Goal: Transaction & Acquisition: Purchase product/service

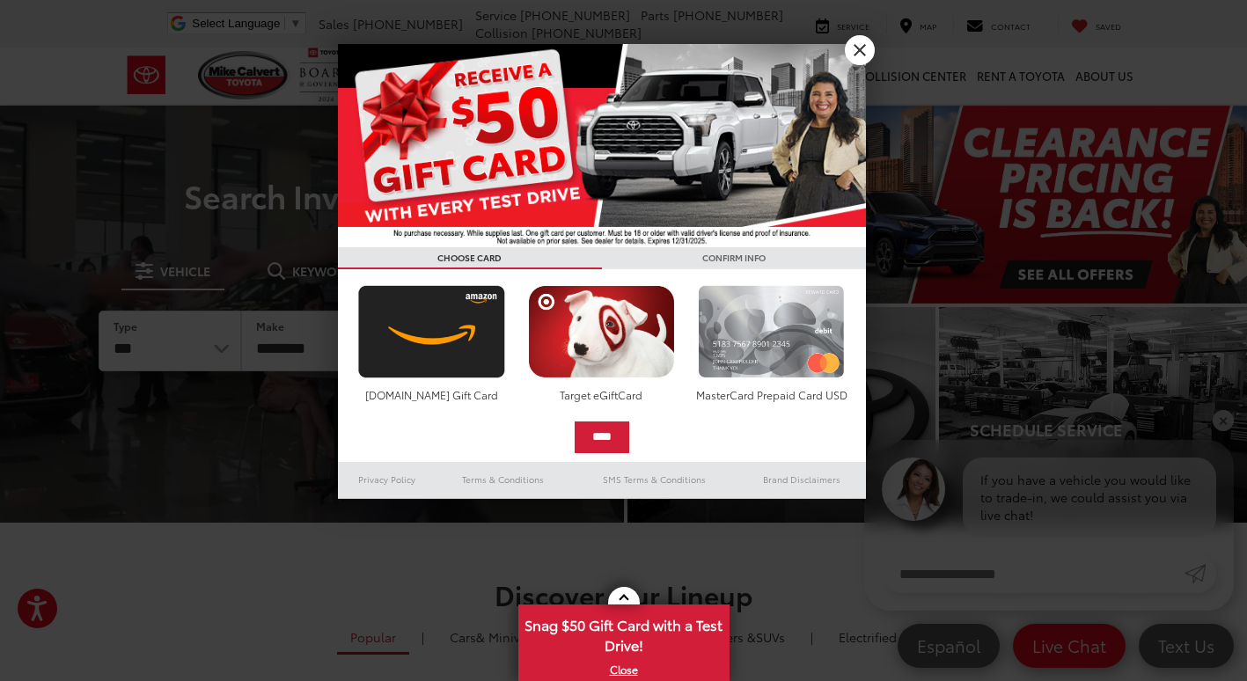
click at [836, 330] on img at bounding box center [772, 331] width 156 height 93
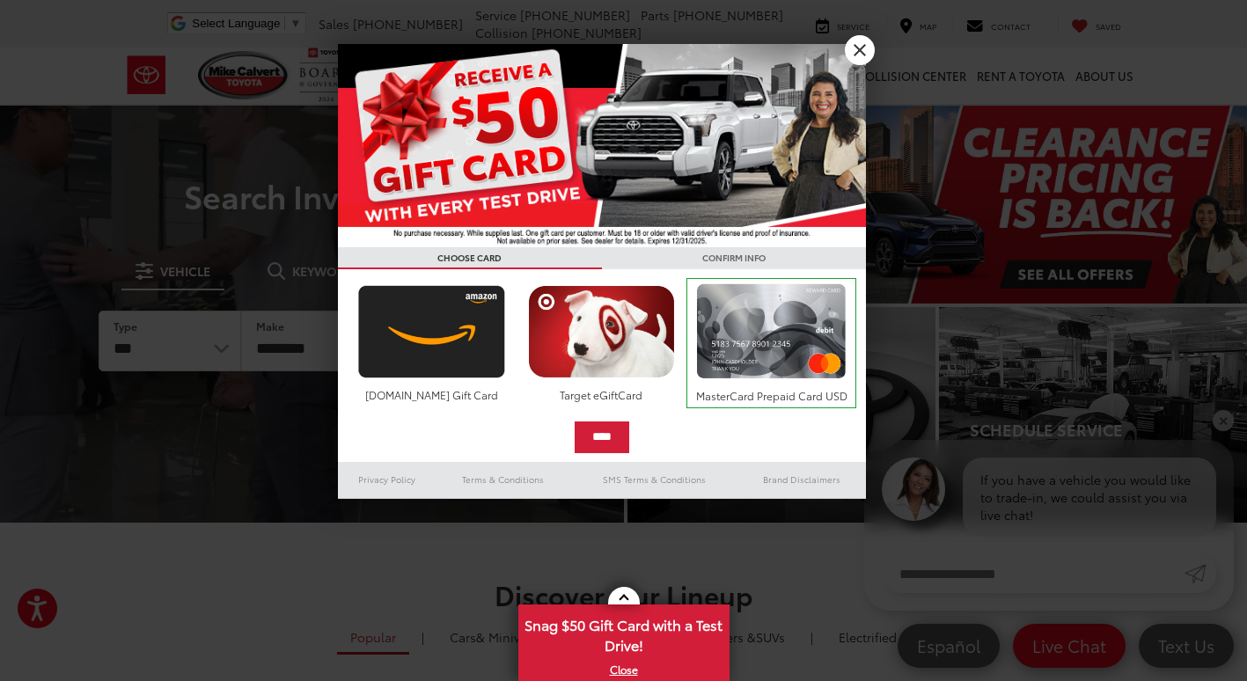
click at [577, 430] on input "****" at bounding box center [602, 438] width 55 height 32
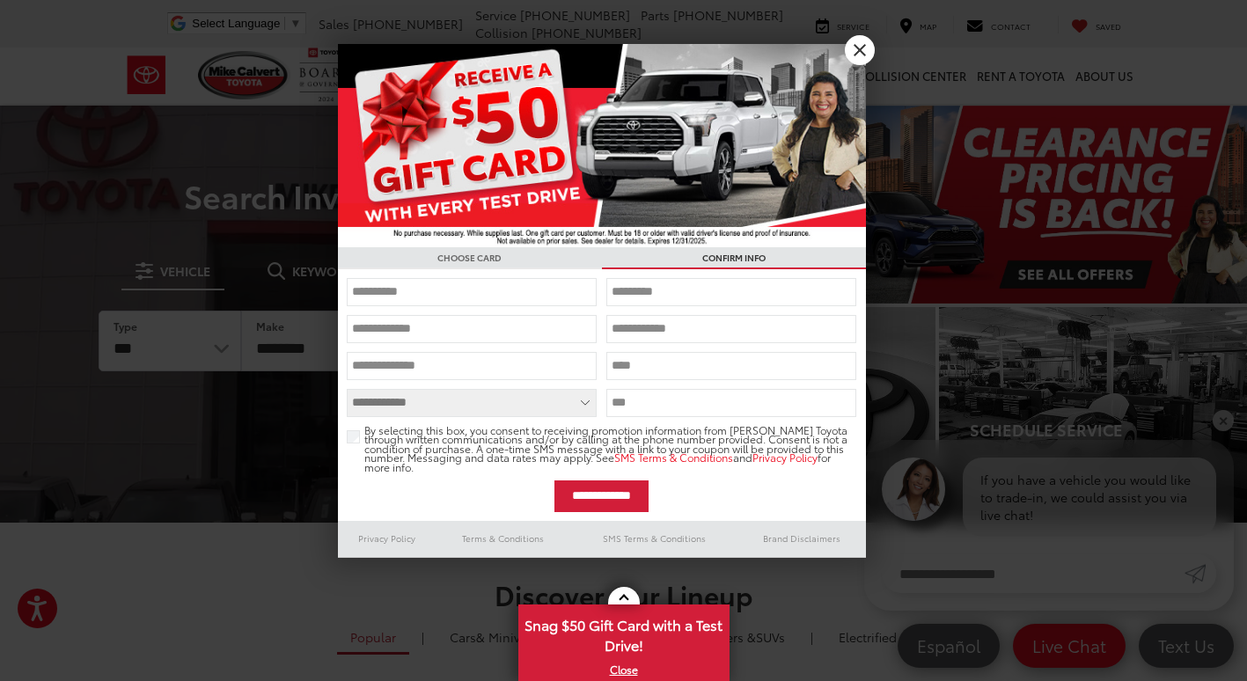
click at [500, 300] on input "text" at bounding box center [472, 292] width 250 height 28
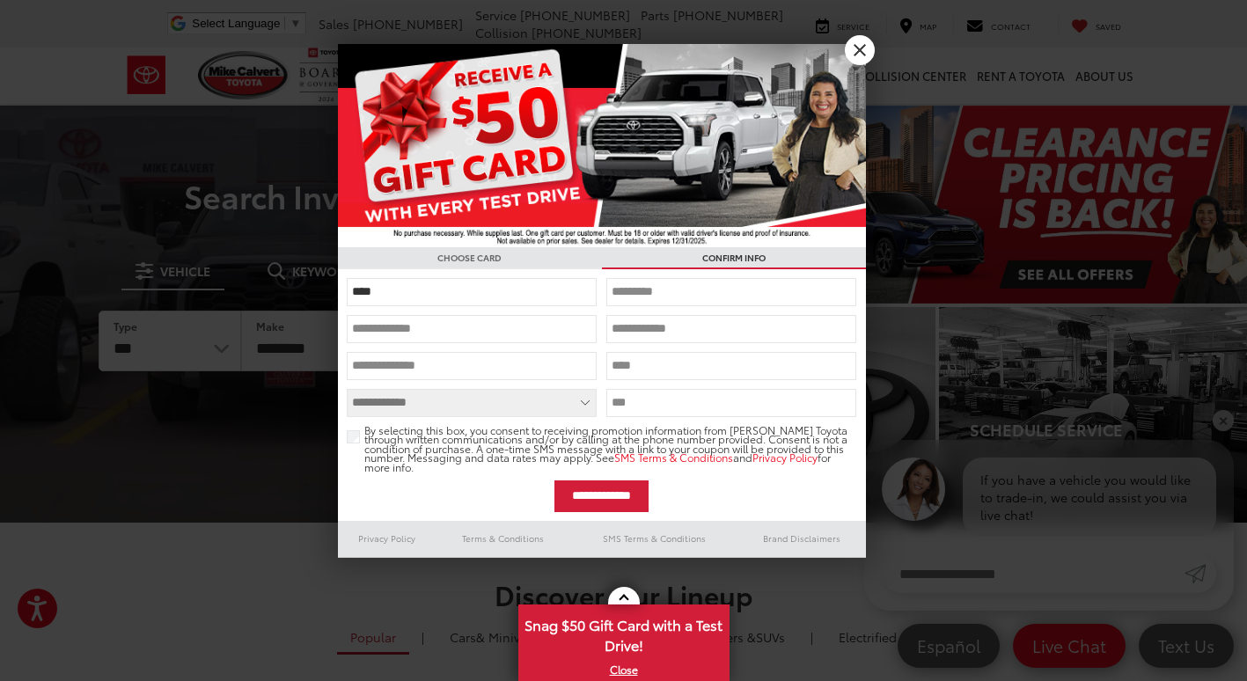
type input "*****"
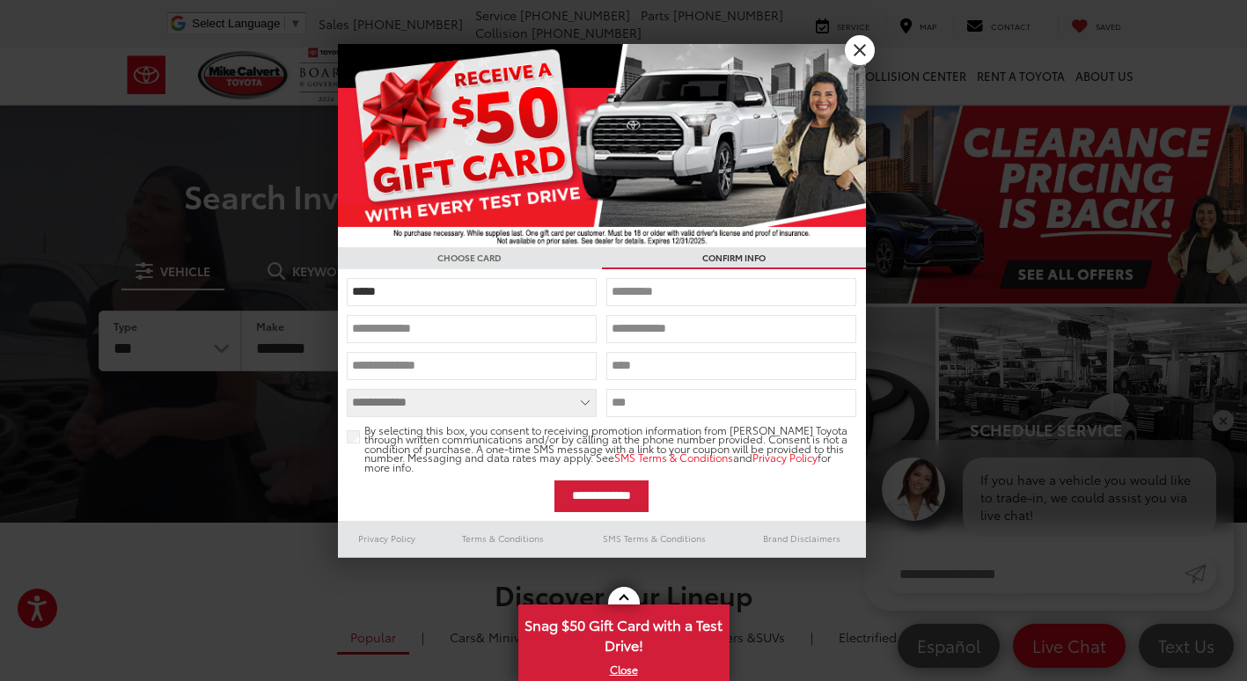
type input "*****"
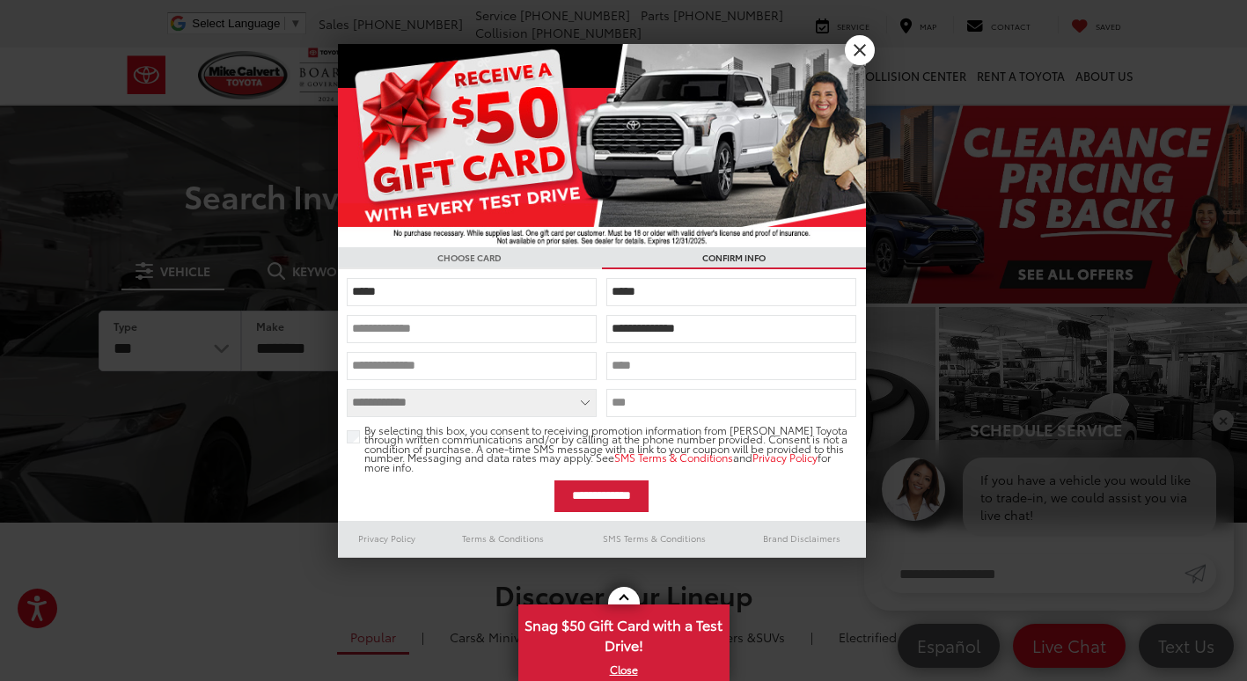
type input "**********"
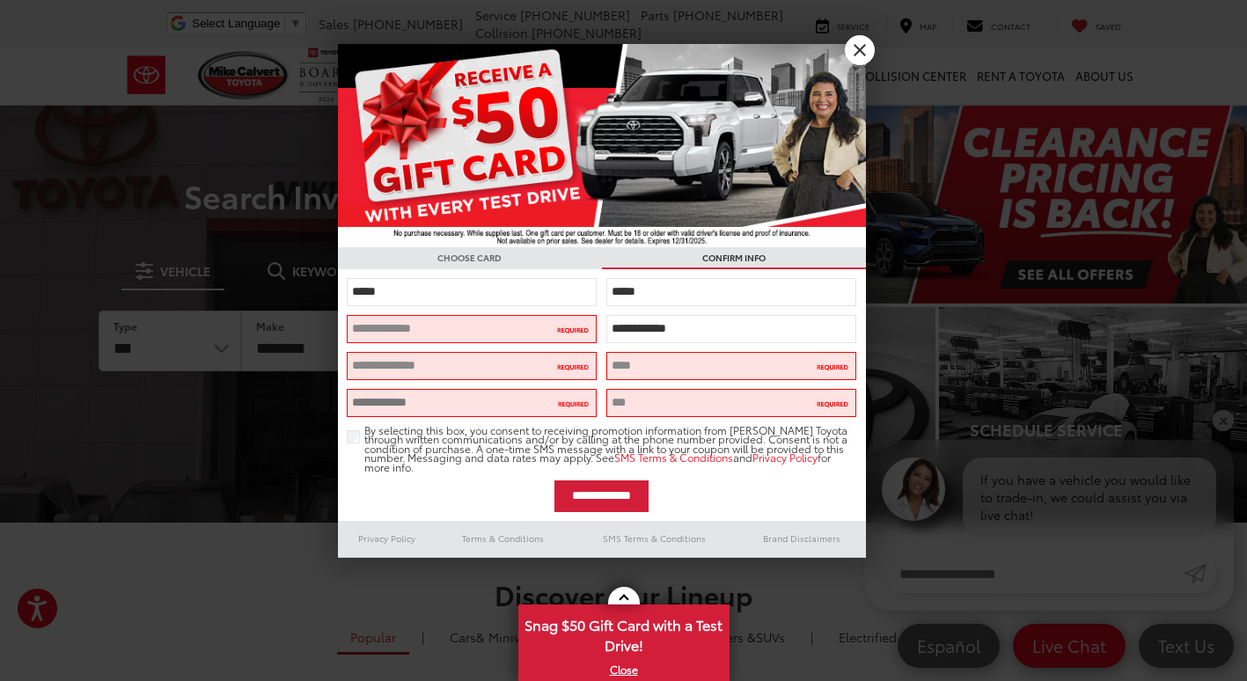
type input "*****"
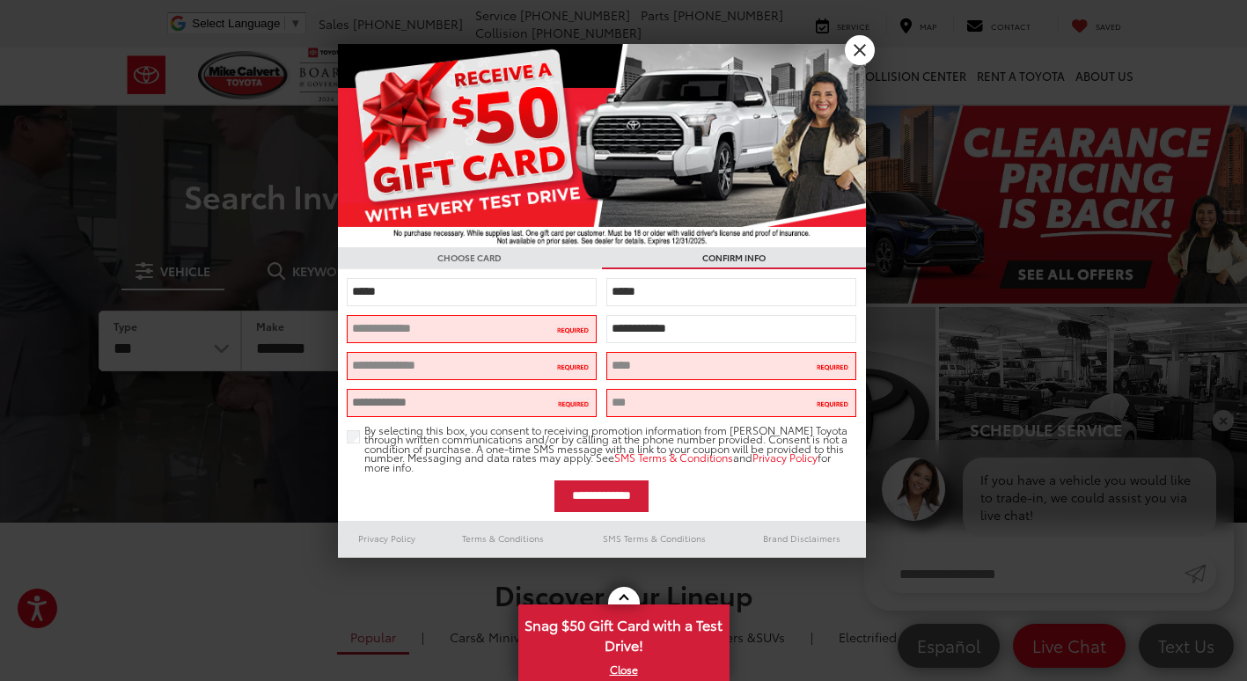
click at [424, 330] on input "email" at bounding box center [472, 329] width 250 height 28
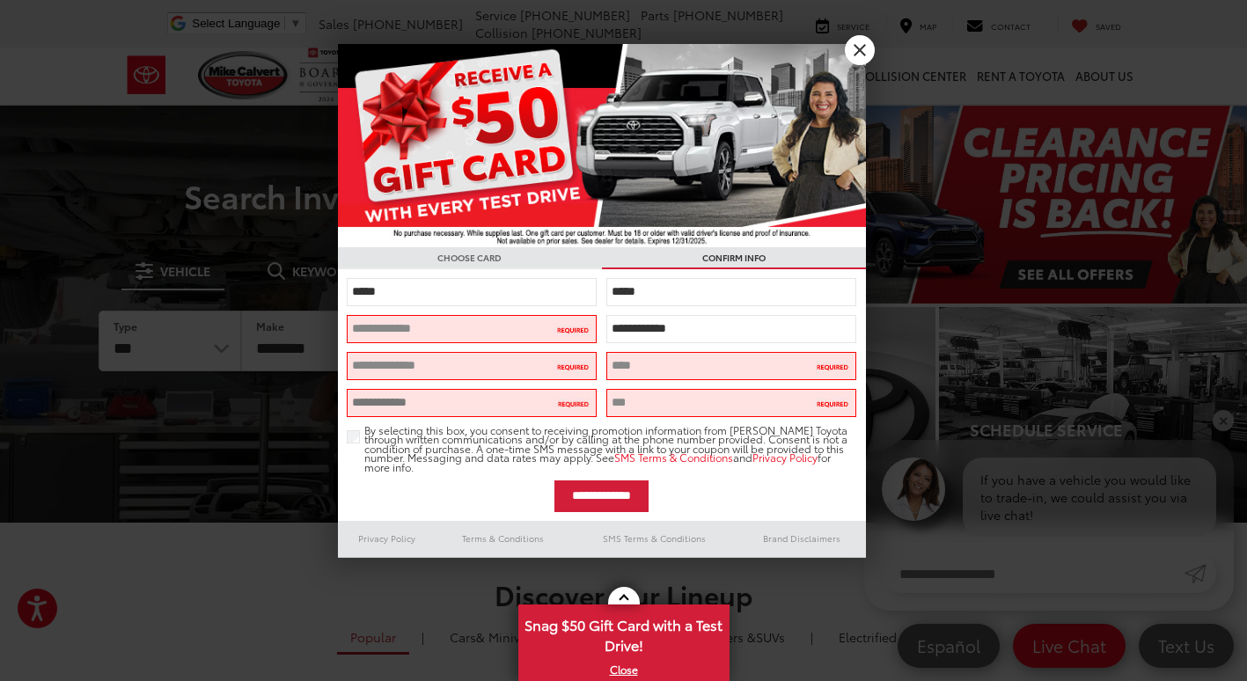
click at [443, 359] on input "text" at bounding box center [472, 366] width 250 height 28
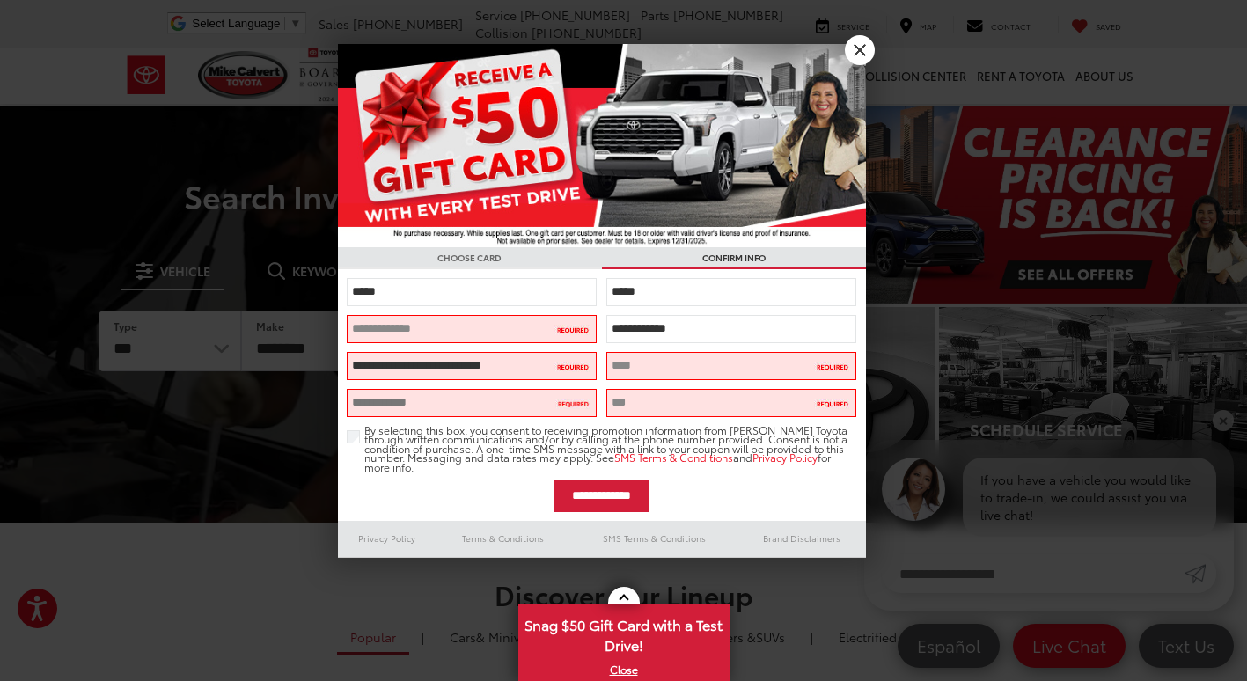
type input "**********"
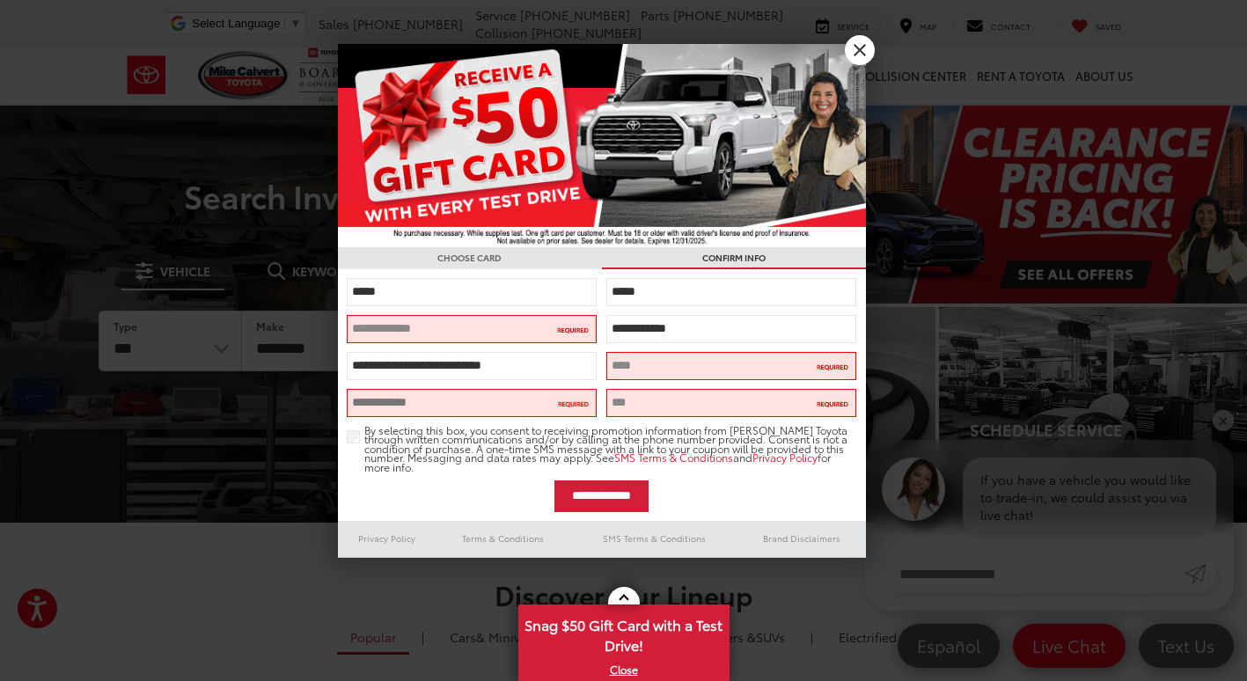
click at [648, 359] on input "text" at bounding box center [731, 366] width 250 height 28
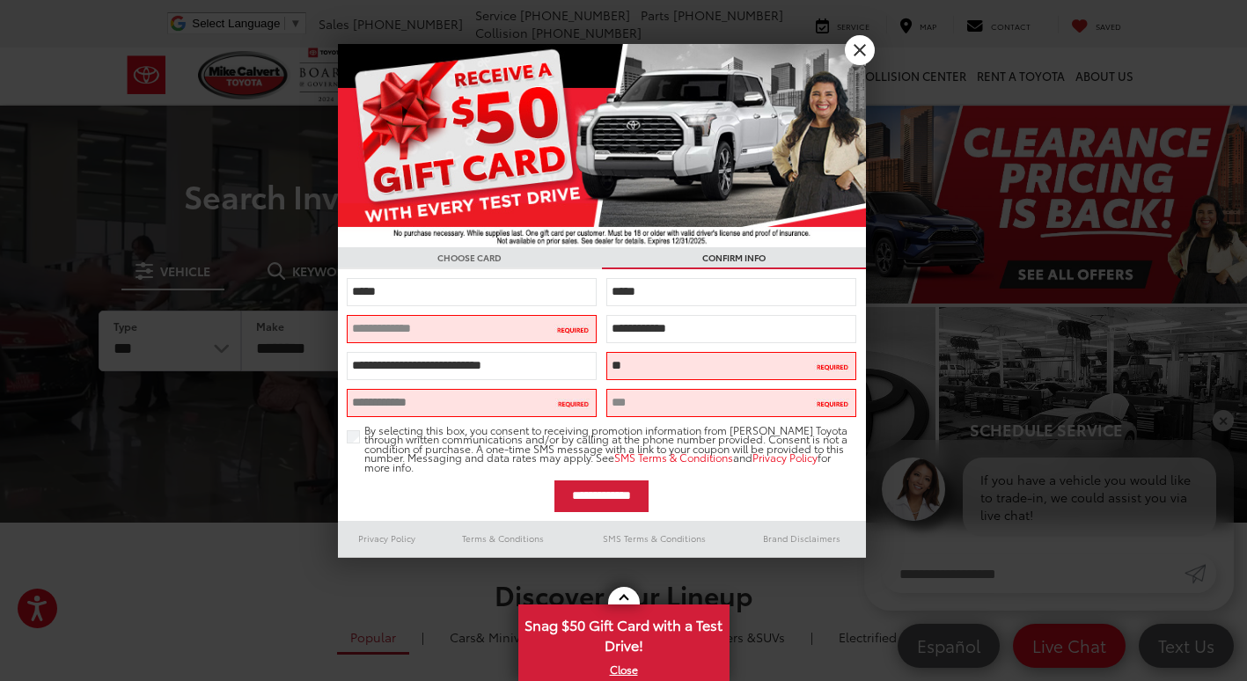
type input "*"
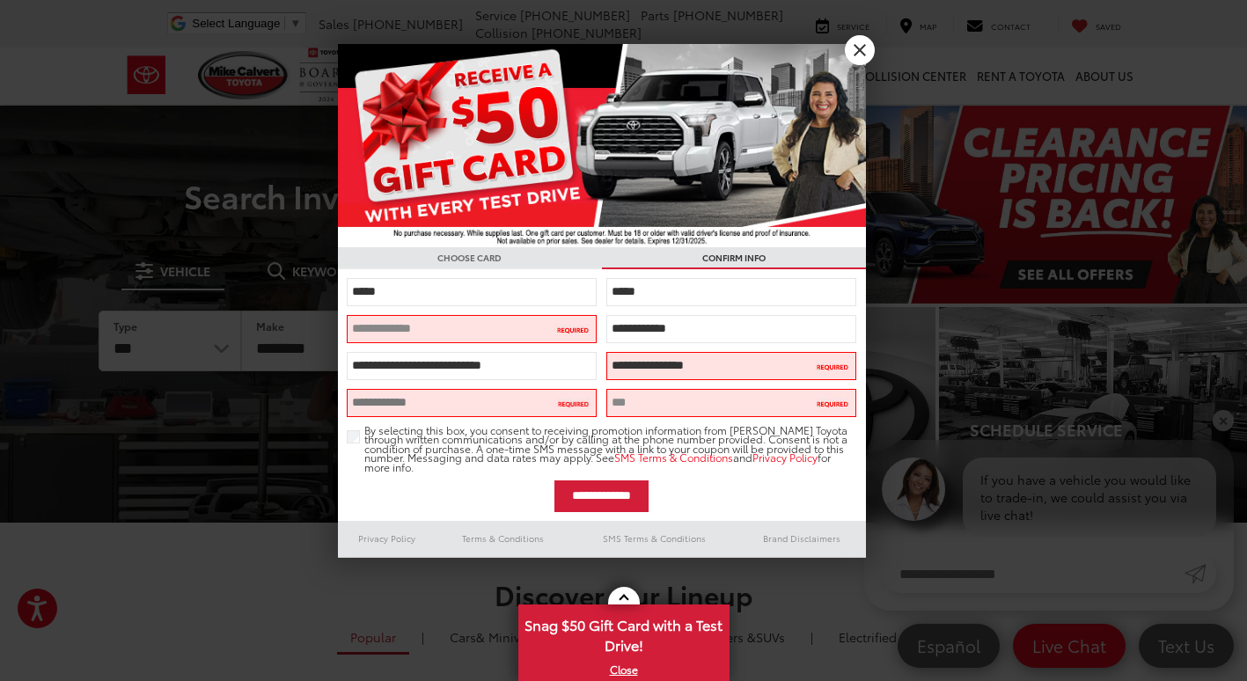
type input "**********"
click at [498, 399] on select "**********" at bounding box center [472, 403] width 250 height 28
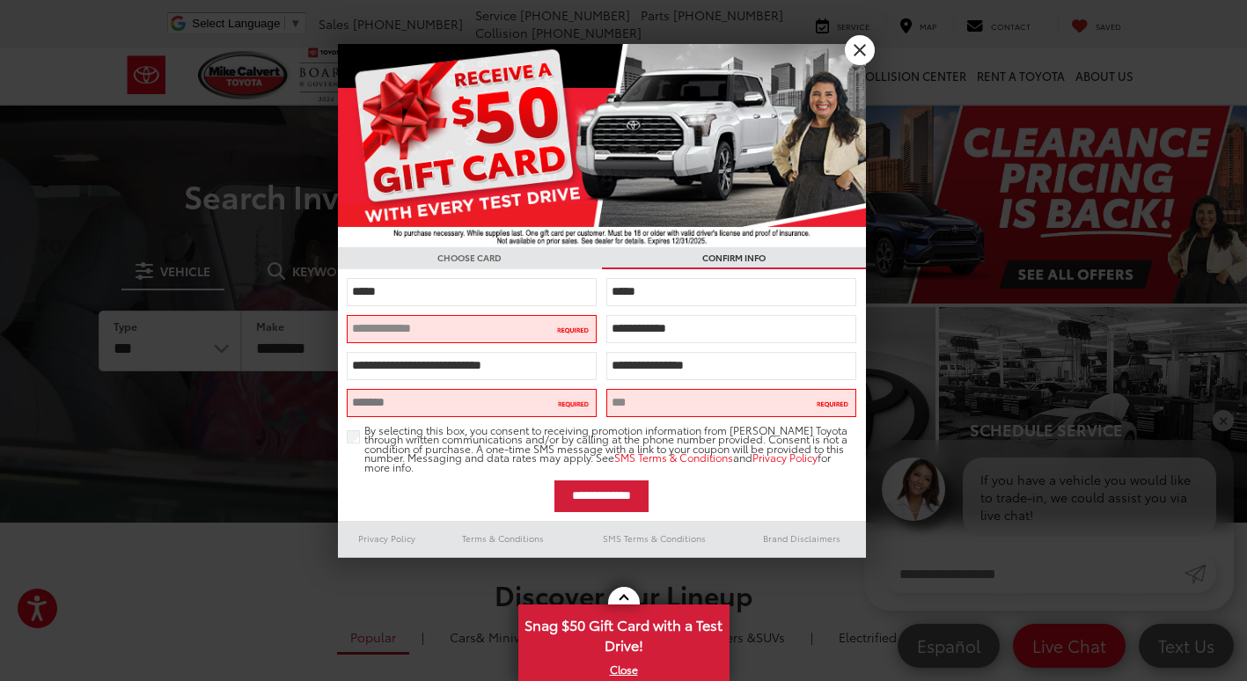
select select "**"
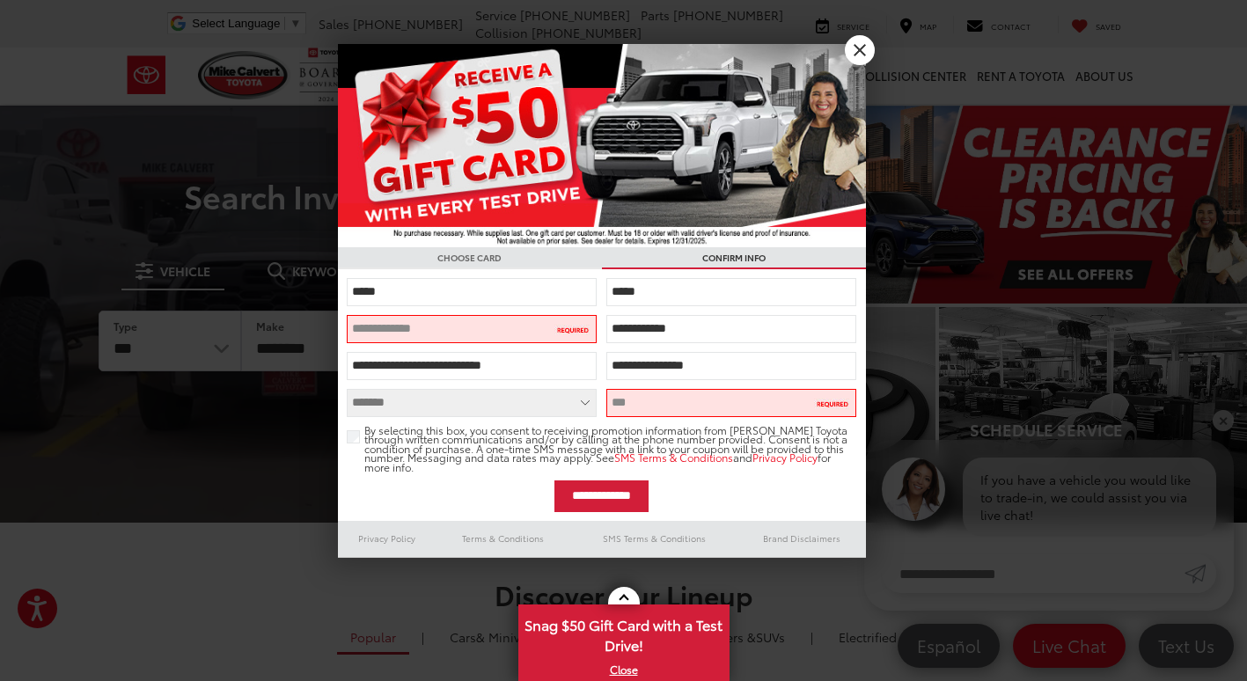
click at [747, 402] on input "text" at bounding box center [731, 403] width 250 height 28
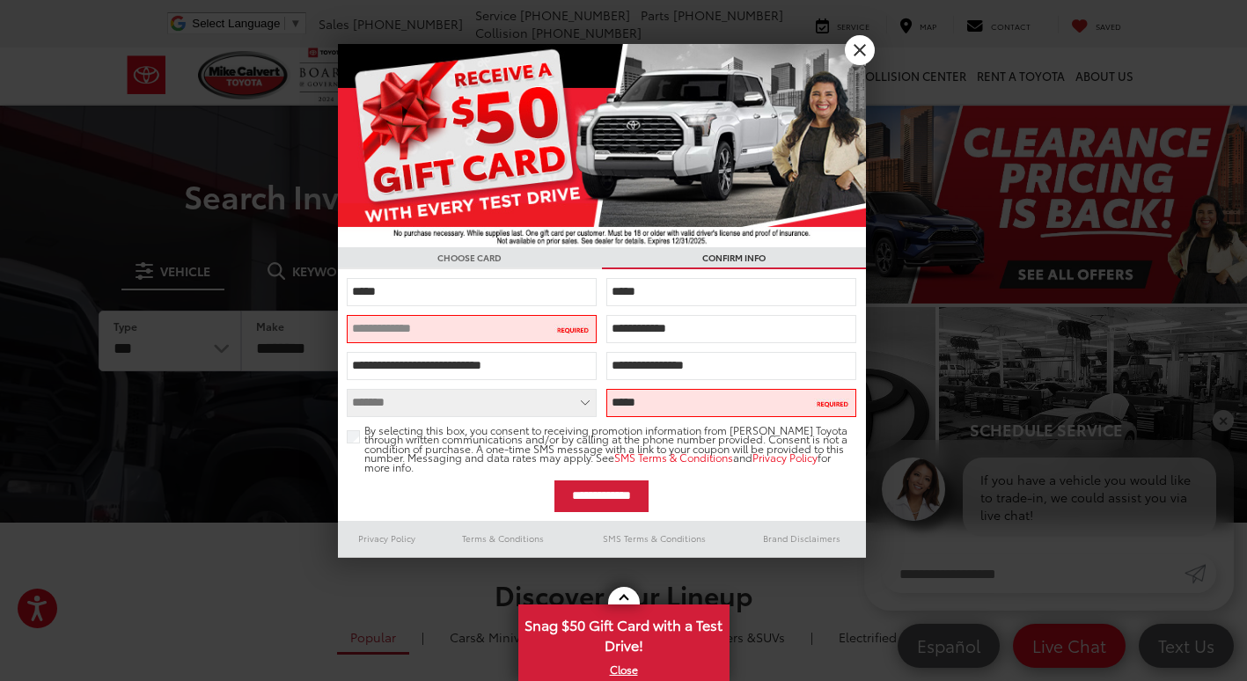
type input "*****"
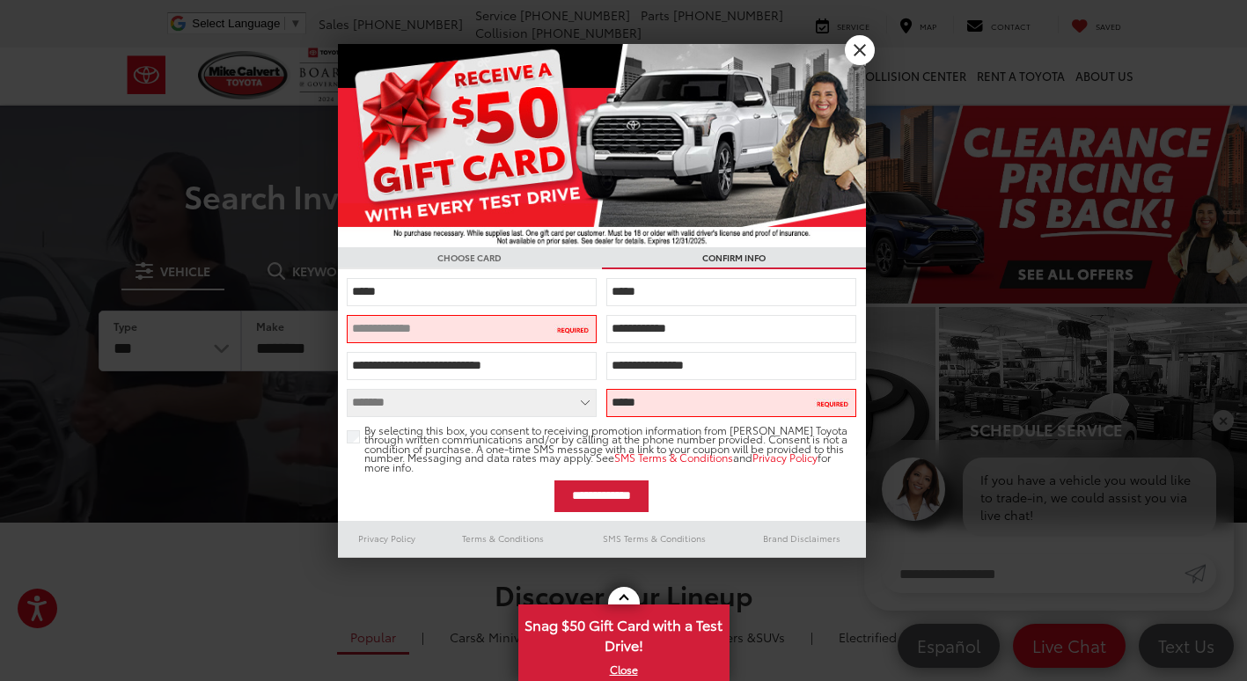
click at [461, 332] on input "email" at bounding box center [472, 329] width 250 height 28
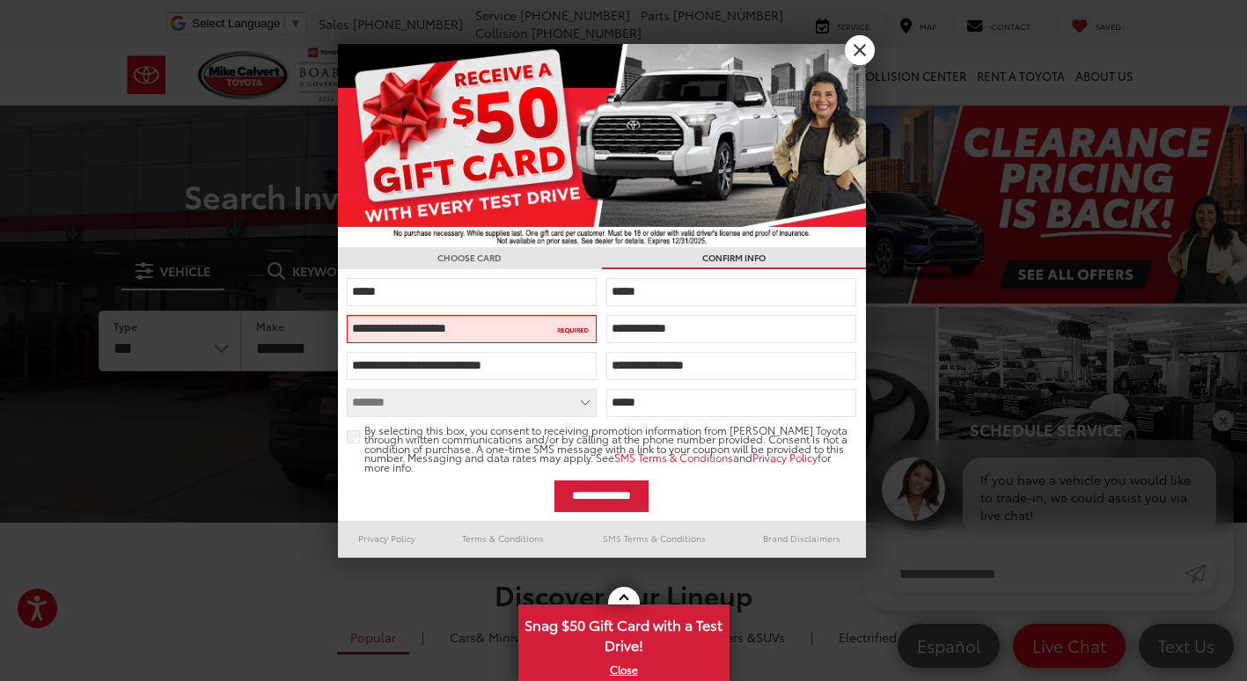
click at [482, 325] on input "**********" at bounding box center [472, 329] width 250 height 28
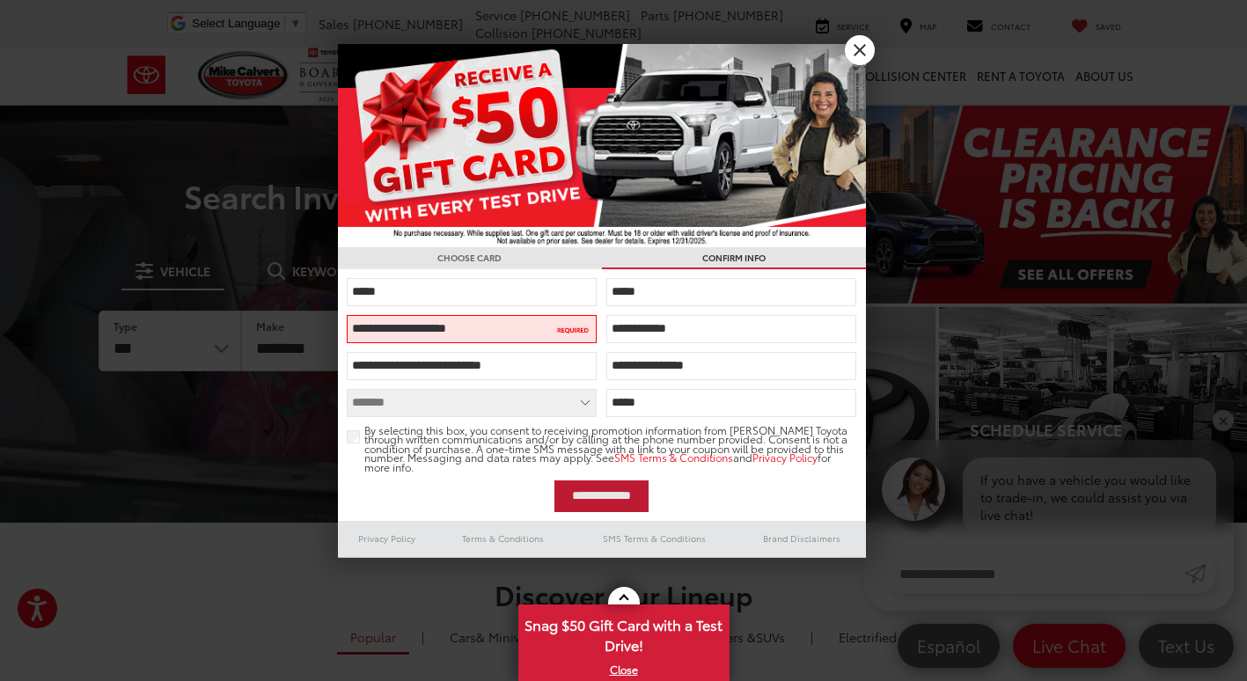
type input "**********"
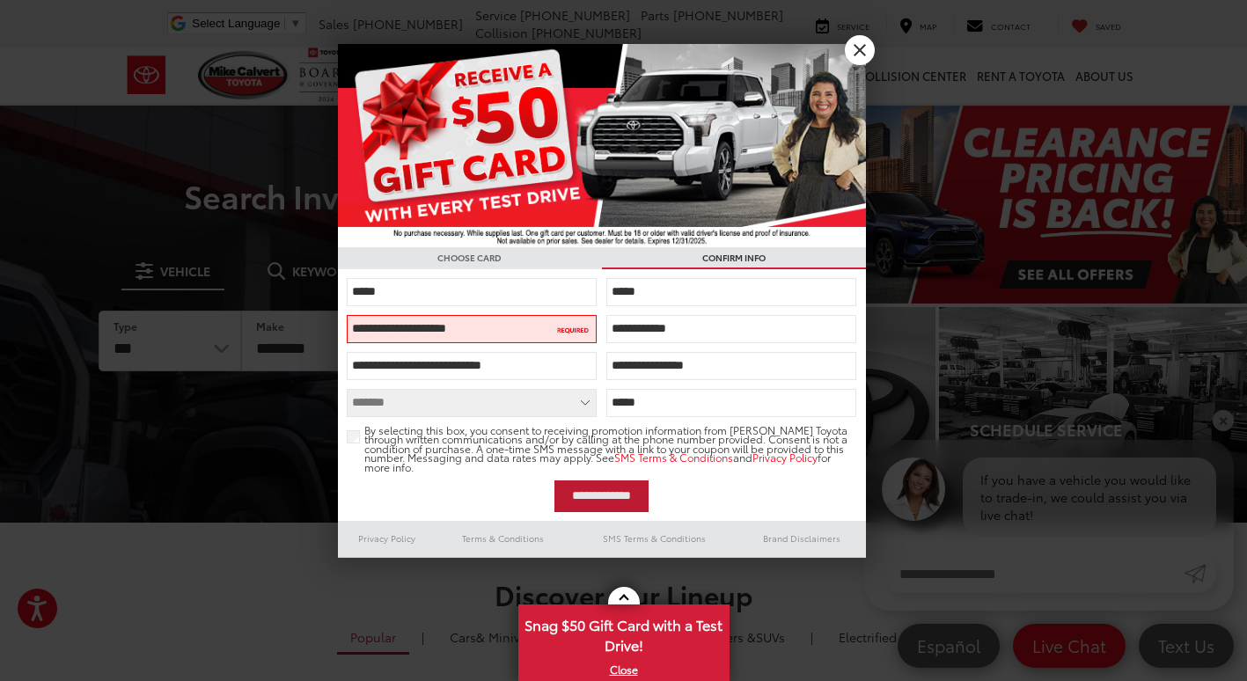
click at [594, 505] on input "**********" at bounding box center [602, 497] width 94 height 32
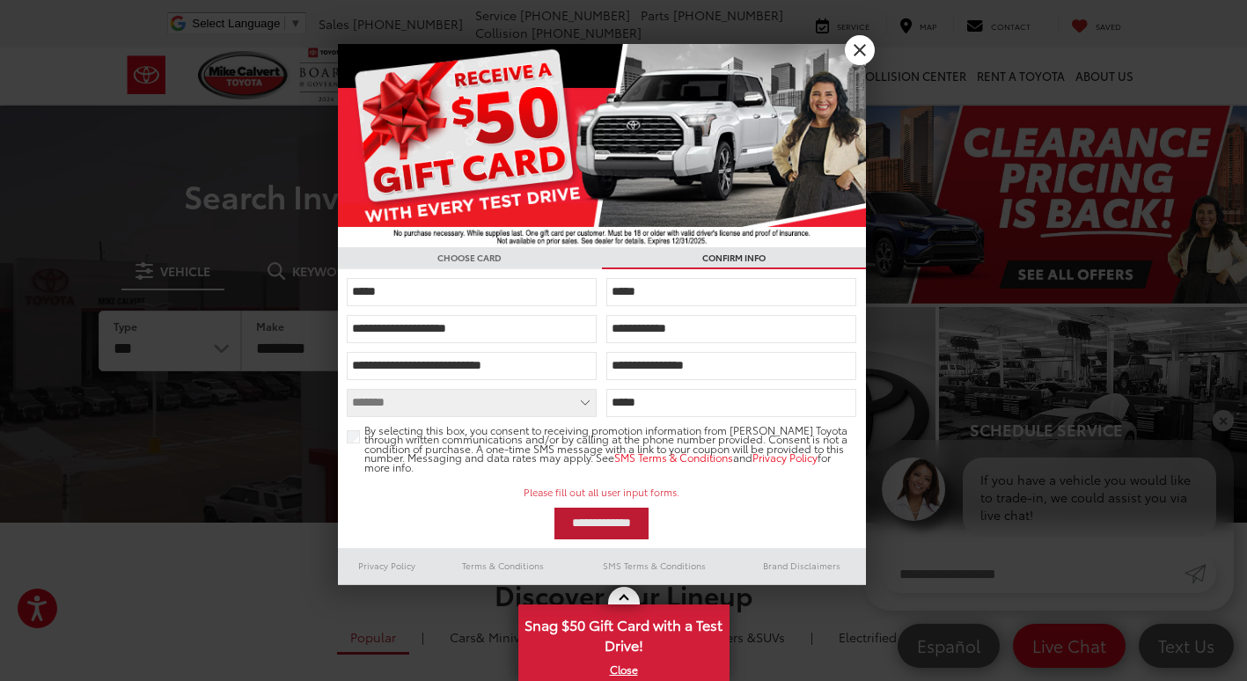
click at [599, 518] on input "**********" at bounding box center [602, 524] width 94 height 32
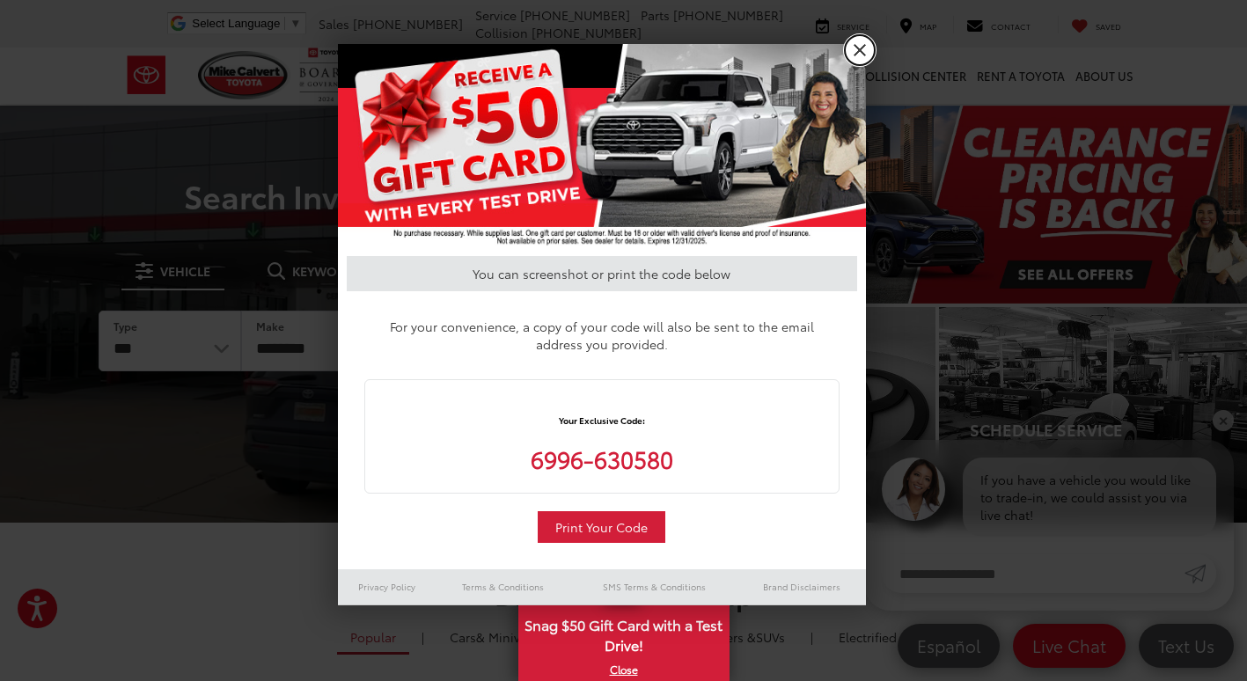
click at [855, 53] on link "X" at bounding box center [860, 50] width 30 height 30
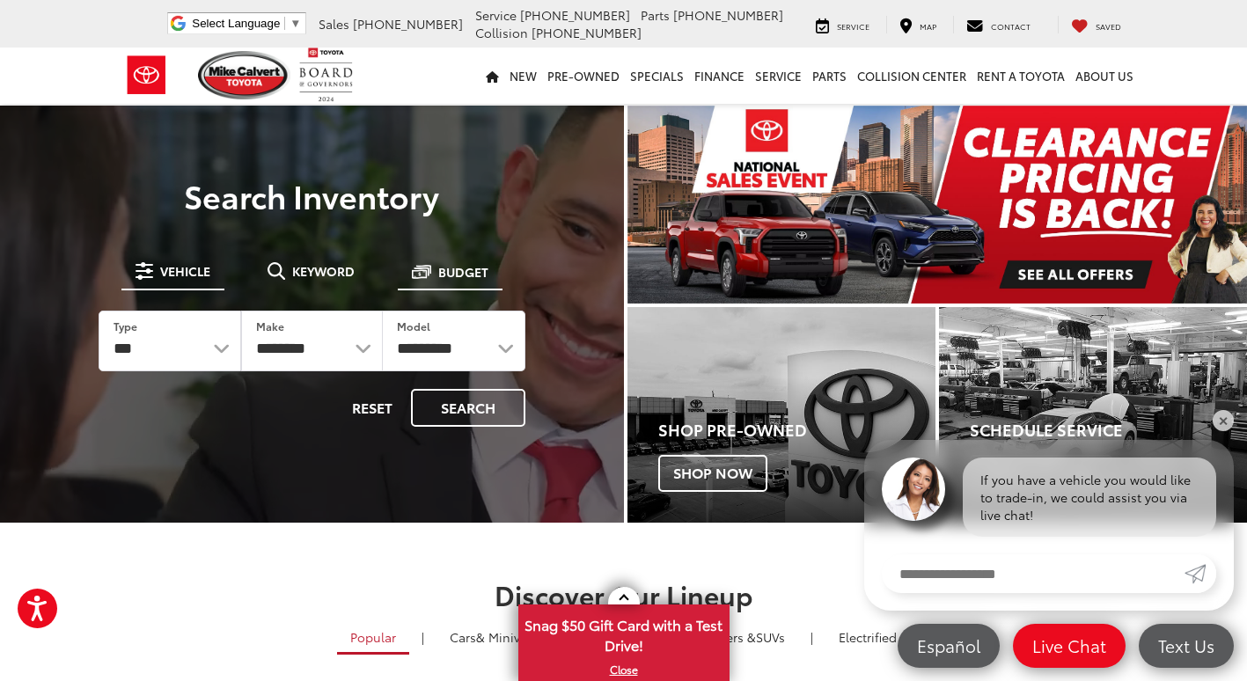
click at [456, 266] on span "Budget" at bounding box center [463, 272] width 50 height 12
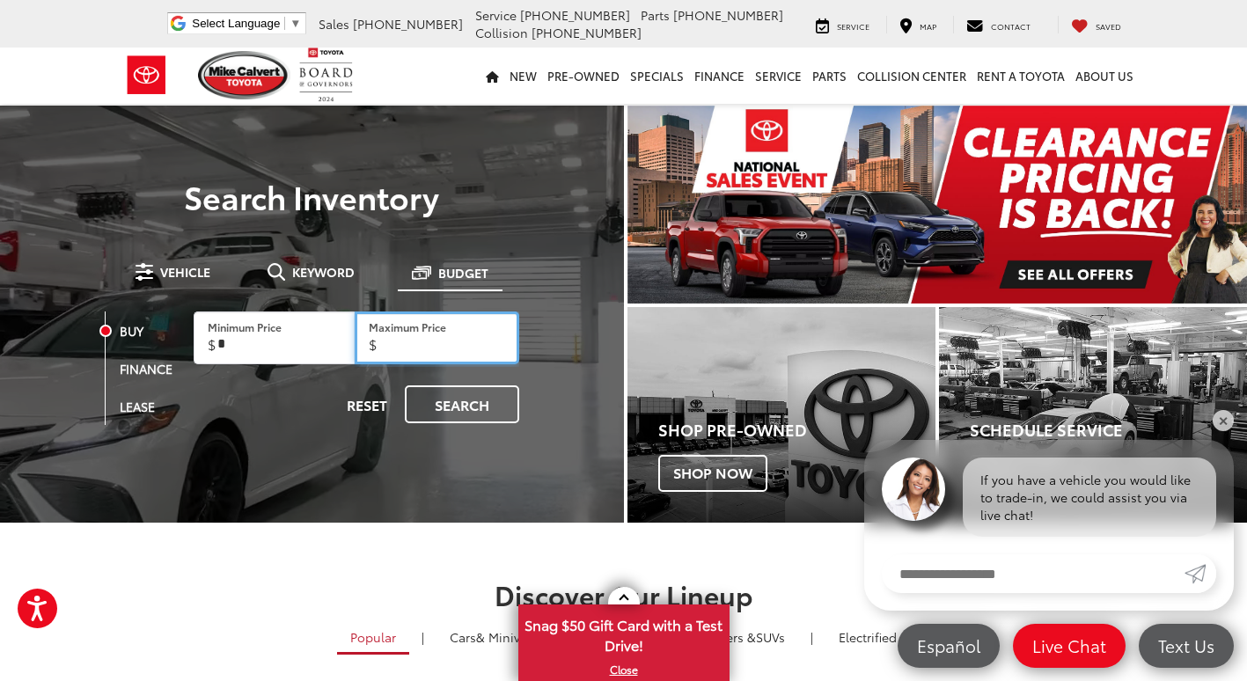
click at [416, 349] on input "Maximum Price" at bounding box center [437, 338] width 165 height 53
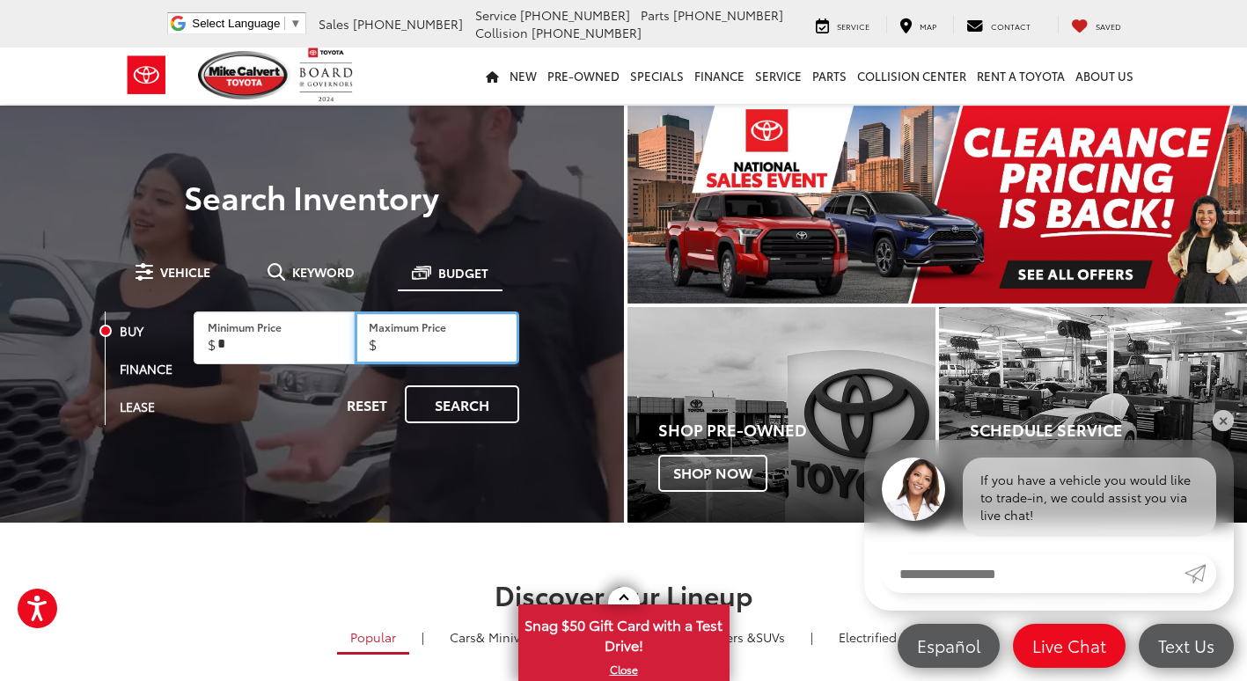
click at [416, 349] on input "Maximum Price" at bounding box center [437, 338] width 165 height 53
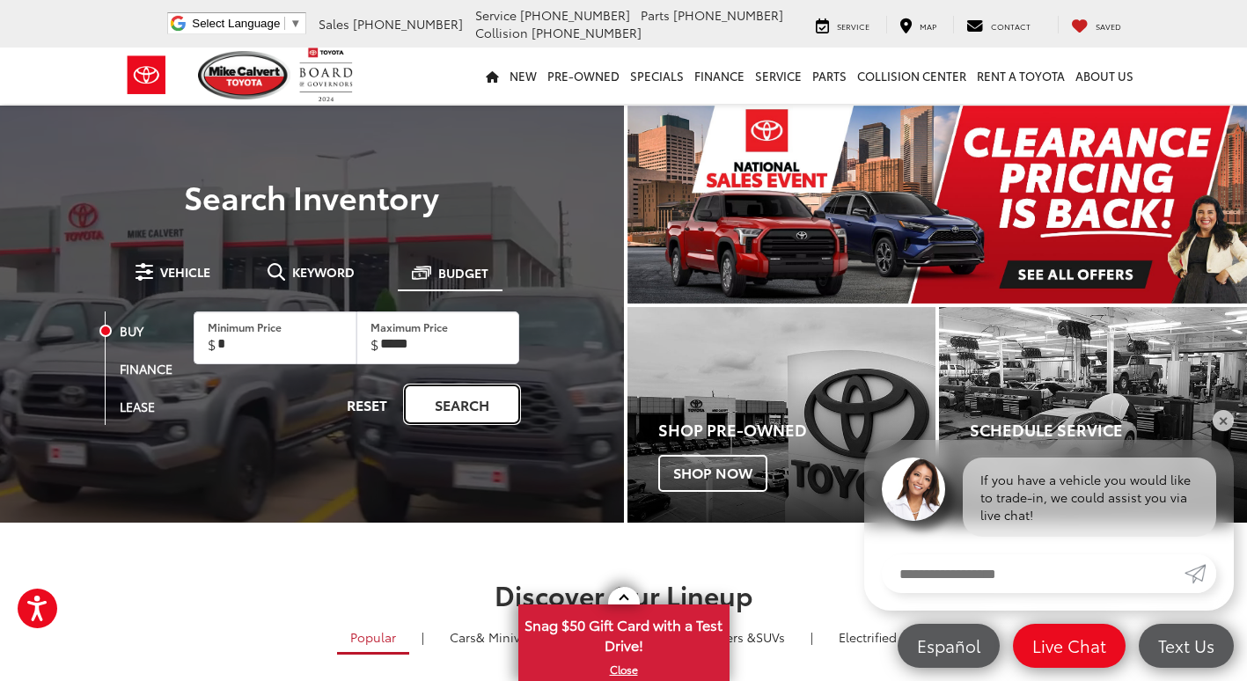
type input "******"
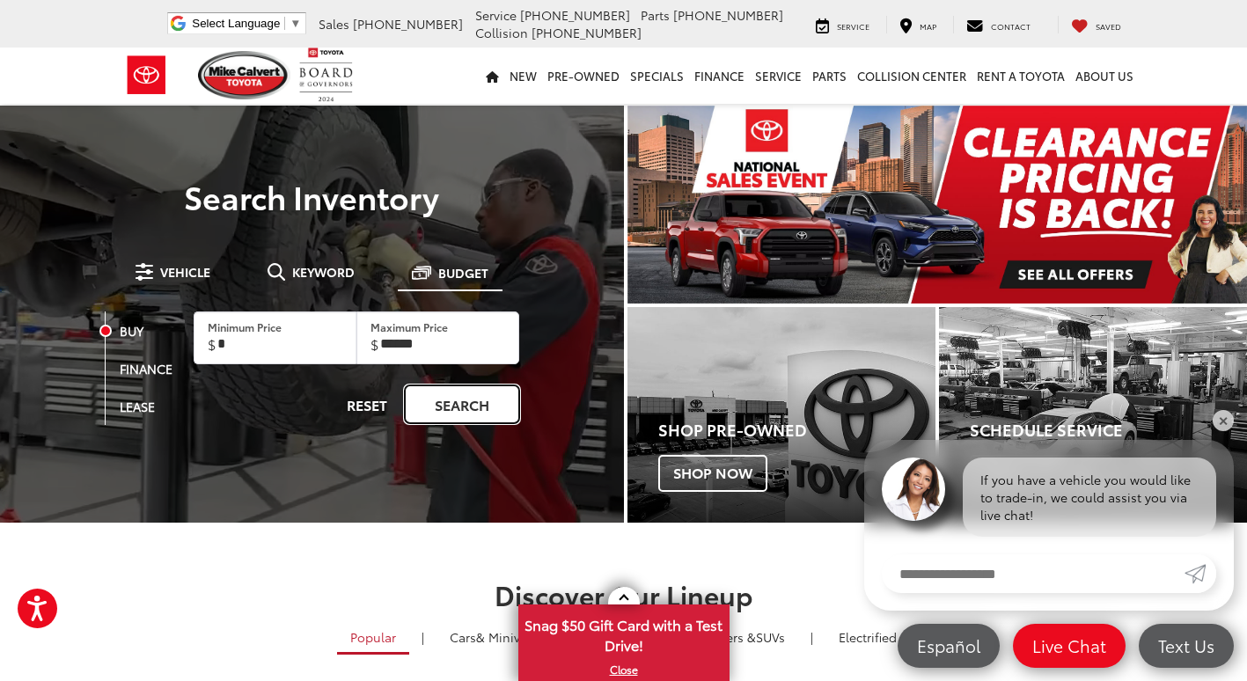
click at [464, 394] on link "Search" at bounding box center [462, 405] width 114 height 38
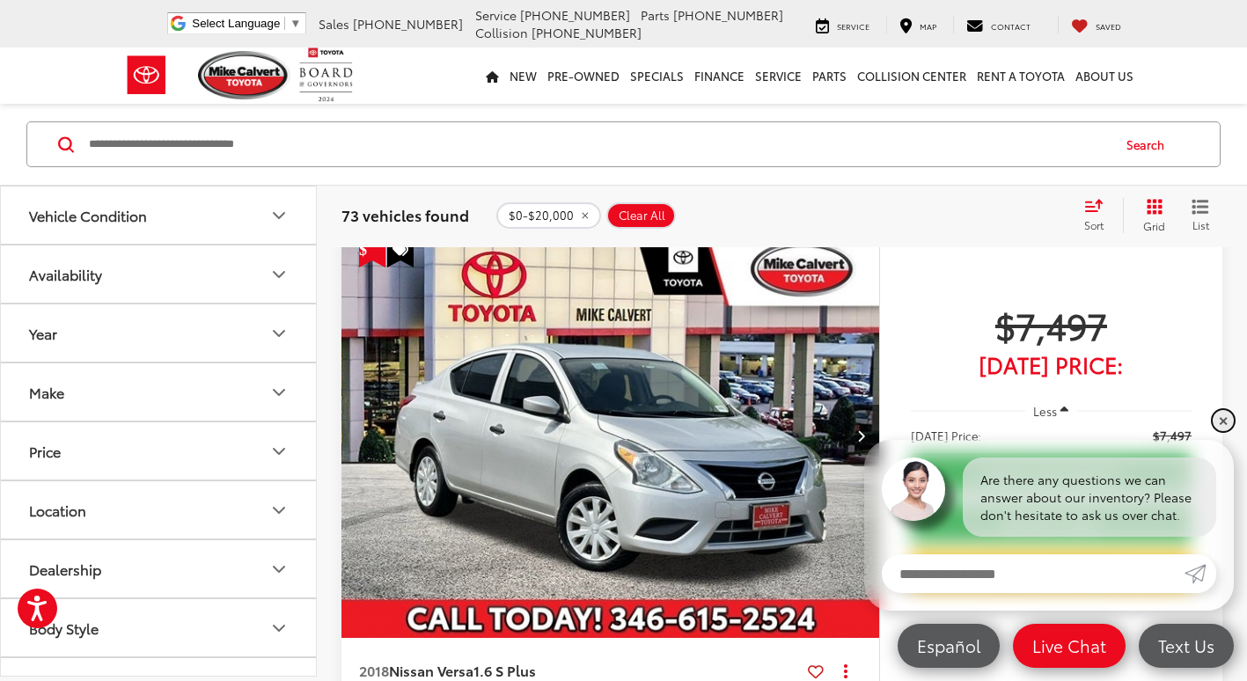
click at [1226, 422] on link "✕" at bounding box center [1223, 420] width 21 height 21
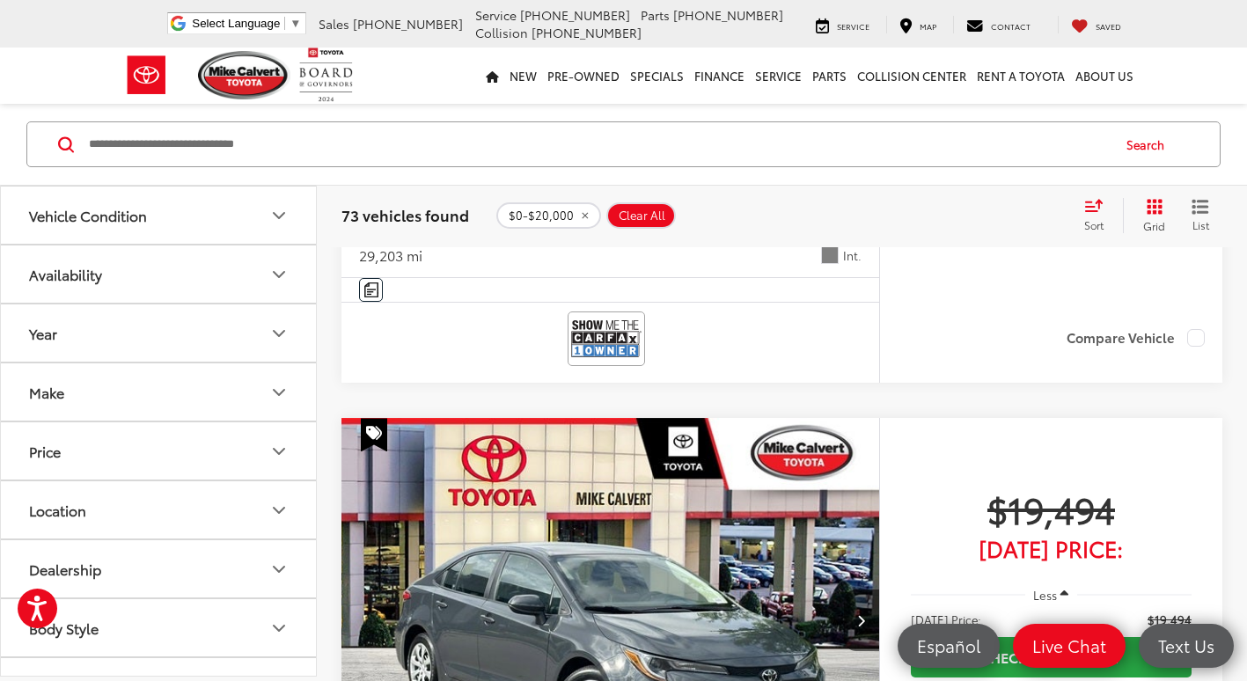
scroll to position [2289, 0]
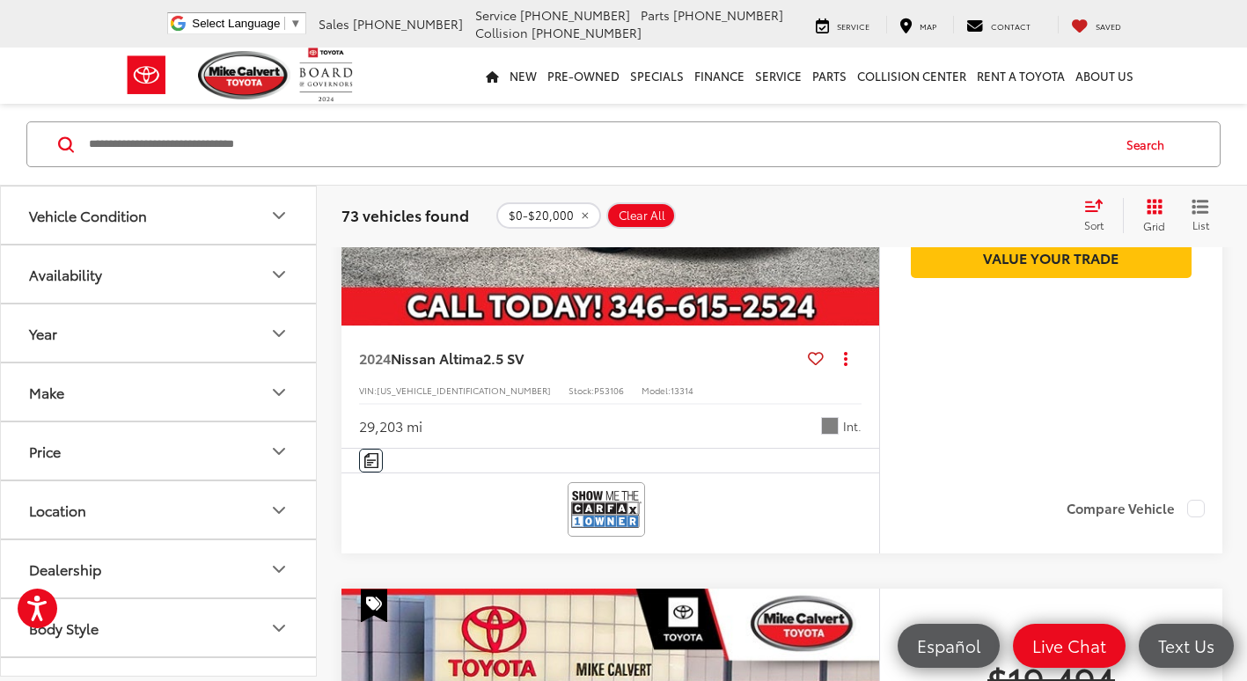
click at [1144, 221] on span "Grid" at bounding box center [1154, 225] width 22 height 15
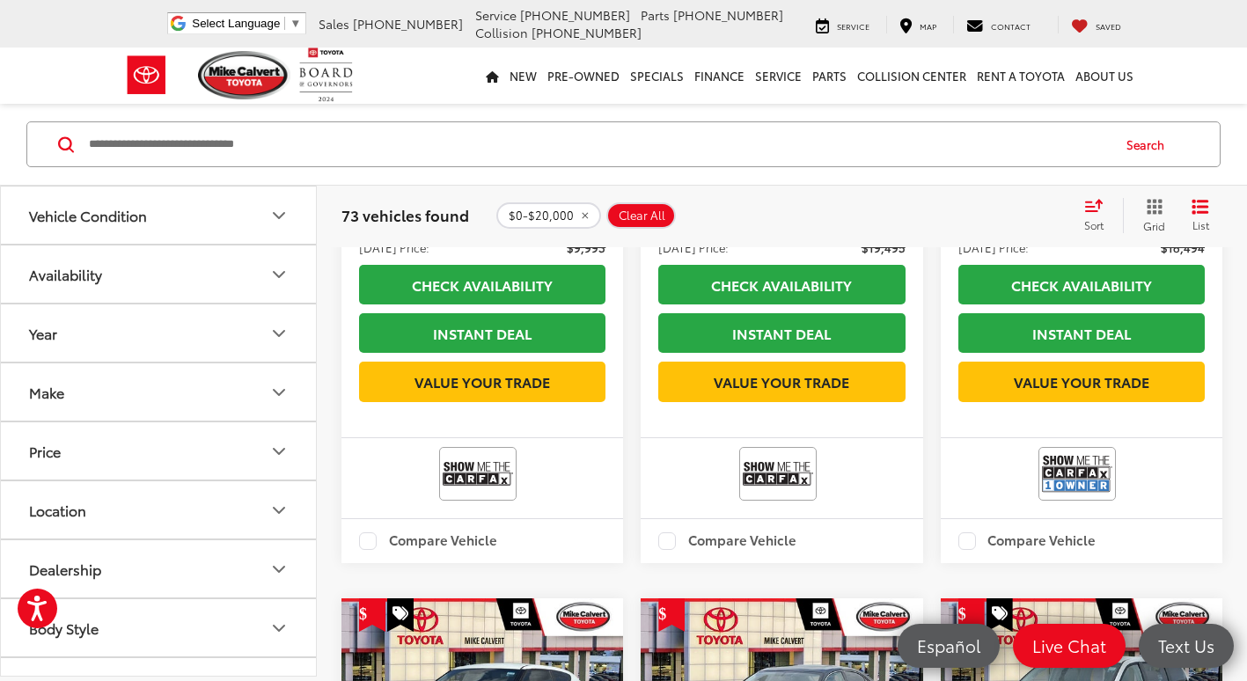
click at [1100, 216] on div "Sort" at bounding box center [1100, 215] width 48 height 35
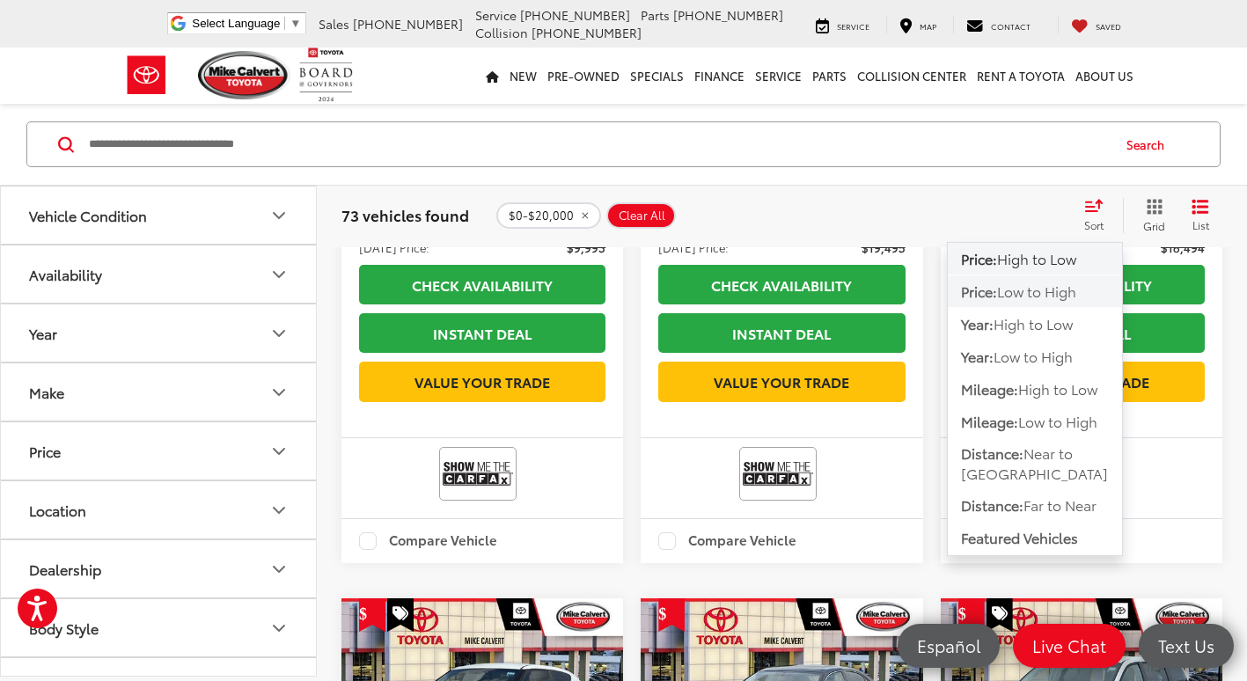
click at [1058, 308] on button "Price: Low to High" at bounding box center [1035, 324] width 174 height 32
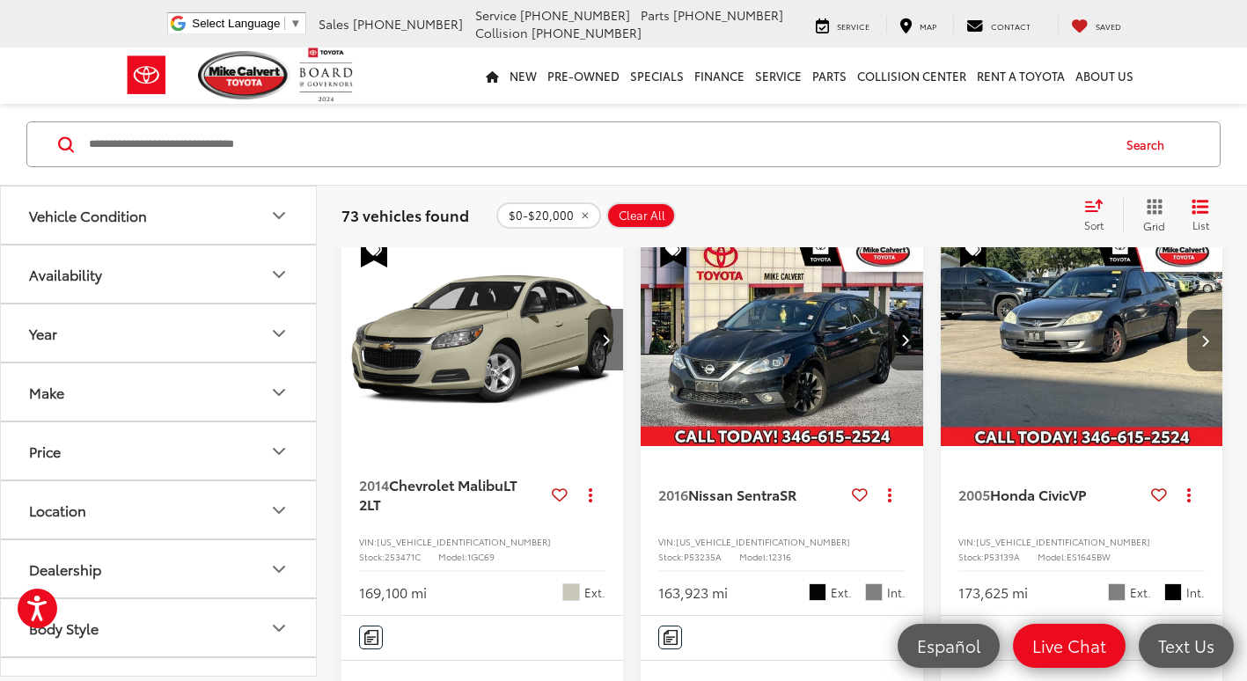
click at [1193, 224] on span "List" at bounding box center [1201, 224] width 18 height 15
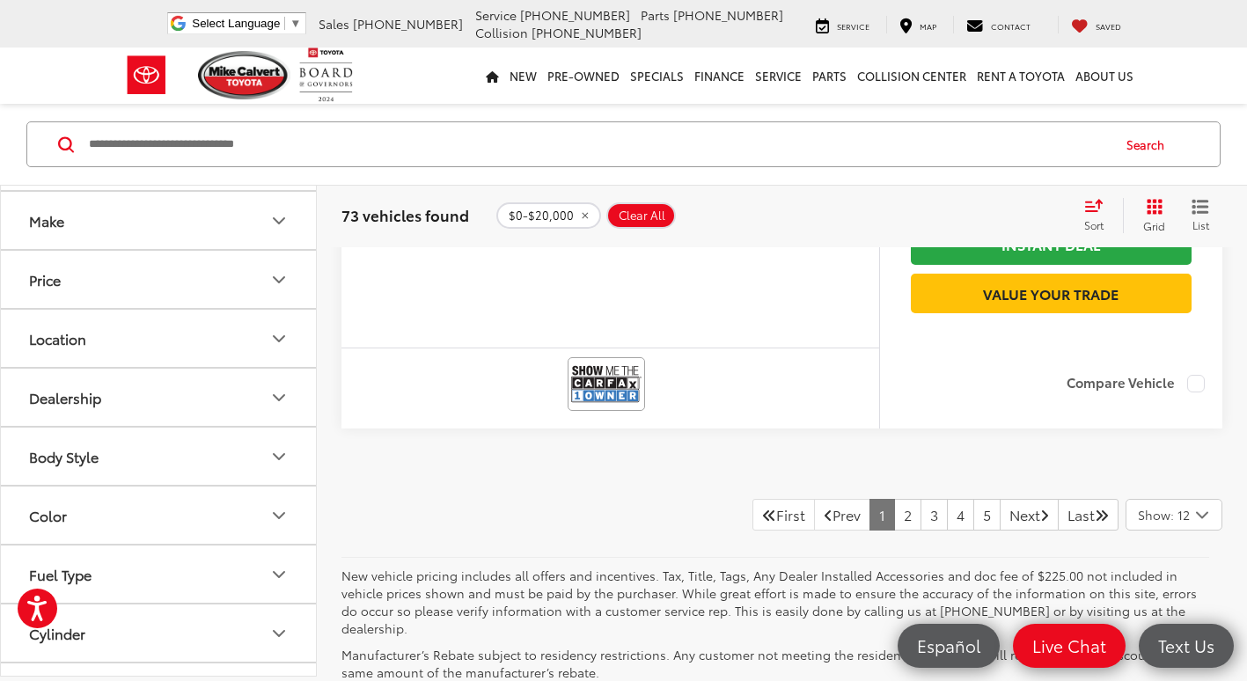
scroll to position [176, 0]
click at [211, 224] on button "Make" at bounding box center [159, 215] width 317 height 57
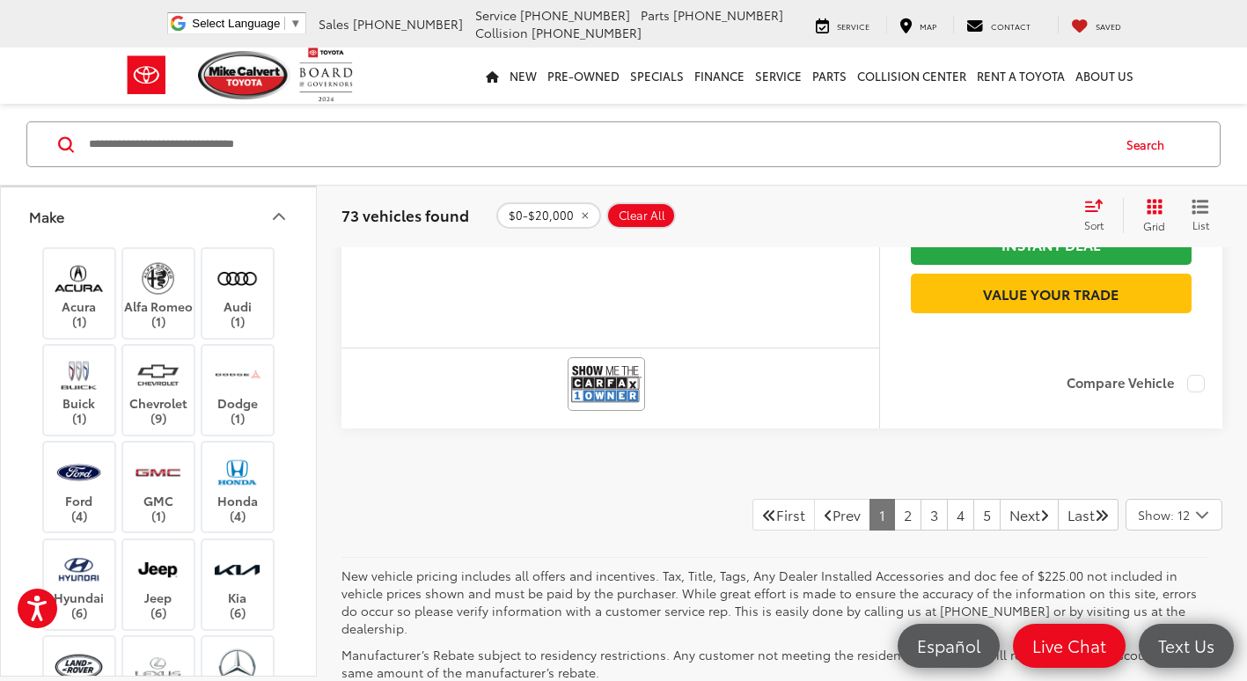
click at [211, 224] on button "Make" at bounding box center [159, 215] width 317 height 57
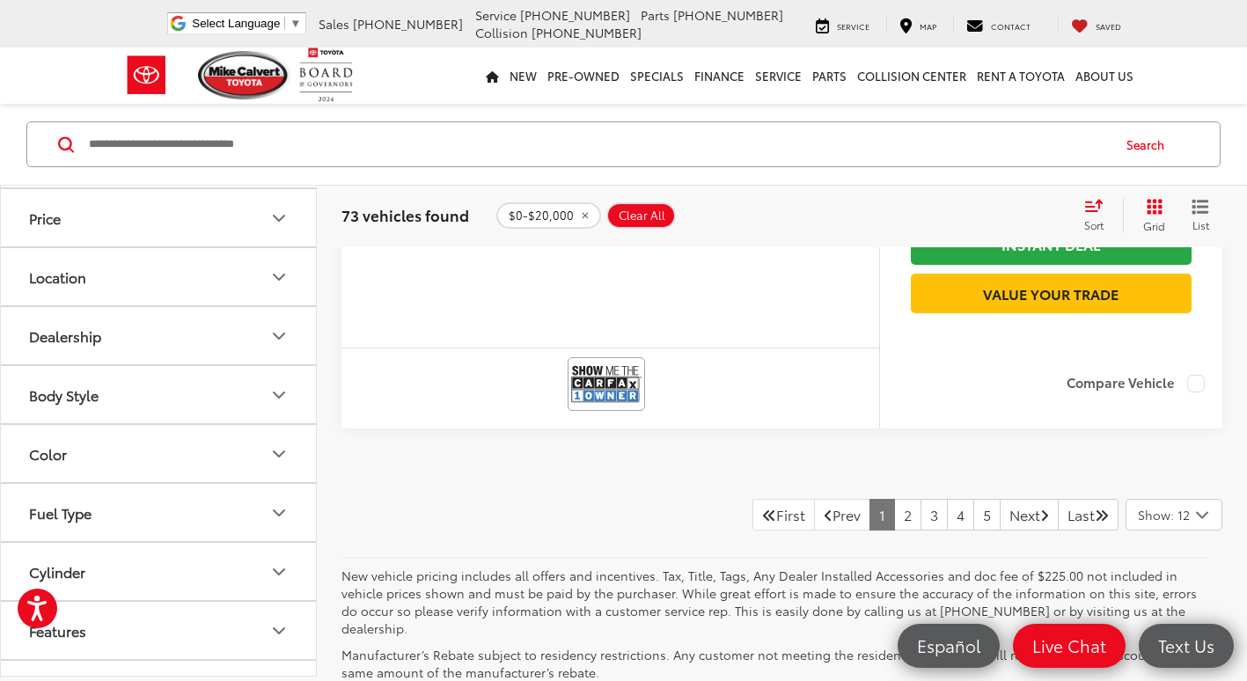
scroll to position [264, 0]
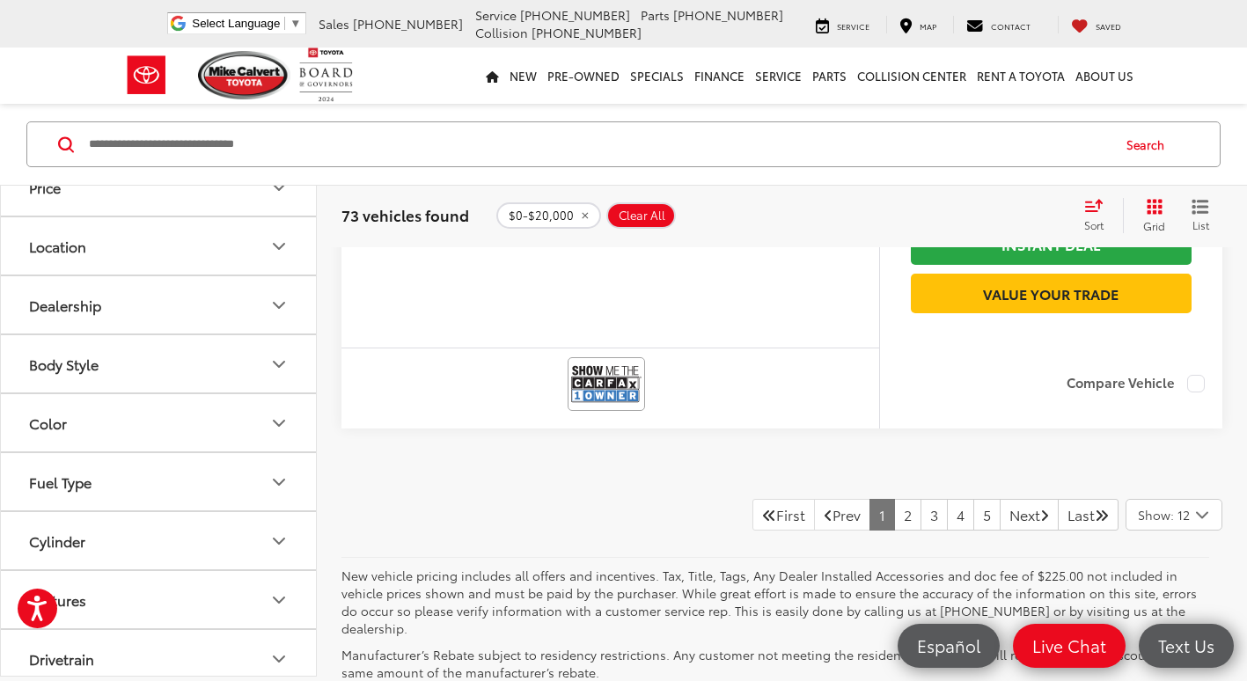
click at [239, 374] on button "Body Style" at bounding box center [159, 363] width 317 height 57
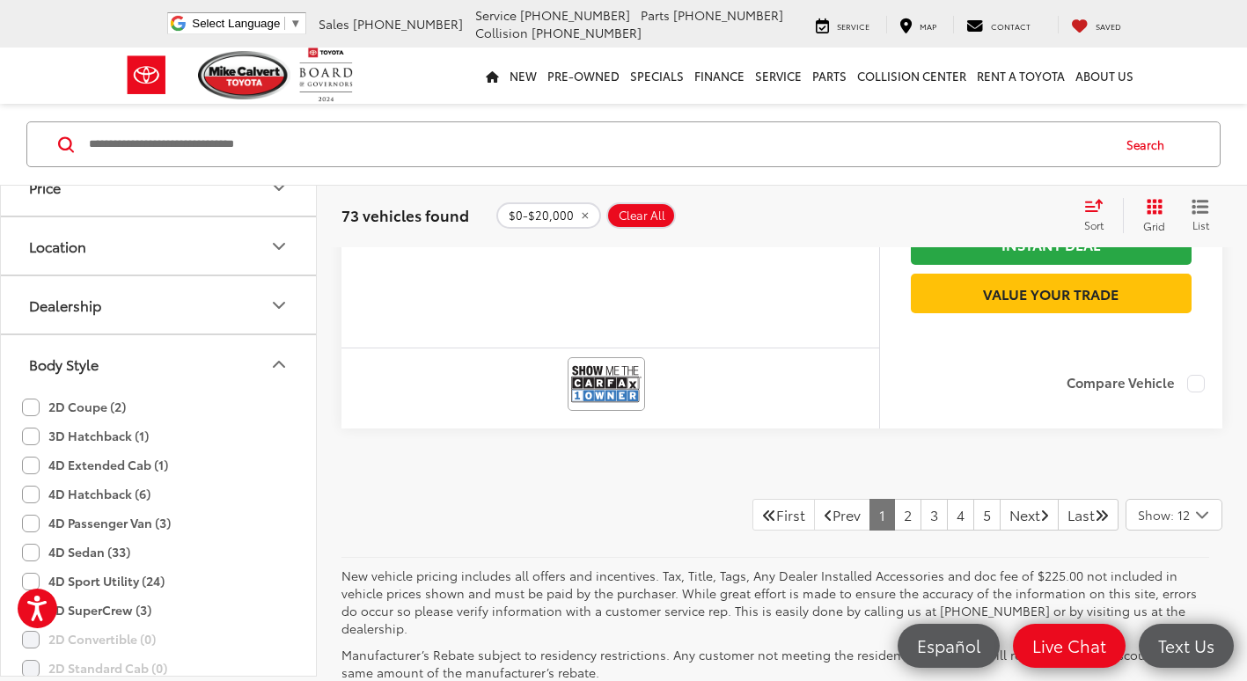
click at [276, 358] on icon "Body Style" at bounding box center [278, 364] width 21 height 21
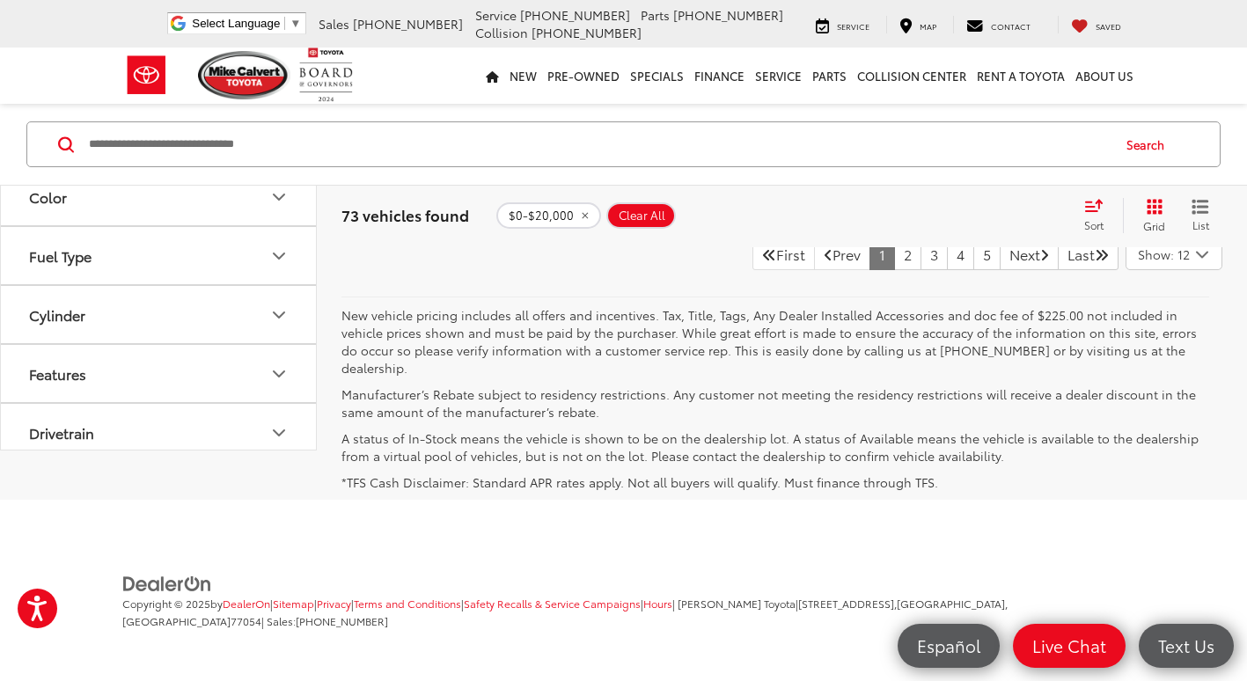
scroll to position [7977, 0]
click at [894, 270] on link "2" at bounding box center [907, 255] width 27 height 32
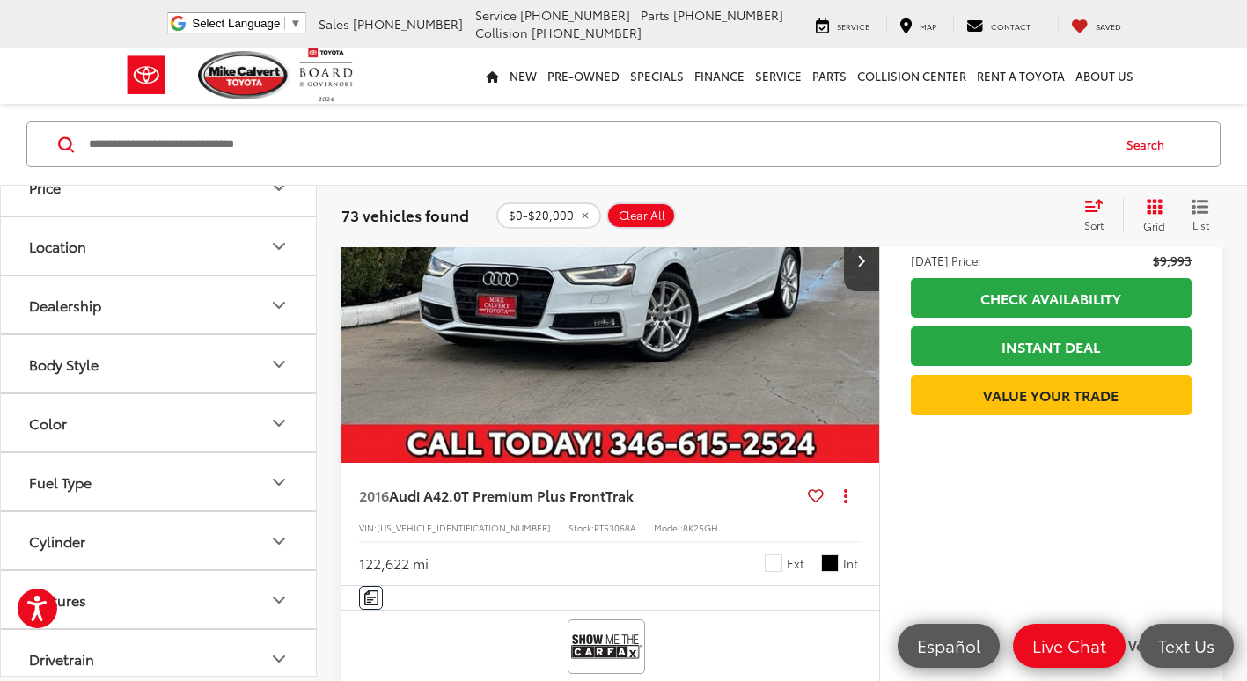
scroll to position [5985, 0]
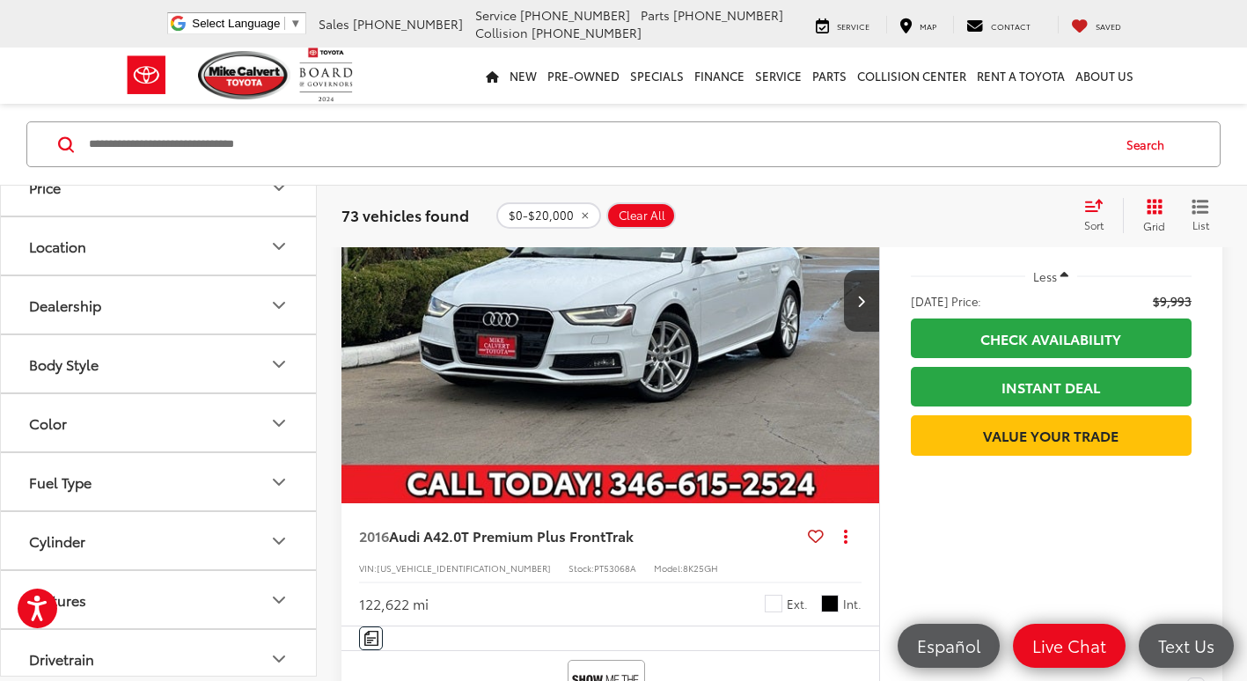
click at [756, 407] on img "2016 Audi A4 2.0T Premium Plus FrontTrak 0" at bounding box center [611, 301] width 540 height 405
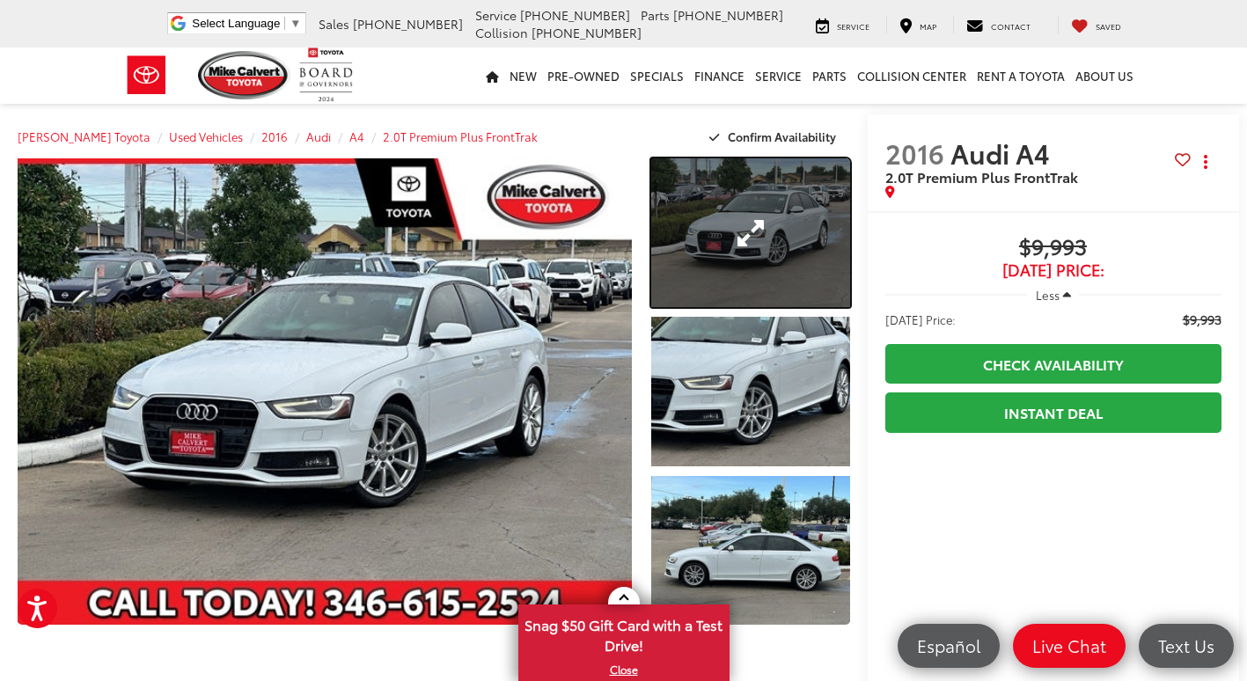
click at [651, 209] on link "Expand Photo 1" at bounding box center [750, 232] width 199 height 149
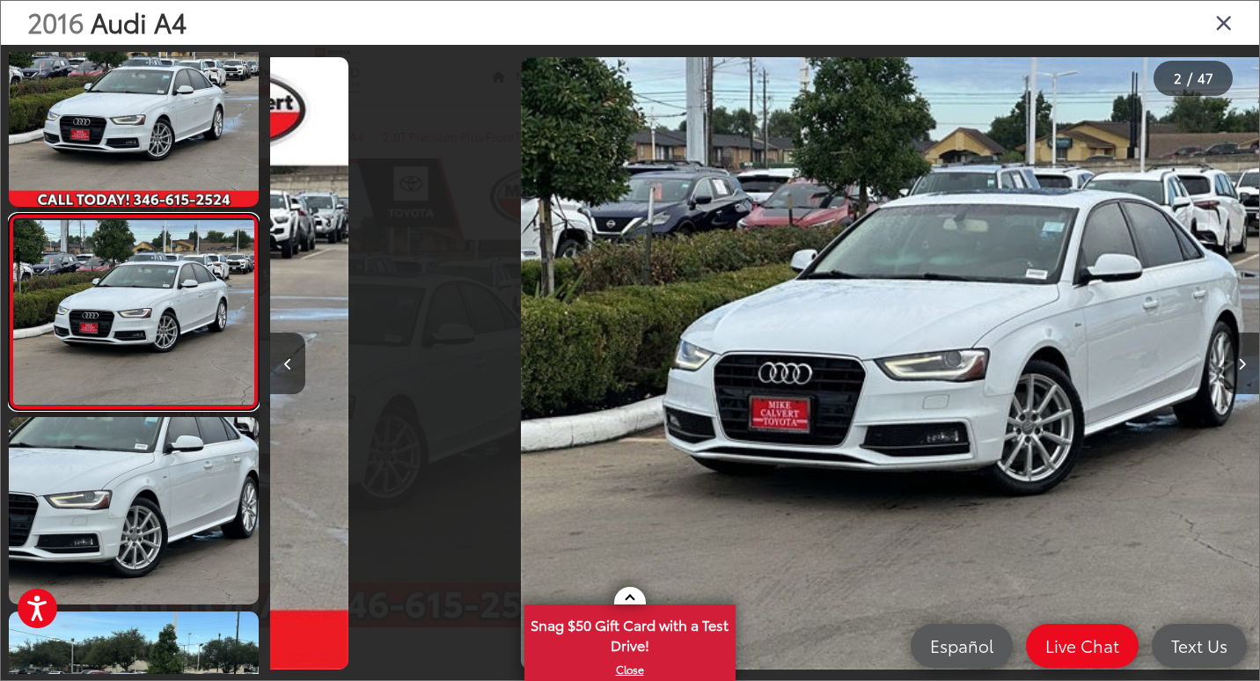
scroll to position [0, 989]
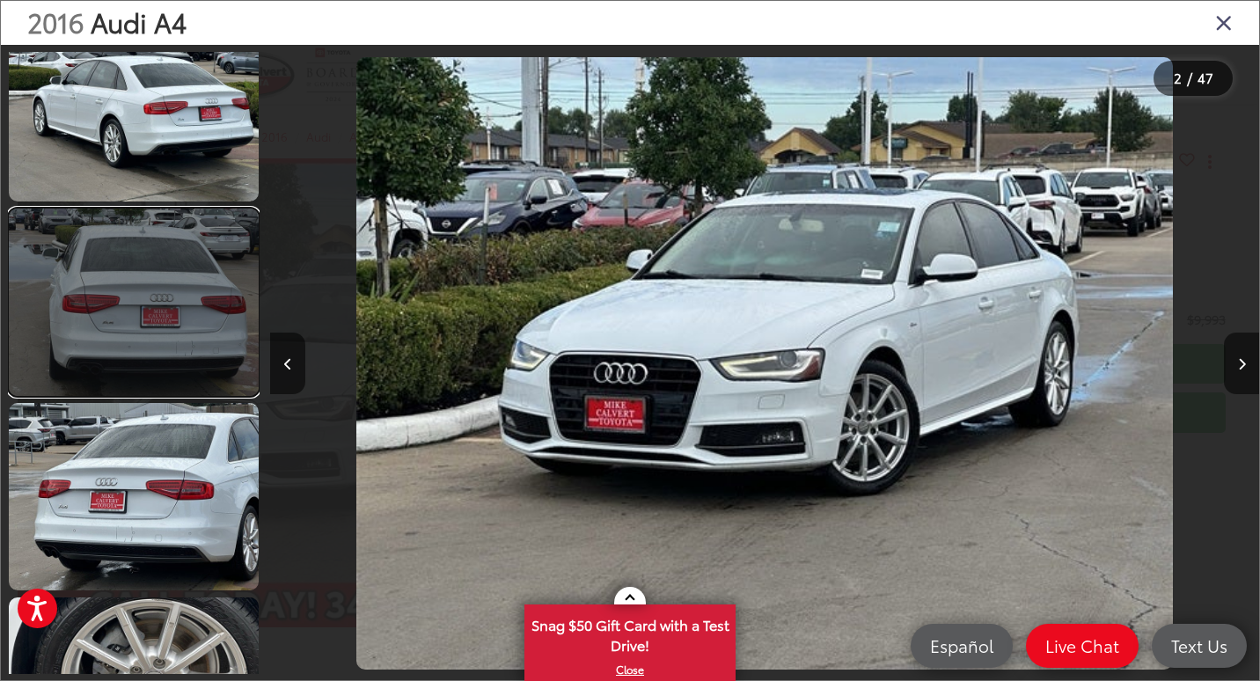
click at [121, 275] on link at bounding box center [134, 302] width 250 height 187
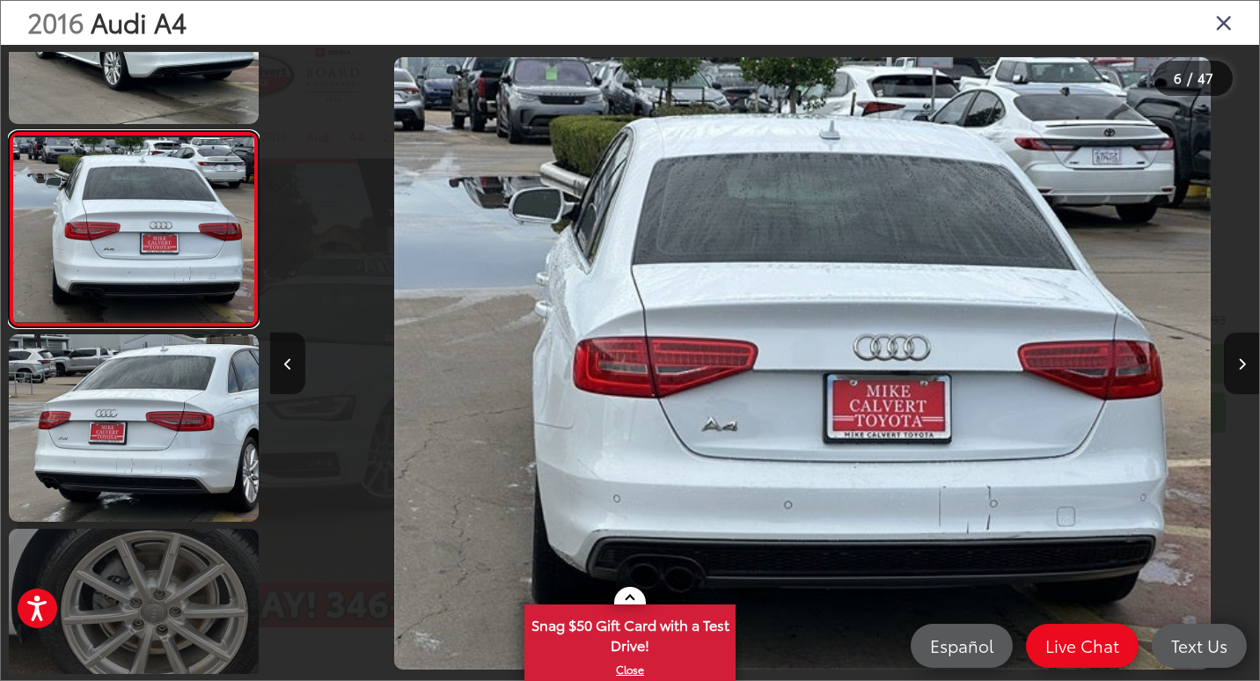
scroll to position [0, 4947]
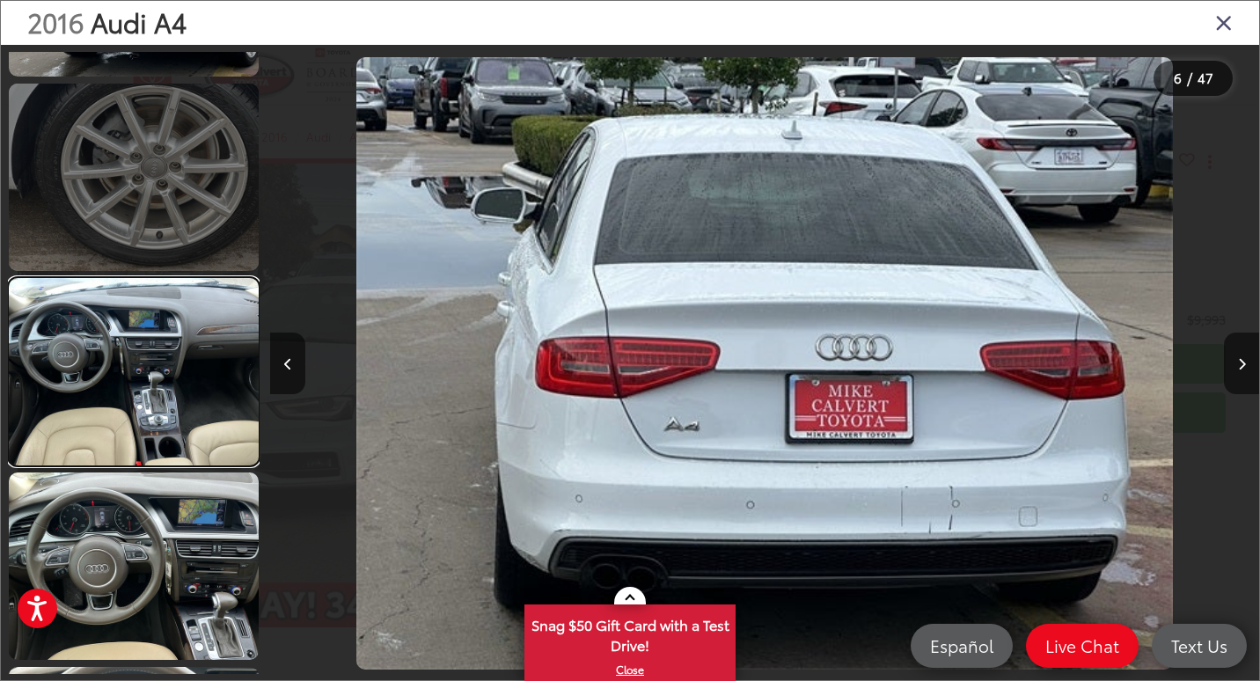
click at [124, 334] on link at bounding box center [134, 371] width 250 height 187
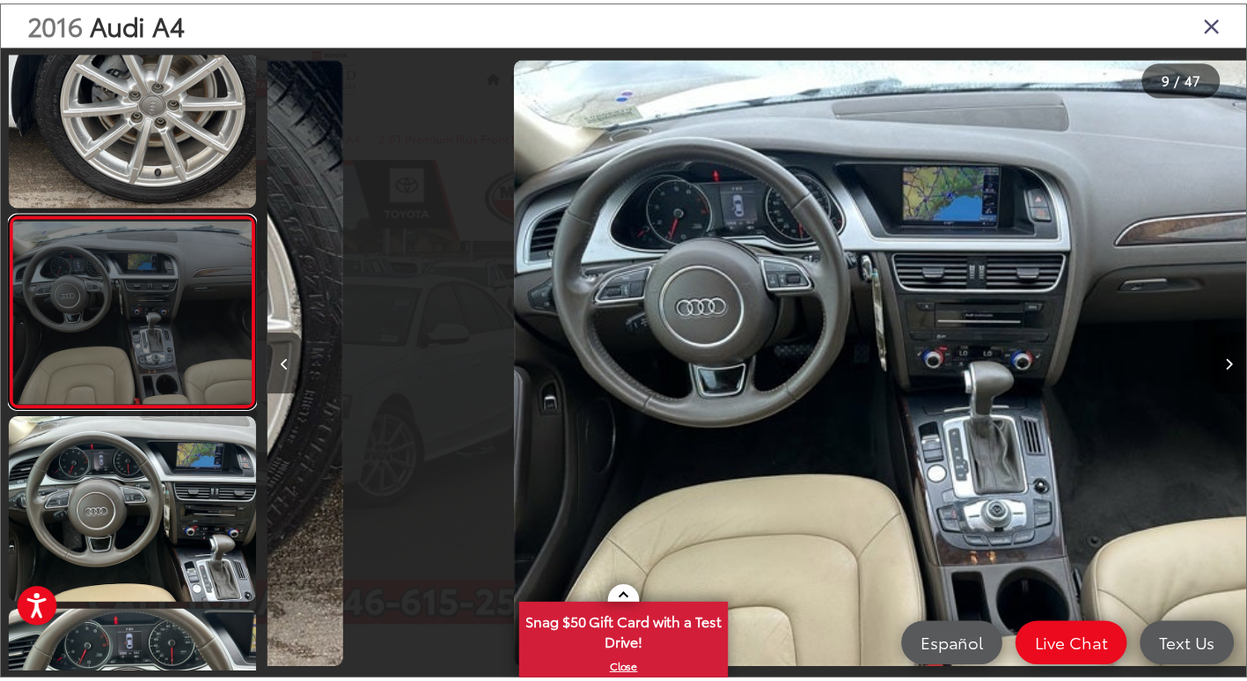
scroll to position [0, 7915]
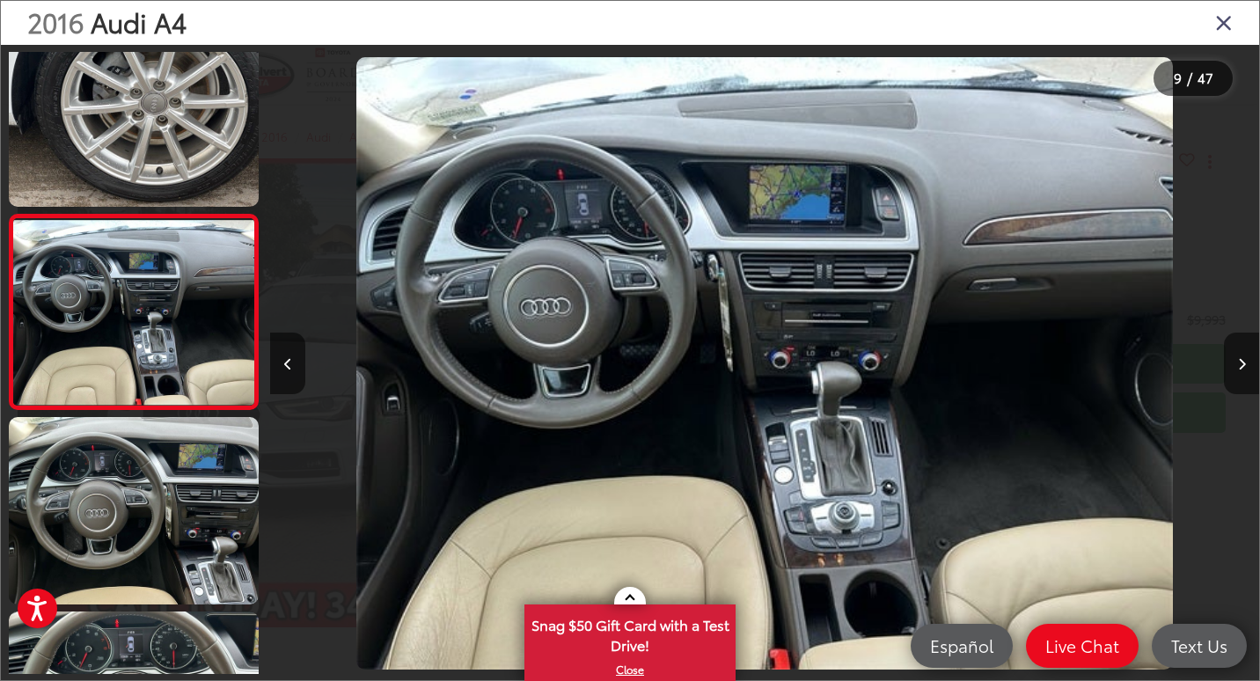
click at [1223, 29] on icon "Close gallery" at bounding box center [1225, 22] width 18 height 23
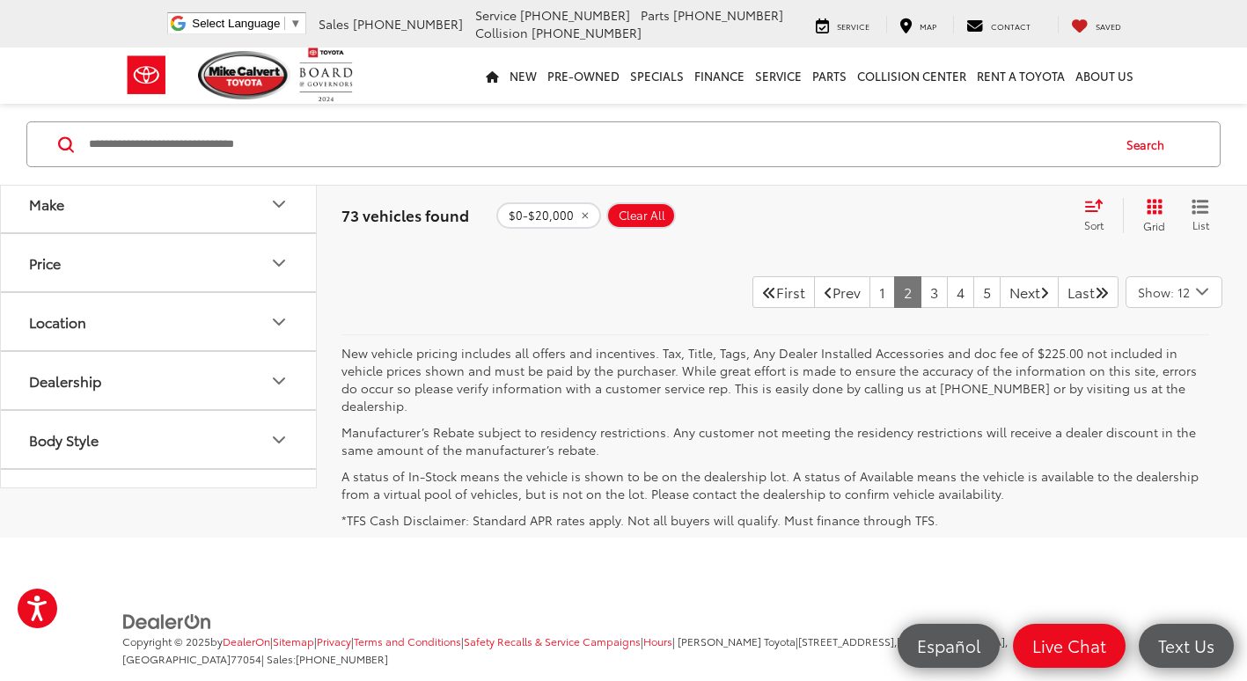
scroll to position [7977, 0]
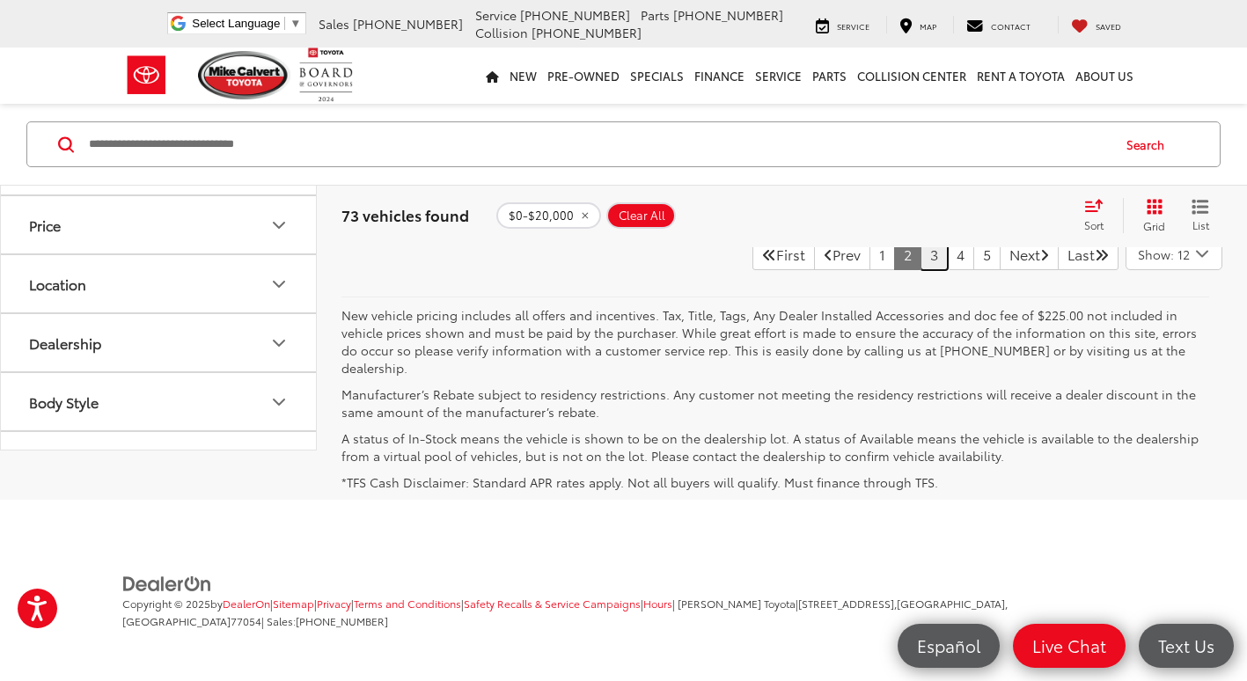
click at [921, 270] on link "3" at bounding box center [934, 255] width 27 height 32
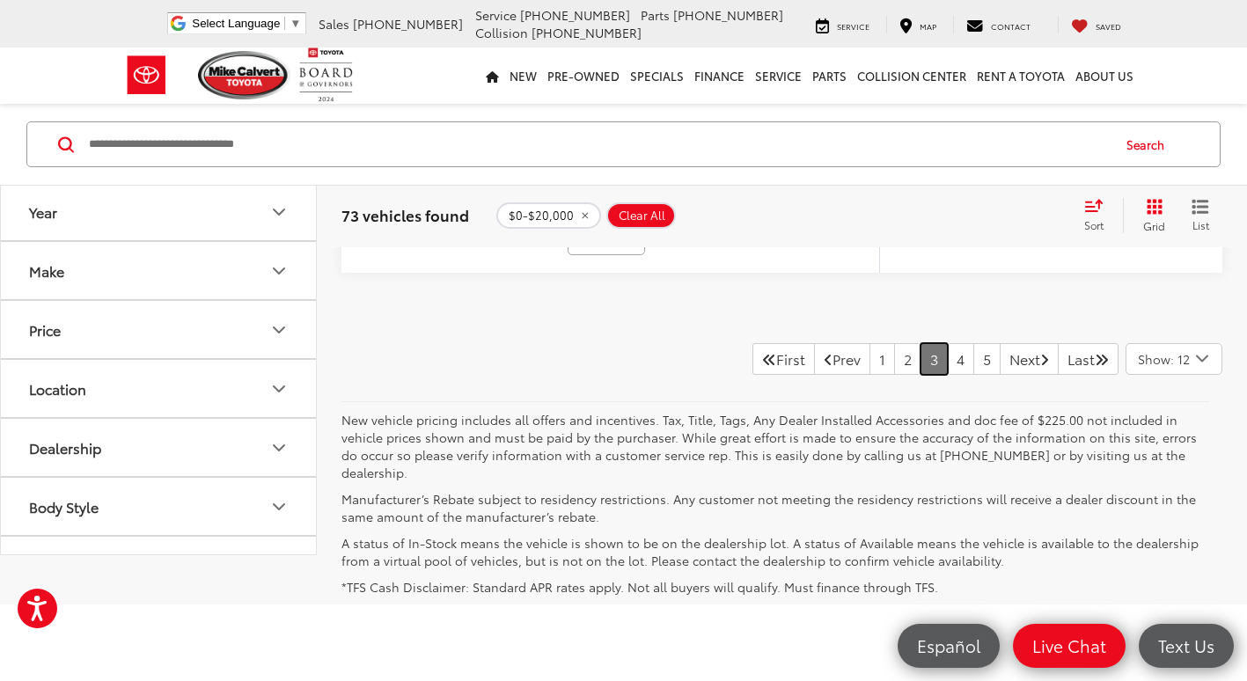
scroll to position [7940, 0]
click at [947, 364] on link "4" at bounding box center [960, 360] width 27 height 32
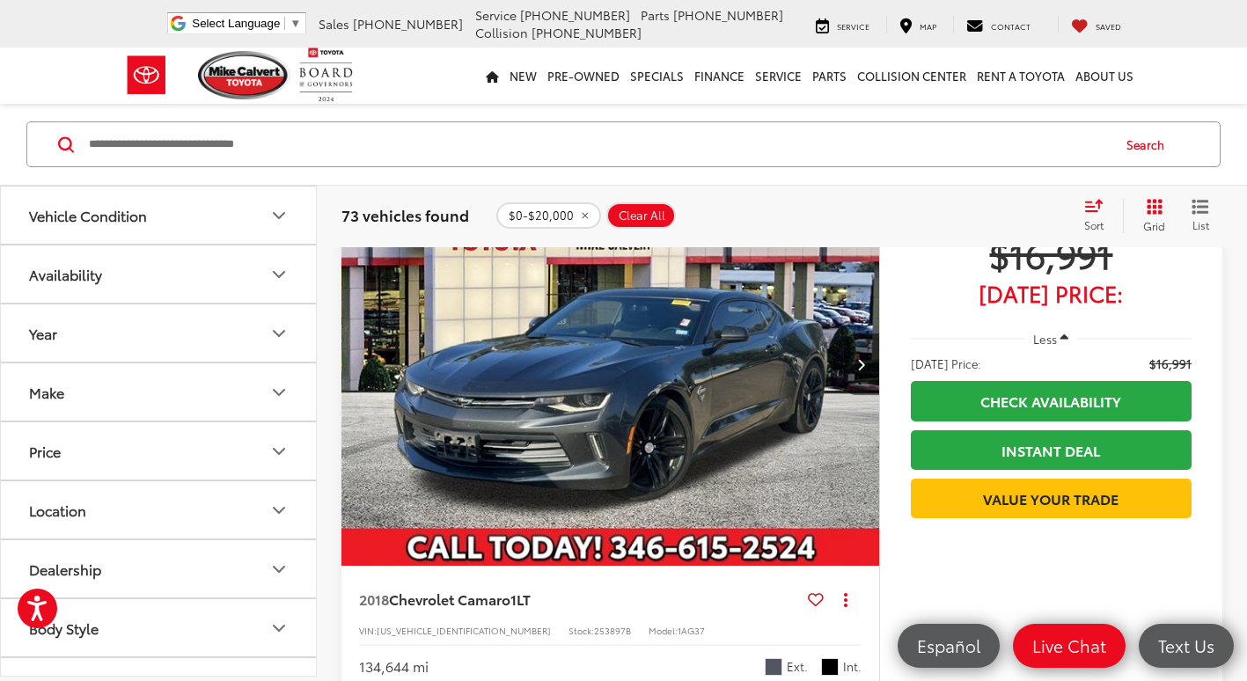
scroll to position [5457, 0]
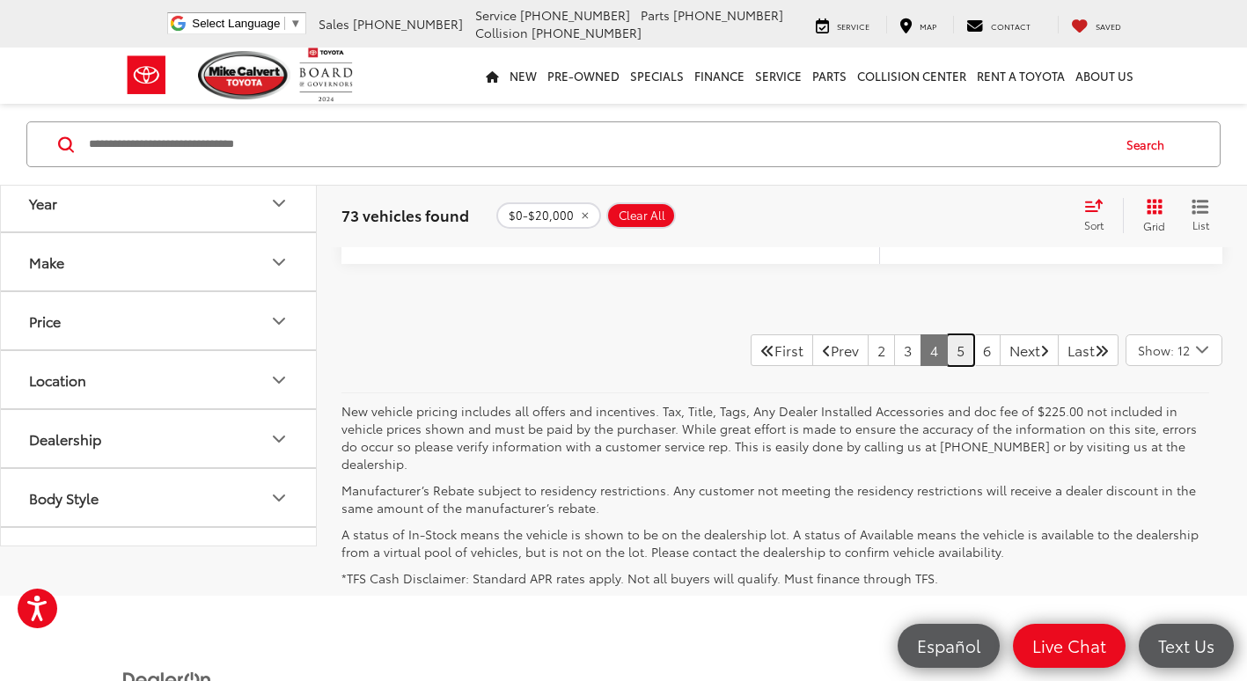
click at [947, 363] on link "5" at bounding box center [960, 350] width 27 height 32
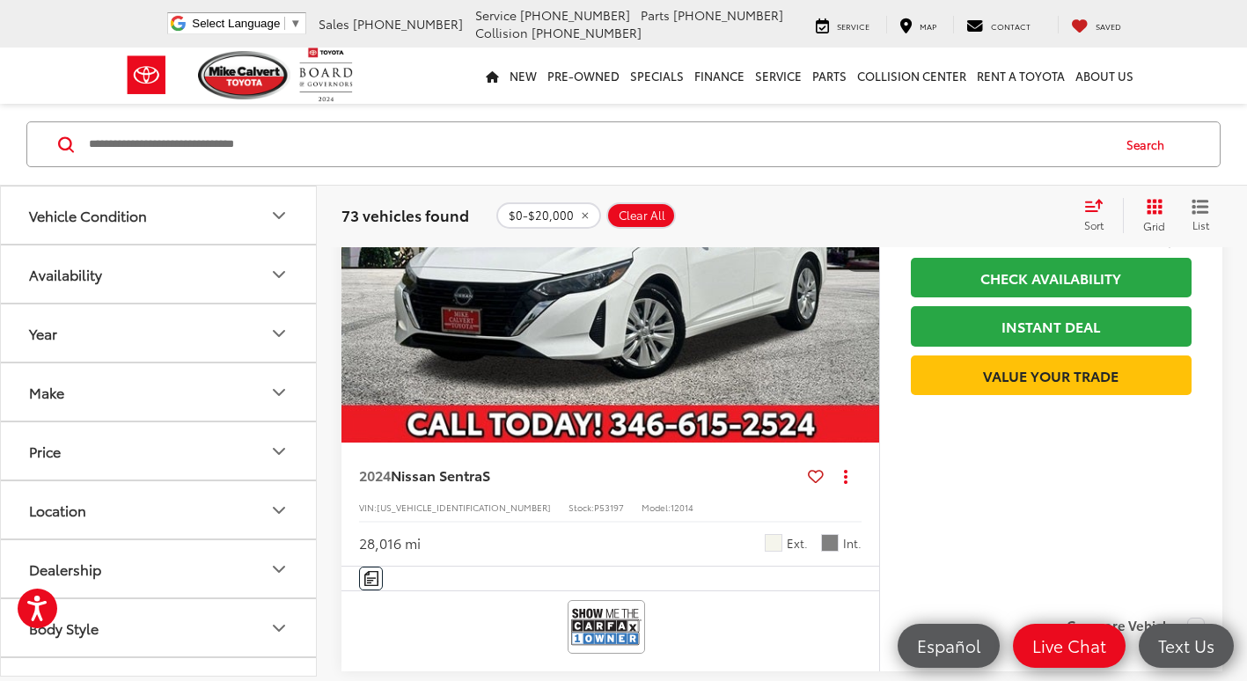
scroll to position [3081, 0]
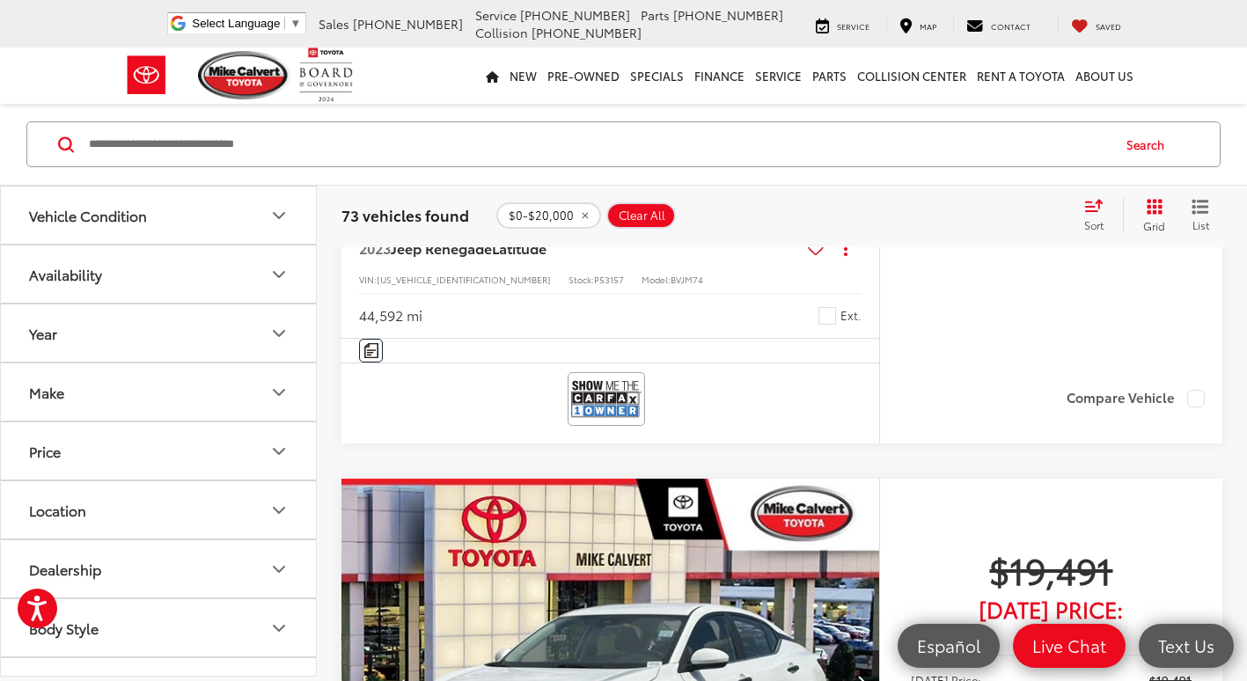
click at [357, 143] on input "Search by Make, Model, or Keyword" at bounding box center [598, 144] width 1023 height 42
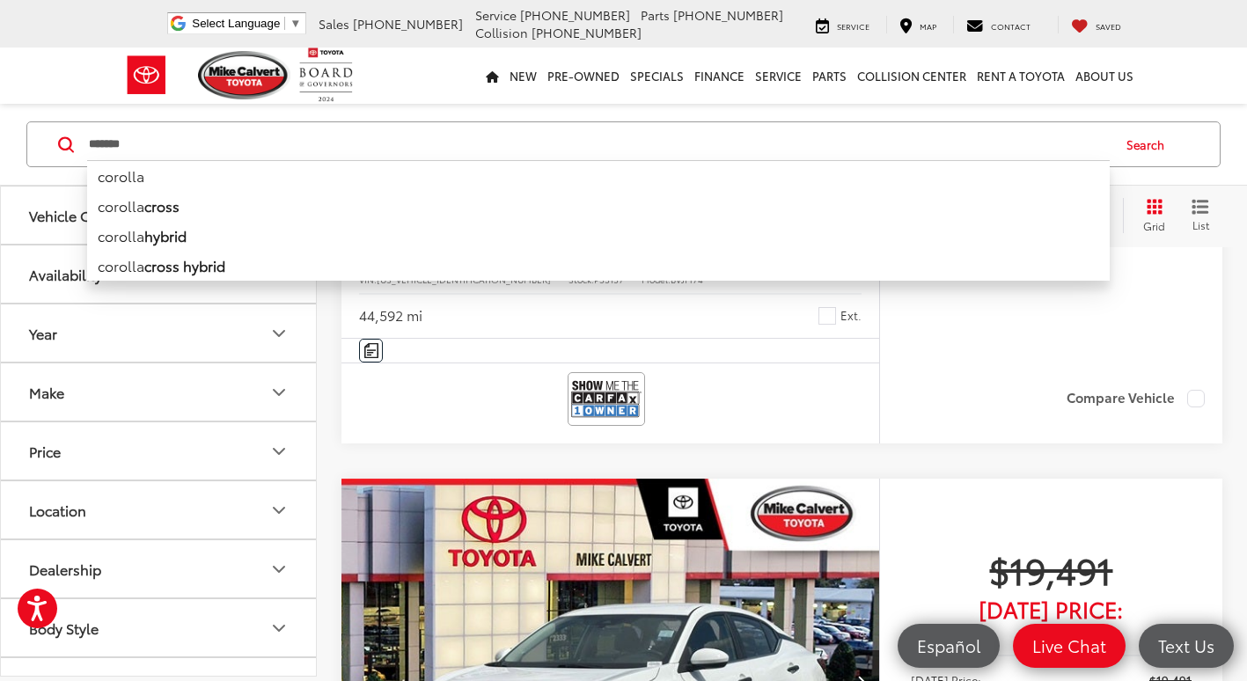
type input "*******"
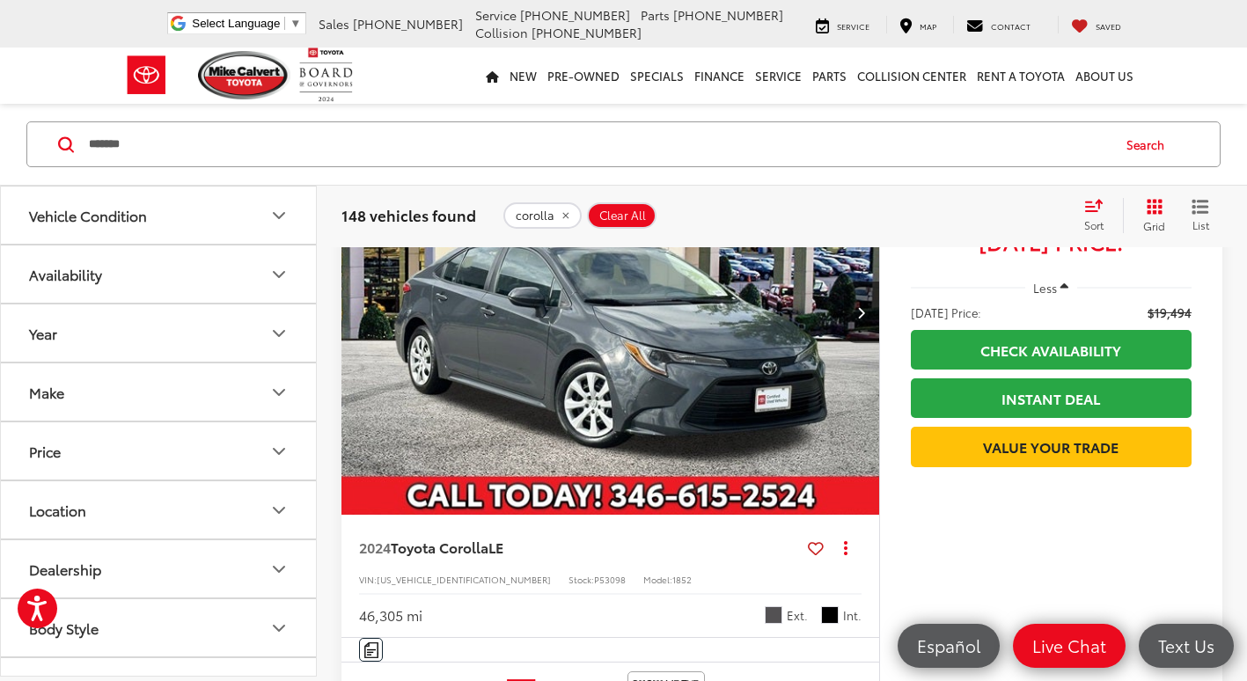
scroll to position [792, 0]
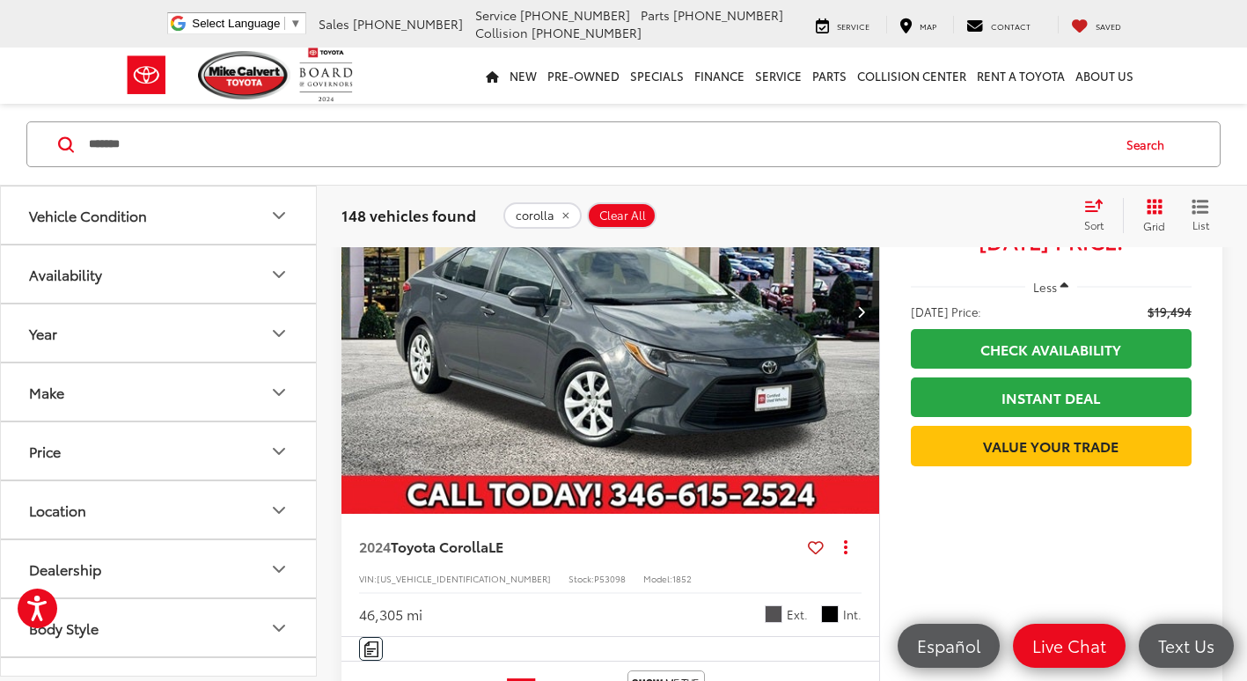
click at [1086, 207] on icon "Select sort value" at bounding box center [1094, 206] width 16 height 11
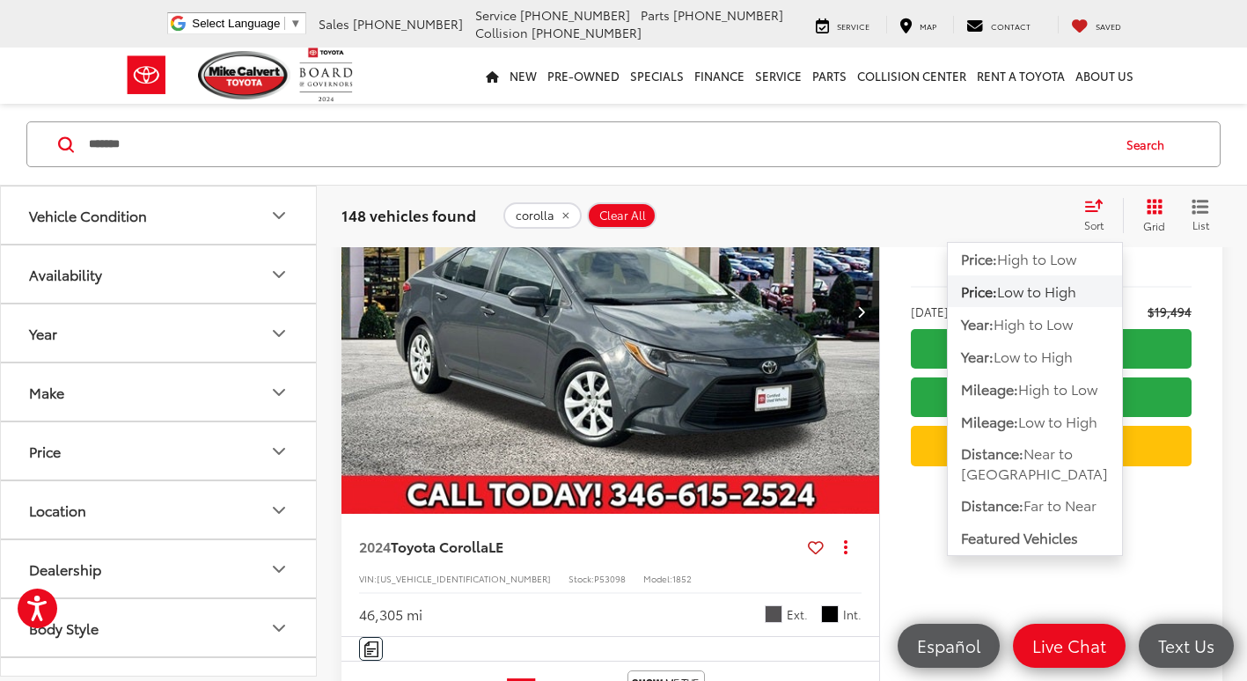
click at [633, 558] on div "2024 Toyota Corolla LE Copy Link Share Print View Details VIN: 5YFB4MDE6RP08947…" at bounding box center [611, 575] width 538 height 123
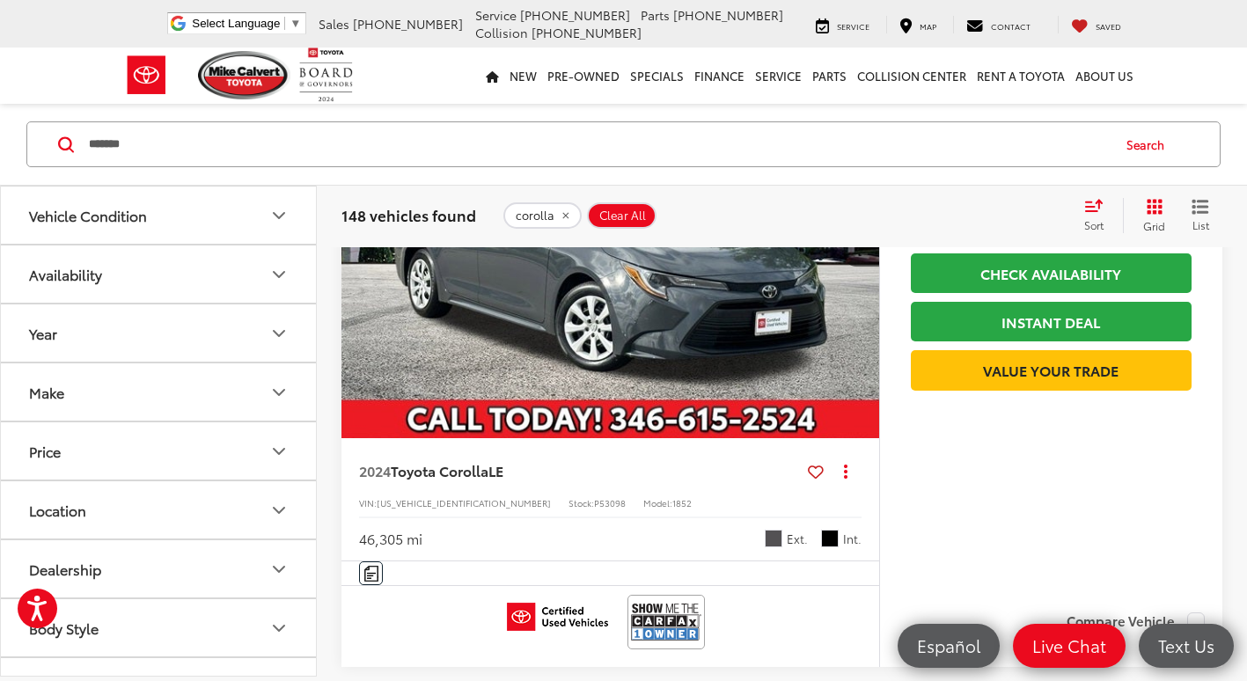
scroll to position [616, 0]
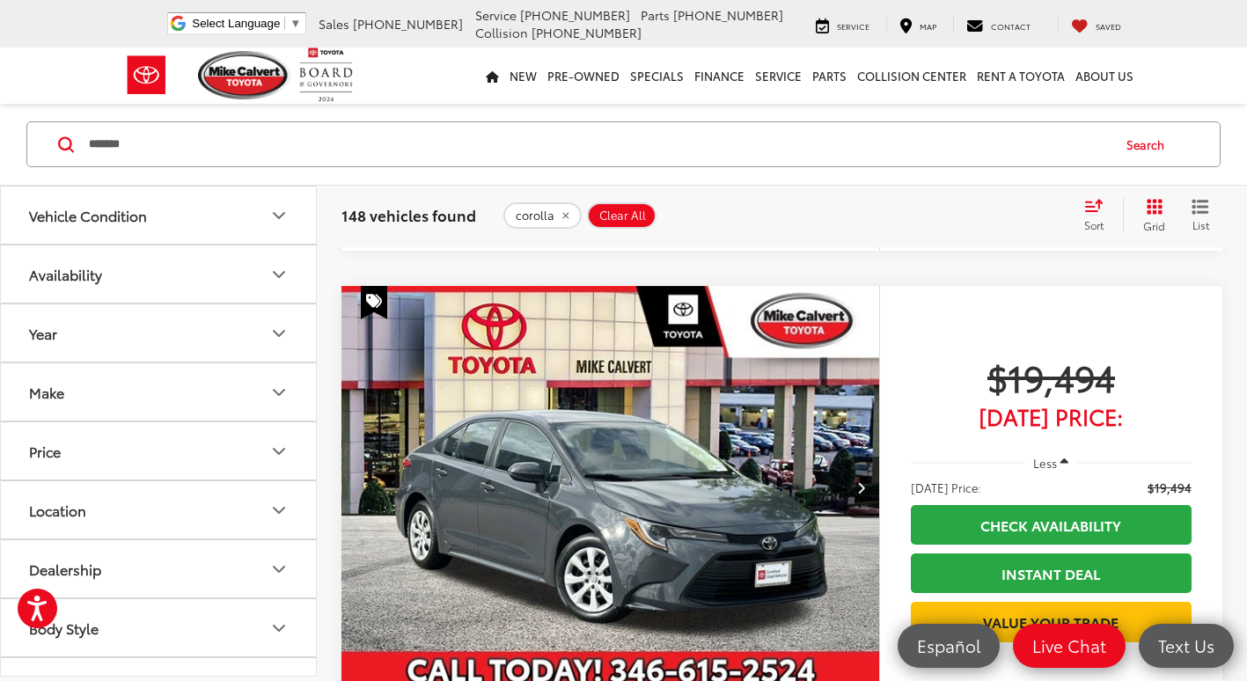
click at [643, 526] on img "2024 Toyota Corolla LE 0" at bounding box center [611, 488] width 540 height 405
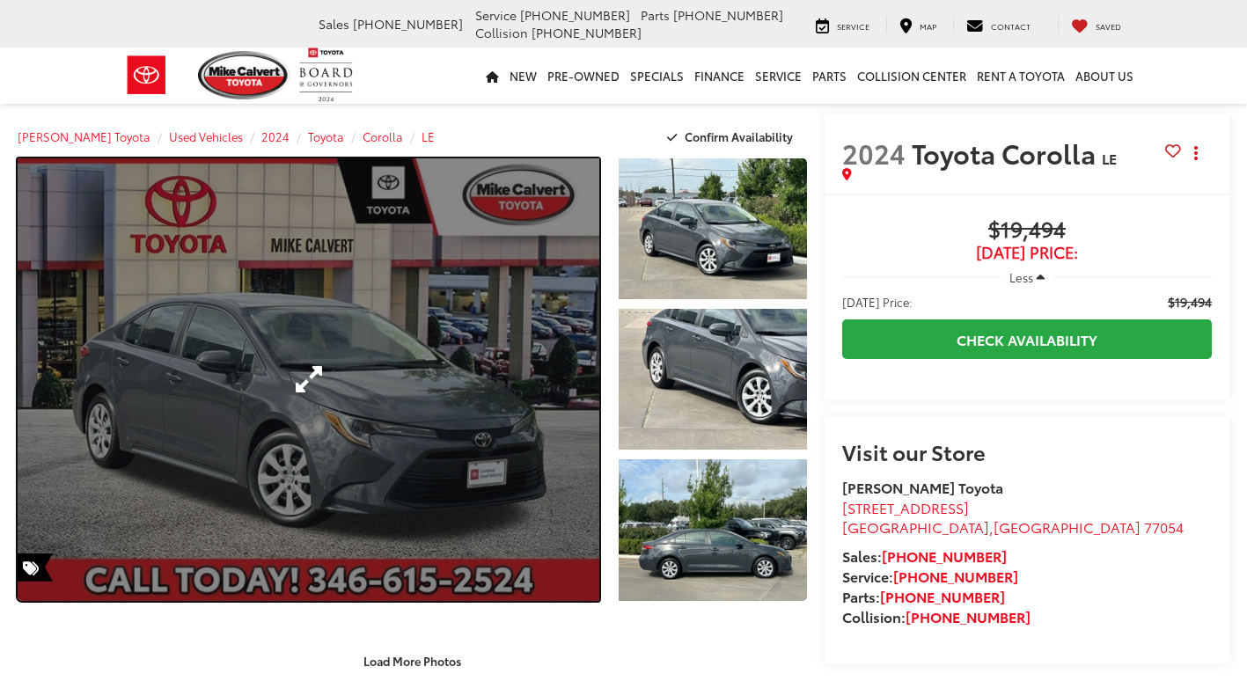
click at [481, 356] on link "Expand Photo 0" at bounding box center [309, 379] width 582 height 443
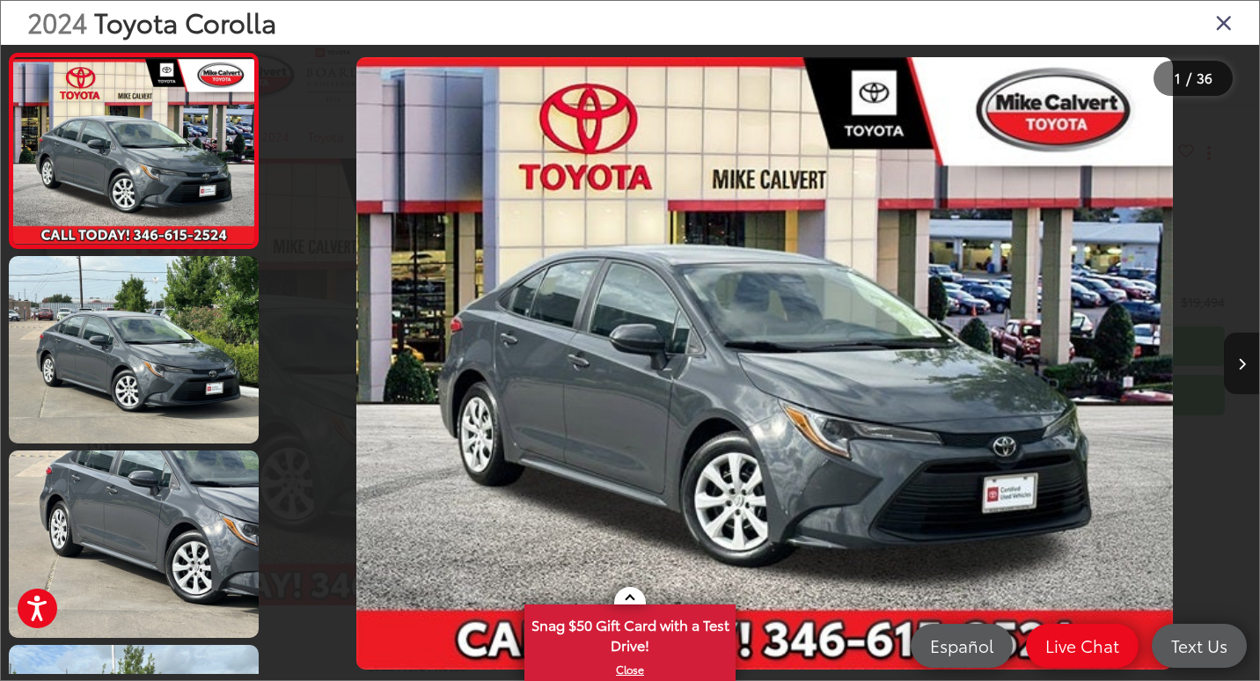
click at [1240, 373] on button "Next image" at bounding box center [1241, 364] width 35 height 62
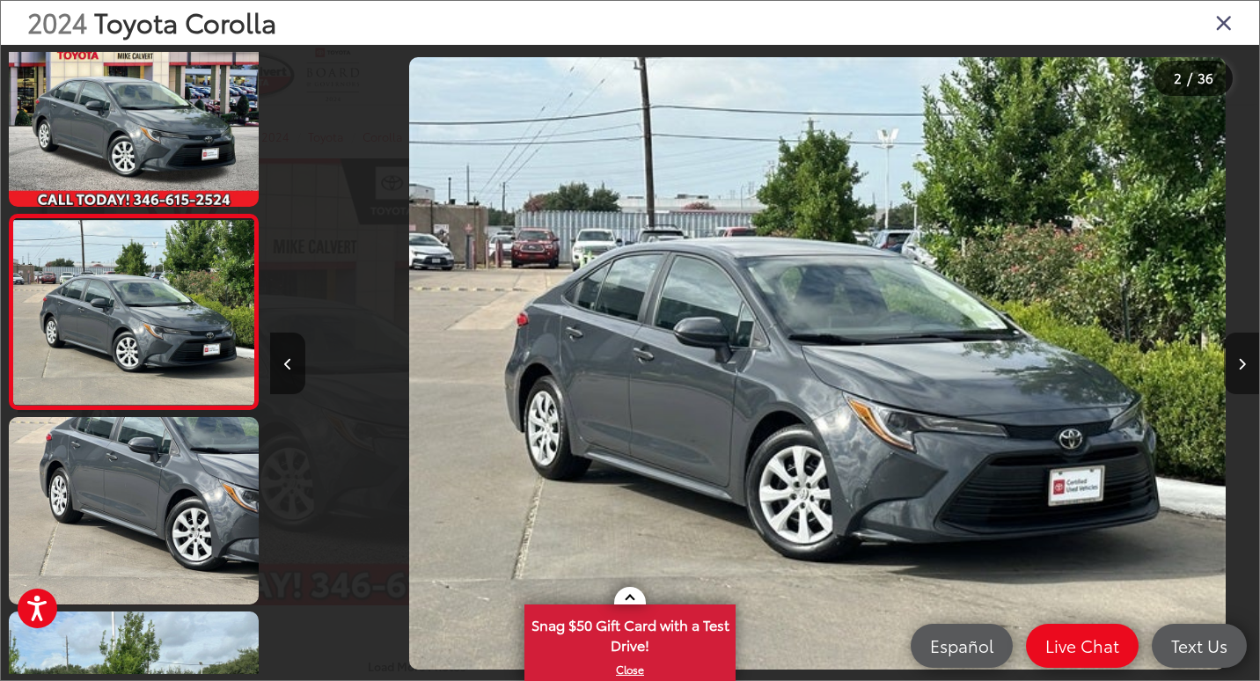
scroll to position [0, 989]
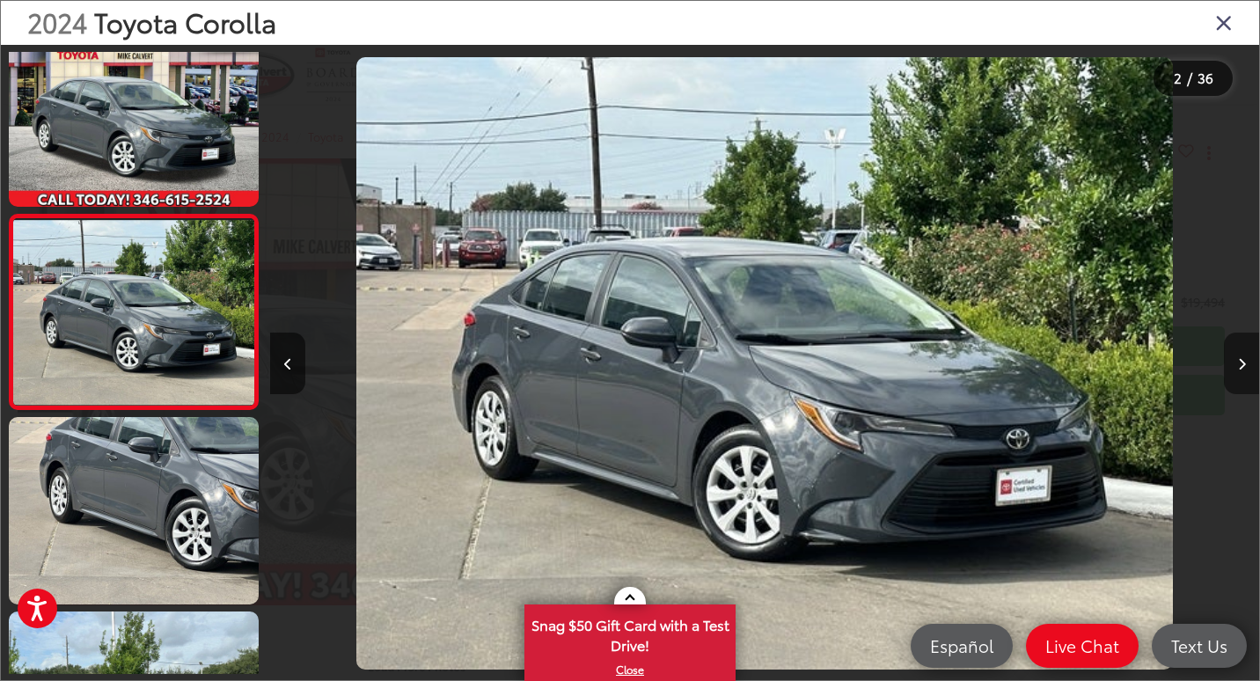
click at [1239, 368] on icon "Next image" at bounding box center [1242, 364] width 8 height 12
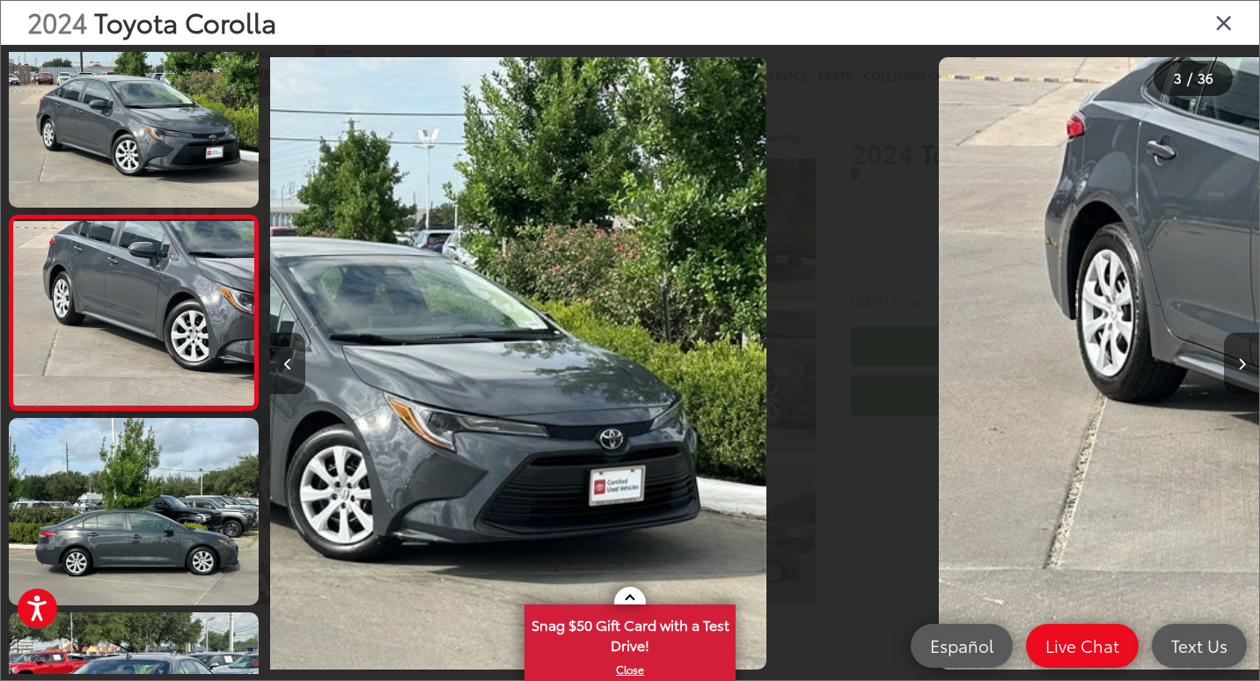
scroll to position [228, 0]
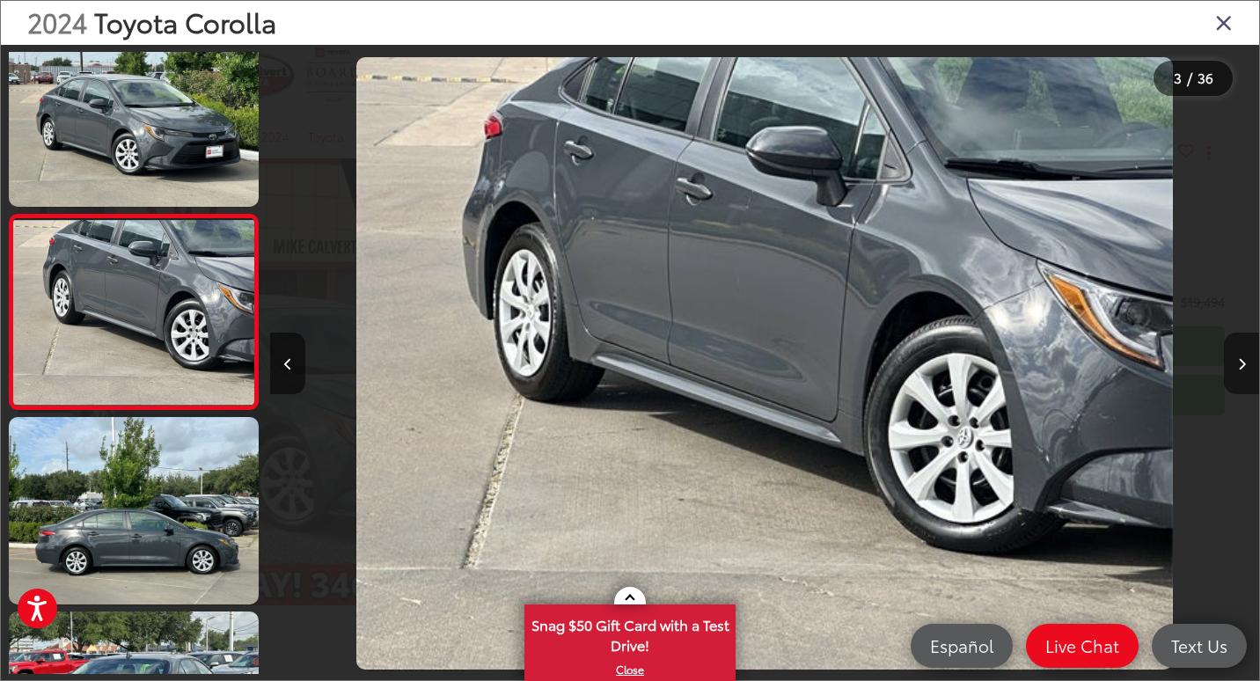
click at [1239, 368] on icon "Next image" at bounding box center [1242, 364] width 8 height 12
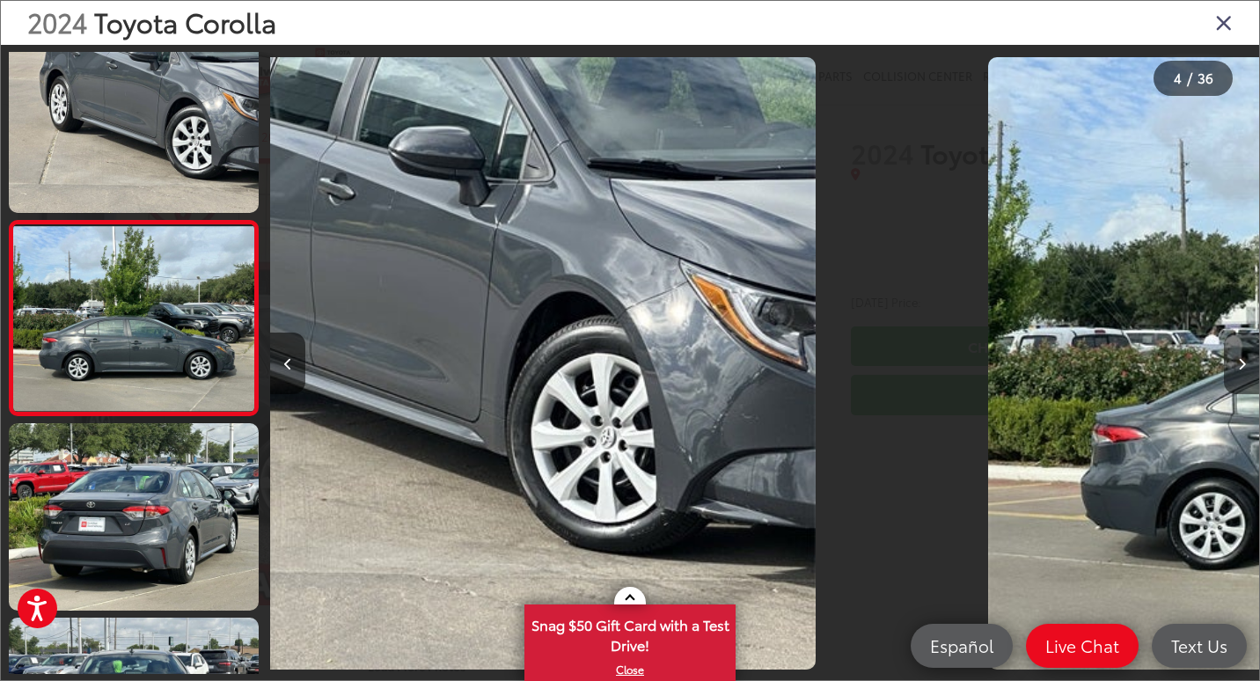
scroll to position [423, 0]
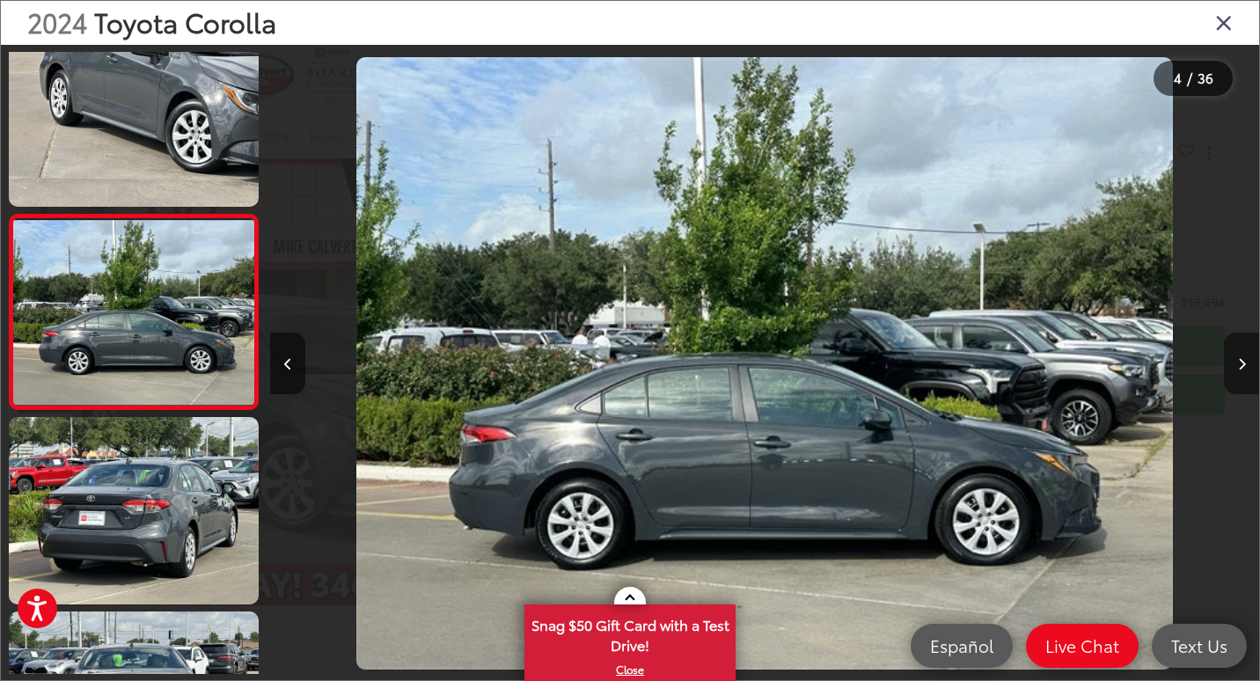
click at [1239, 368] on icon "Next image" at bounding box center [1242, 364] width 8 height 12
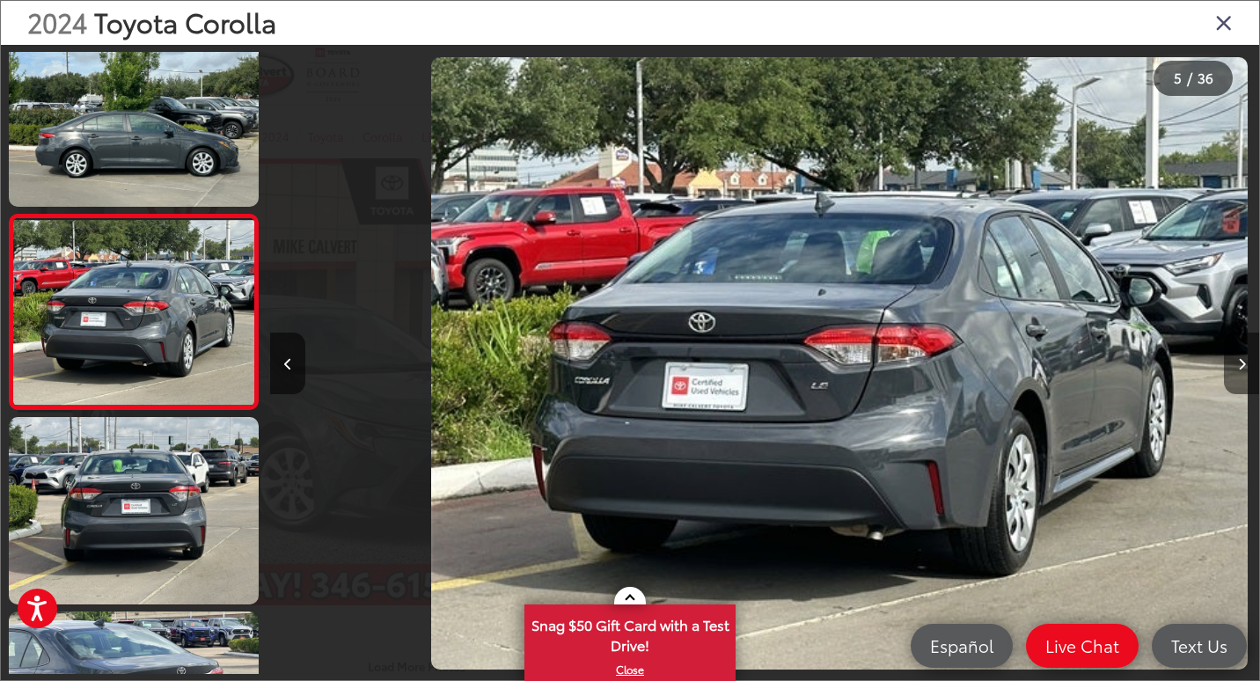
scroll to position [0, 3957]
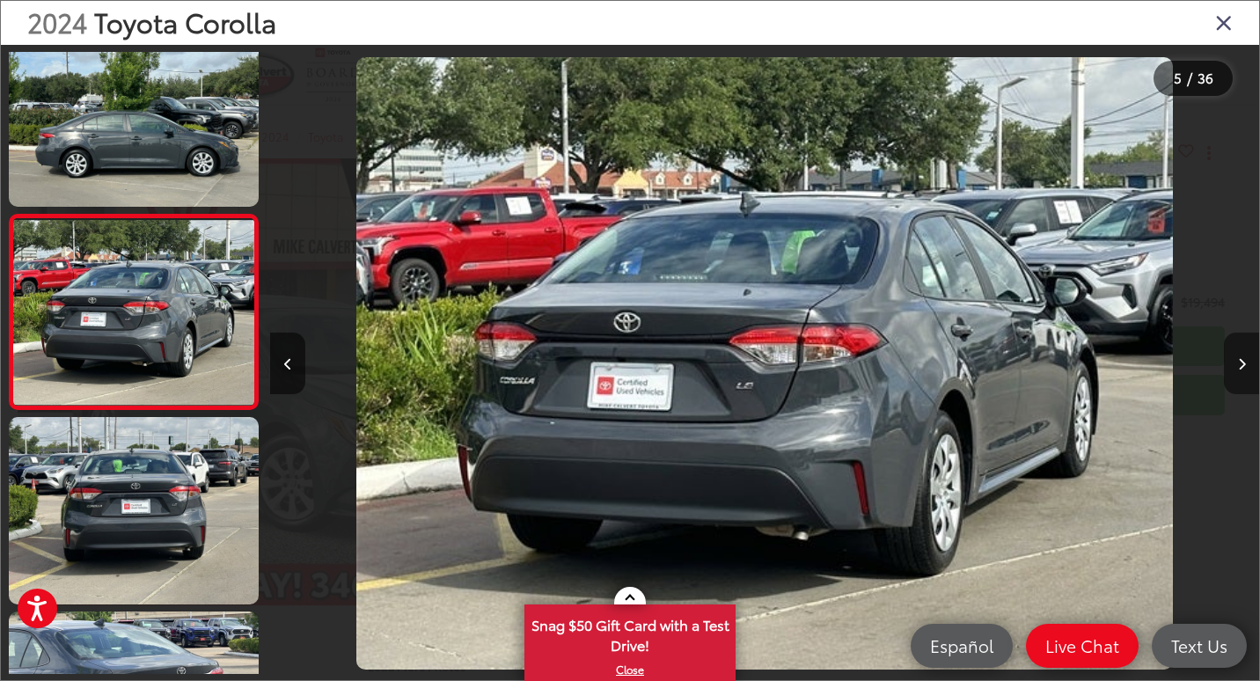
click at [1239, 368] on icon "Next image" at bounding box center [1242, 364] width 8 height 12
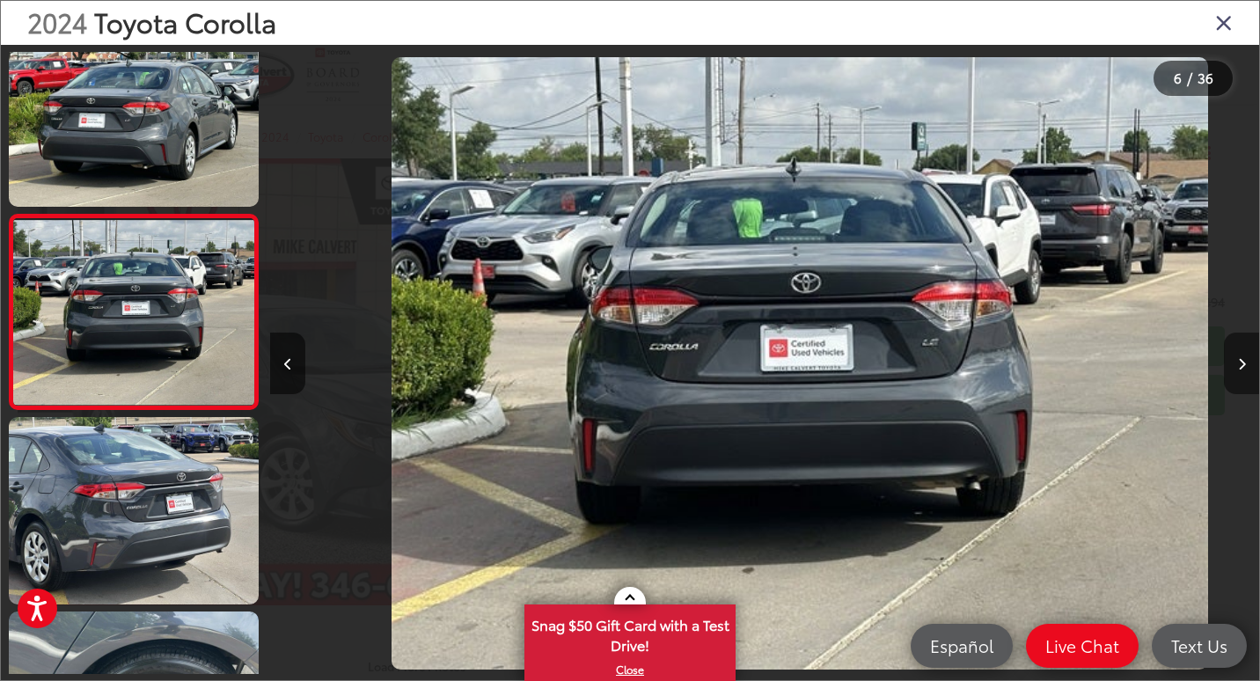
scroll to position [0, 4947]
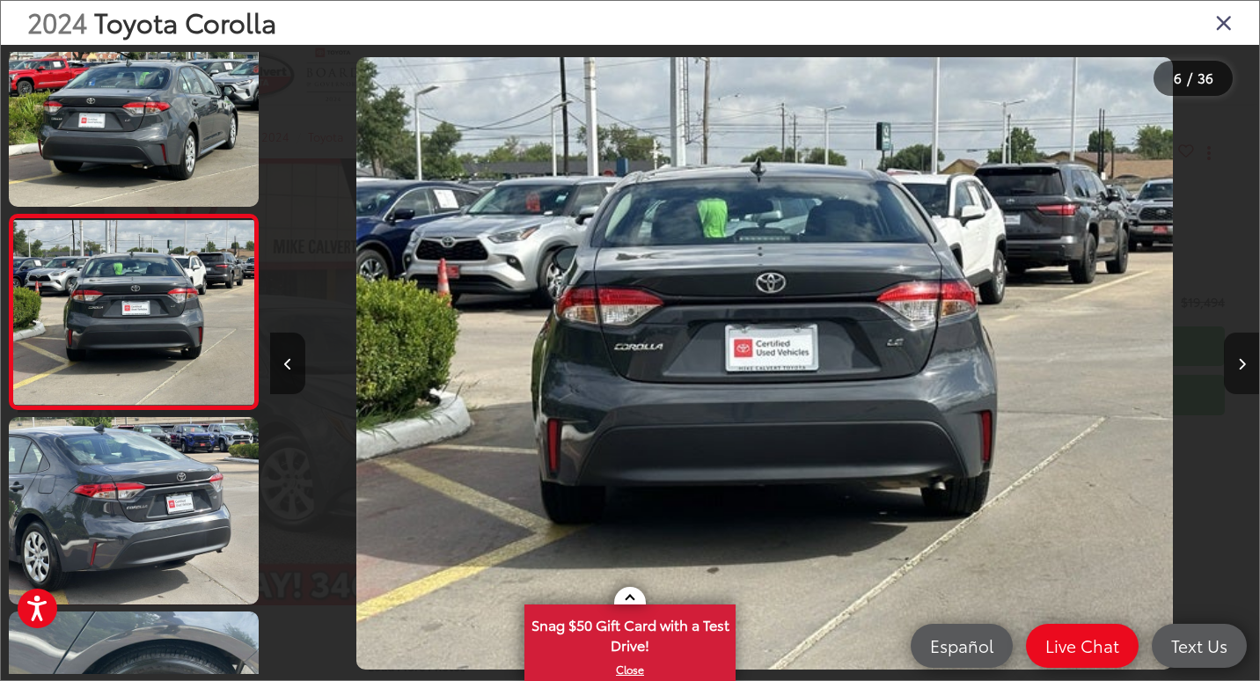
click at [1239, 368] on icon "Next image" at bounding box center [1242, 364] width 8 height 12
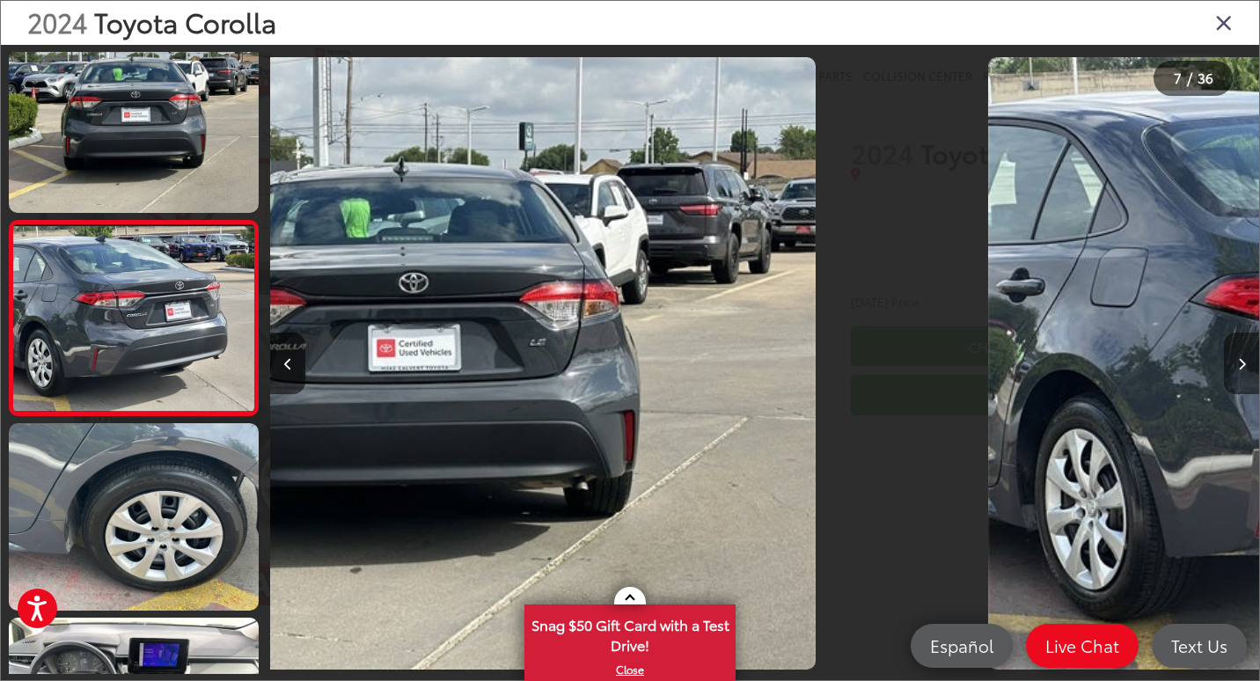
scroll to position [1006, 0]
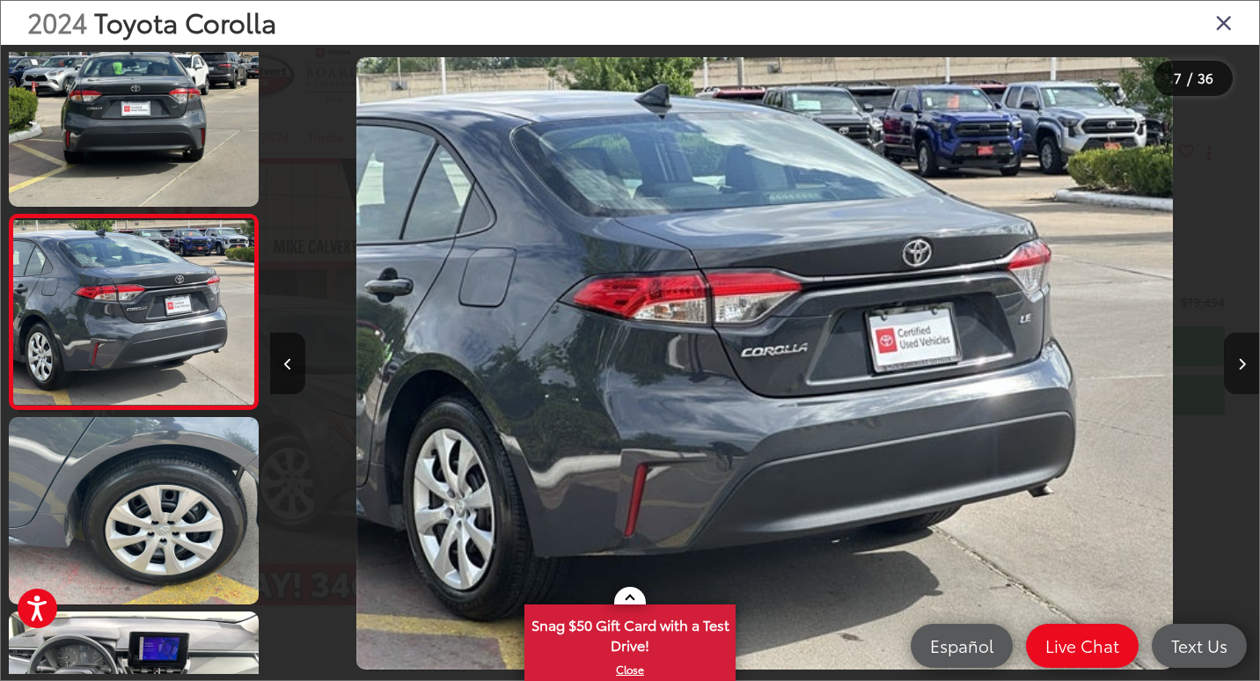
click at [1239, 368] on icon "Next image" at bounding box center [1242, 364] width 8 height 12
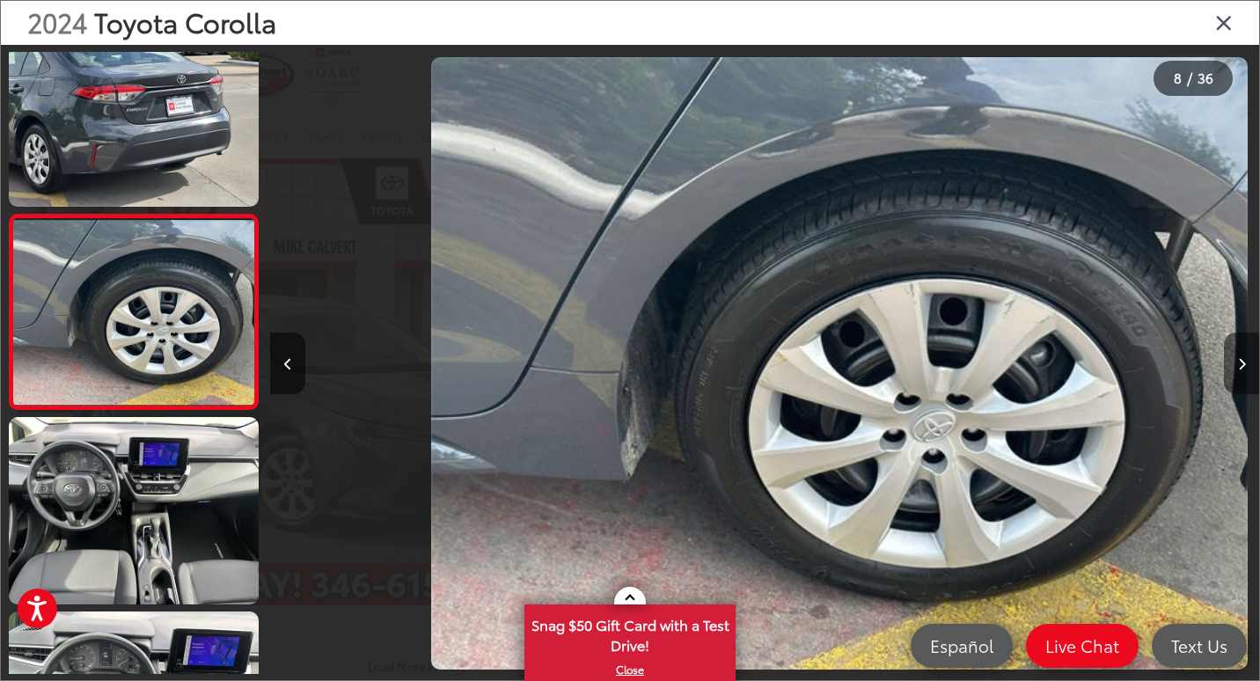
scroll to position [0, 6926]
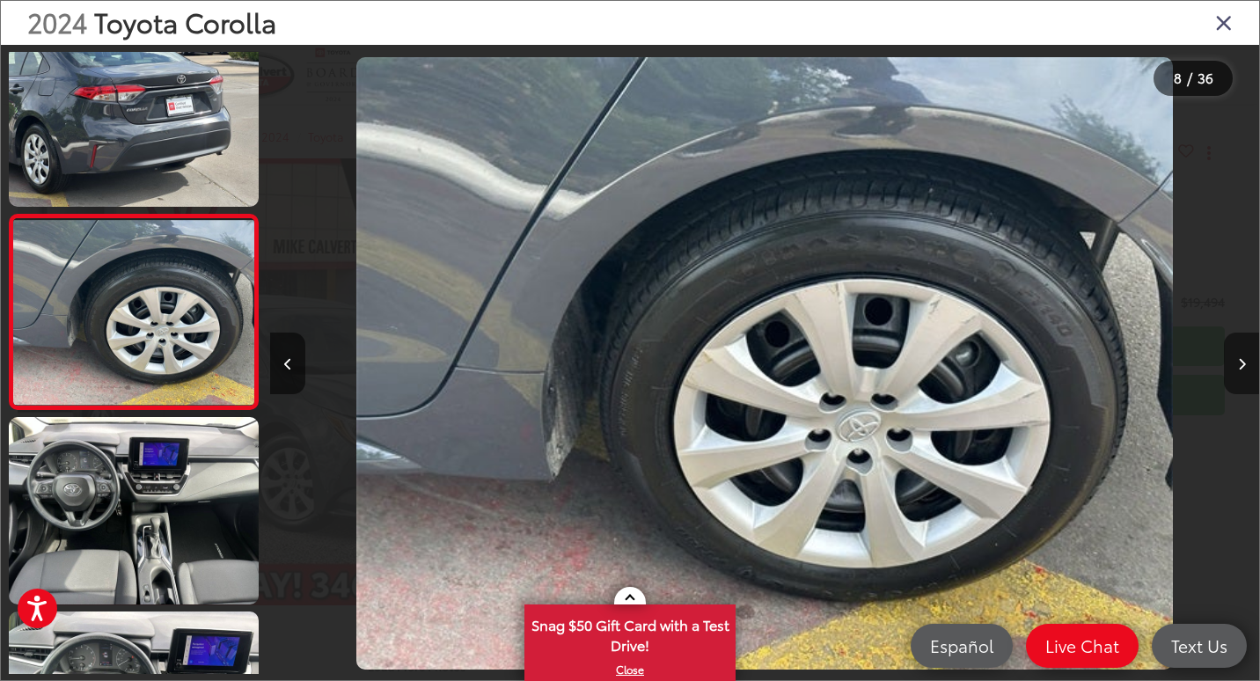
click at [1239, 368] on icon "Next image" at bounding box center [1242, 364] width 8 height 12
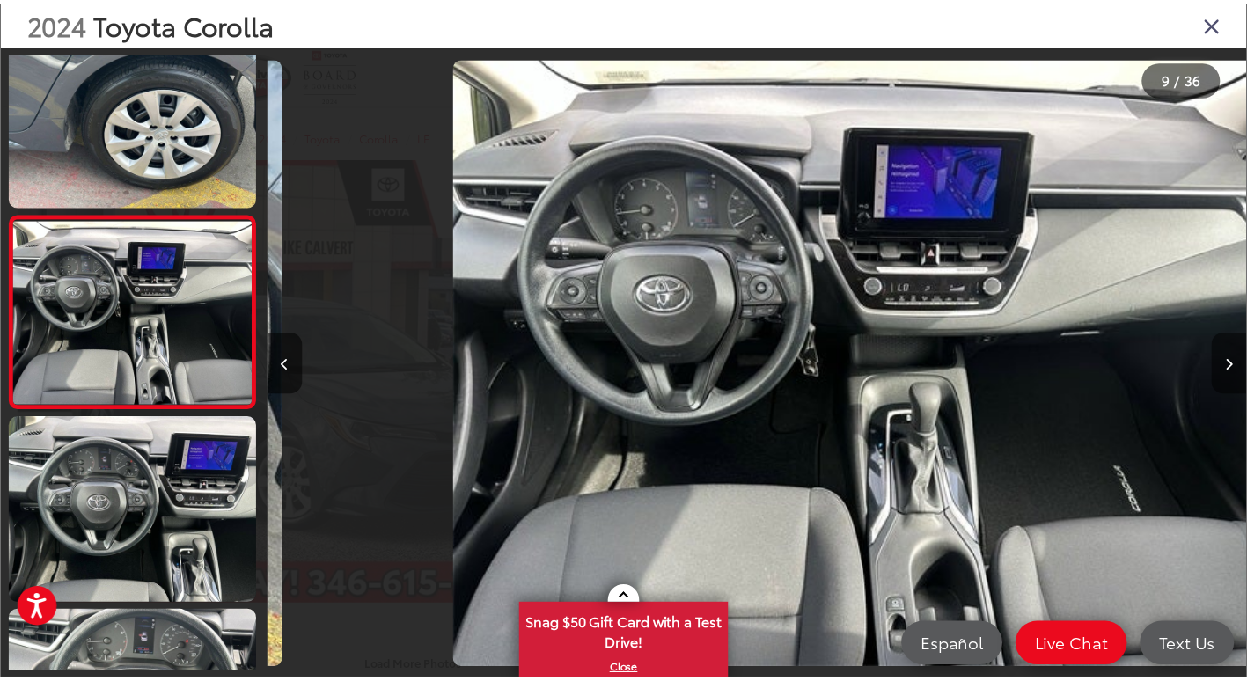
scroll to position [0, 7915]
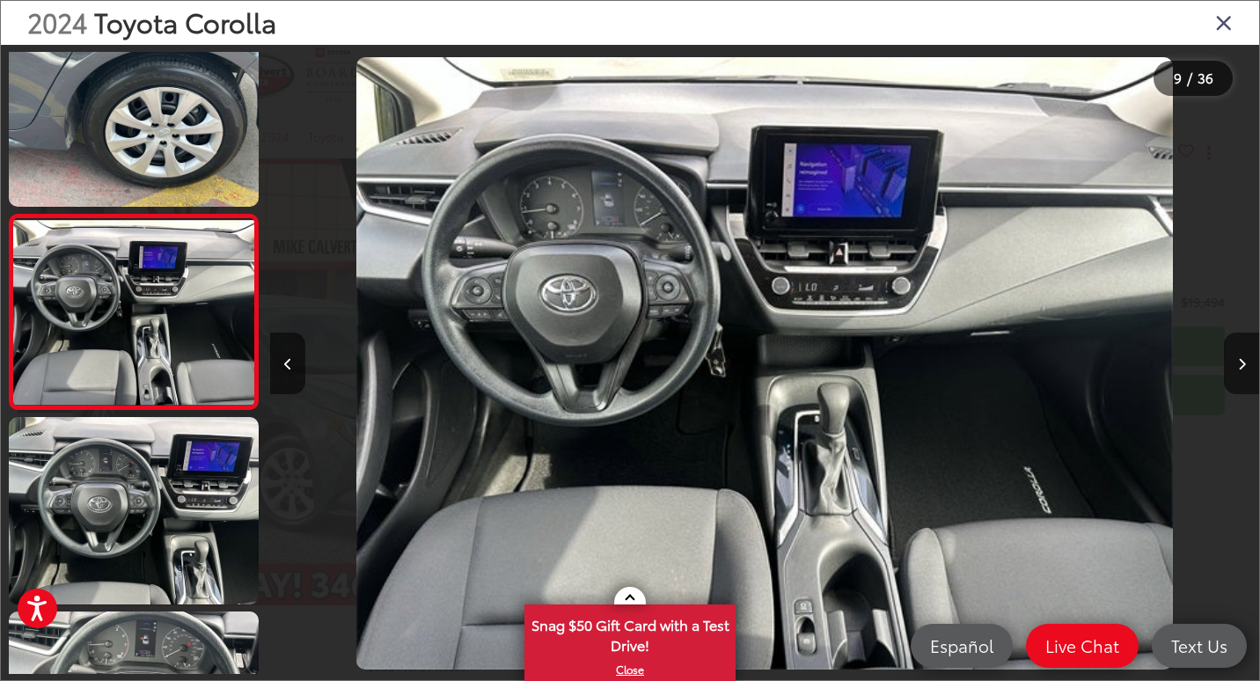
click at [1219, 22] on icon "Close gallery" at bounding box center [1225, 22] width 18 height 23
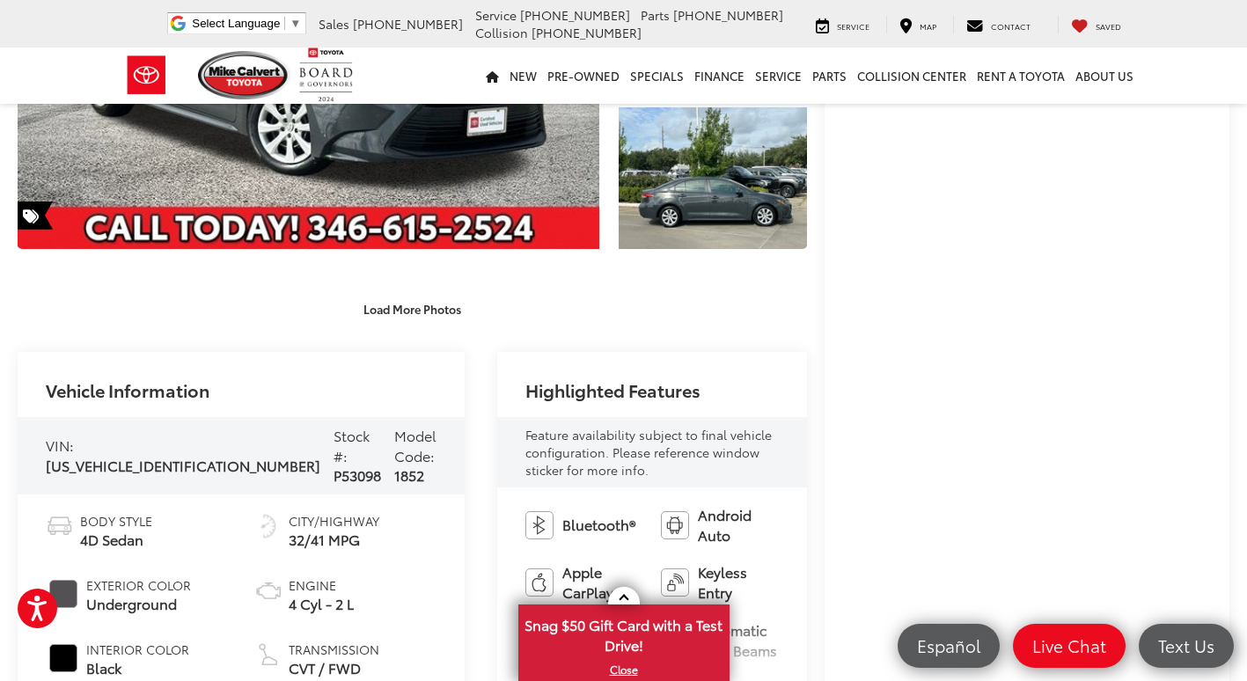
scroll to position [0, 0]
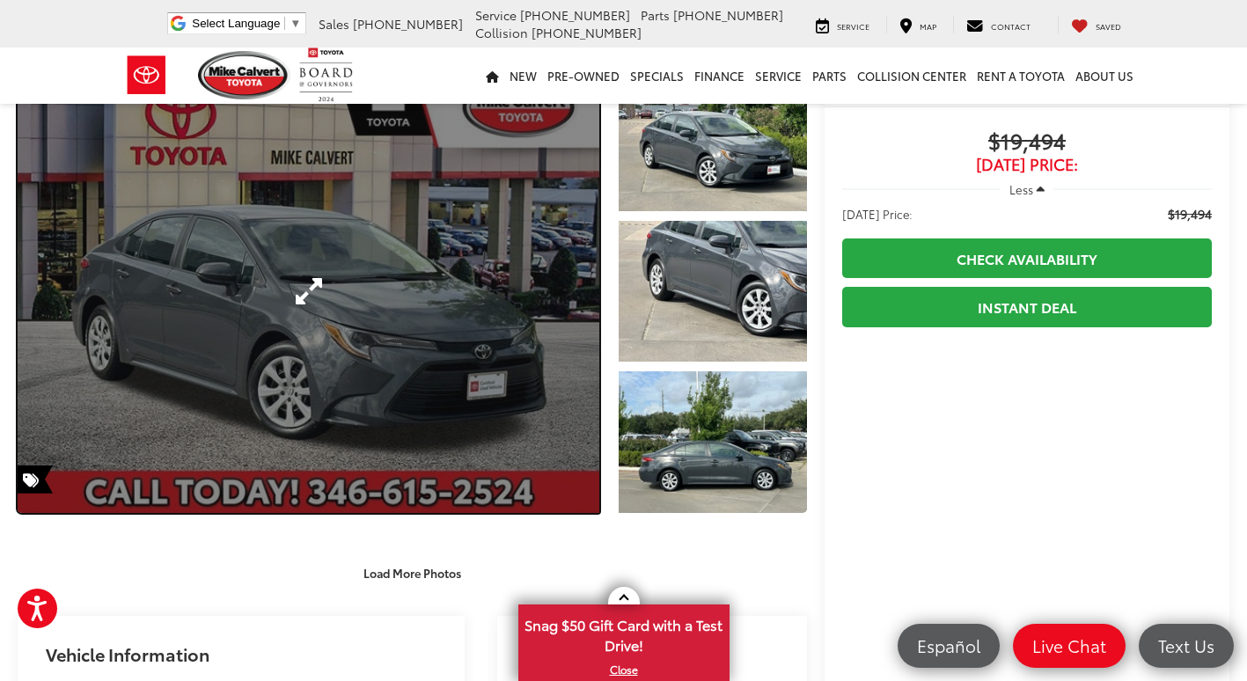
click at [249, 290] on link "Expand Photo 0" at bounding box center [309, 291] width 582 height 443
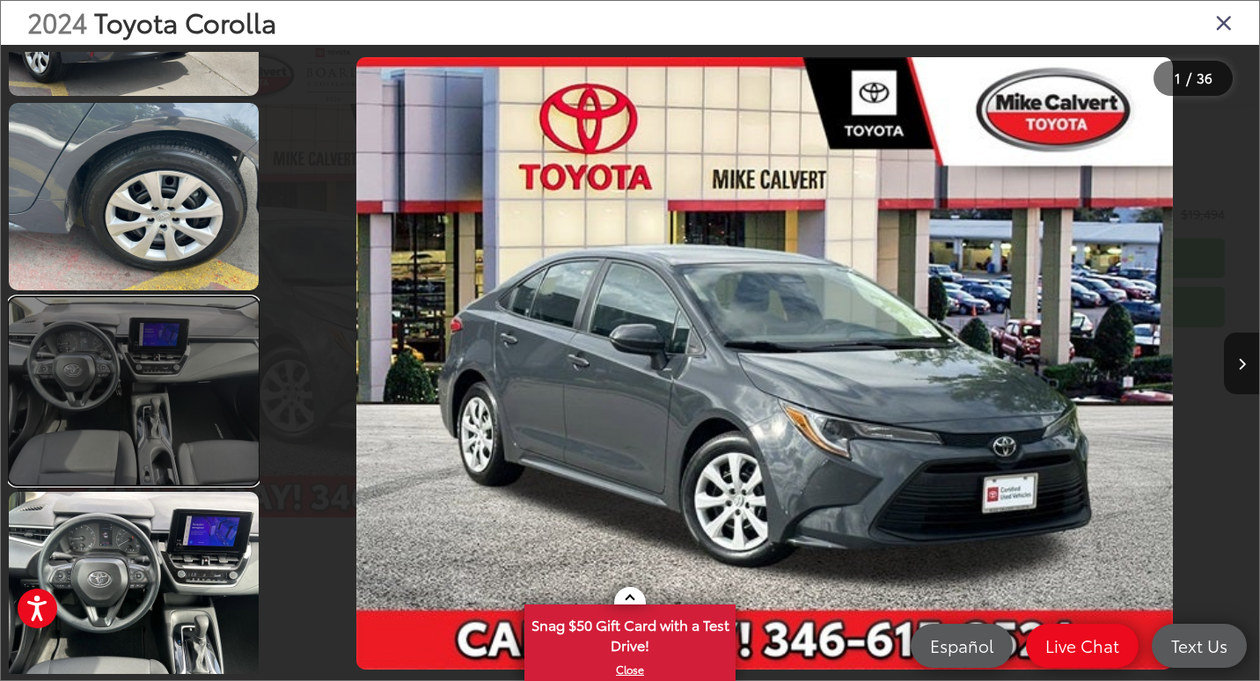
click at [173, 368] on link at bounding box center [134, 391] width 250 height 187
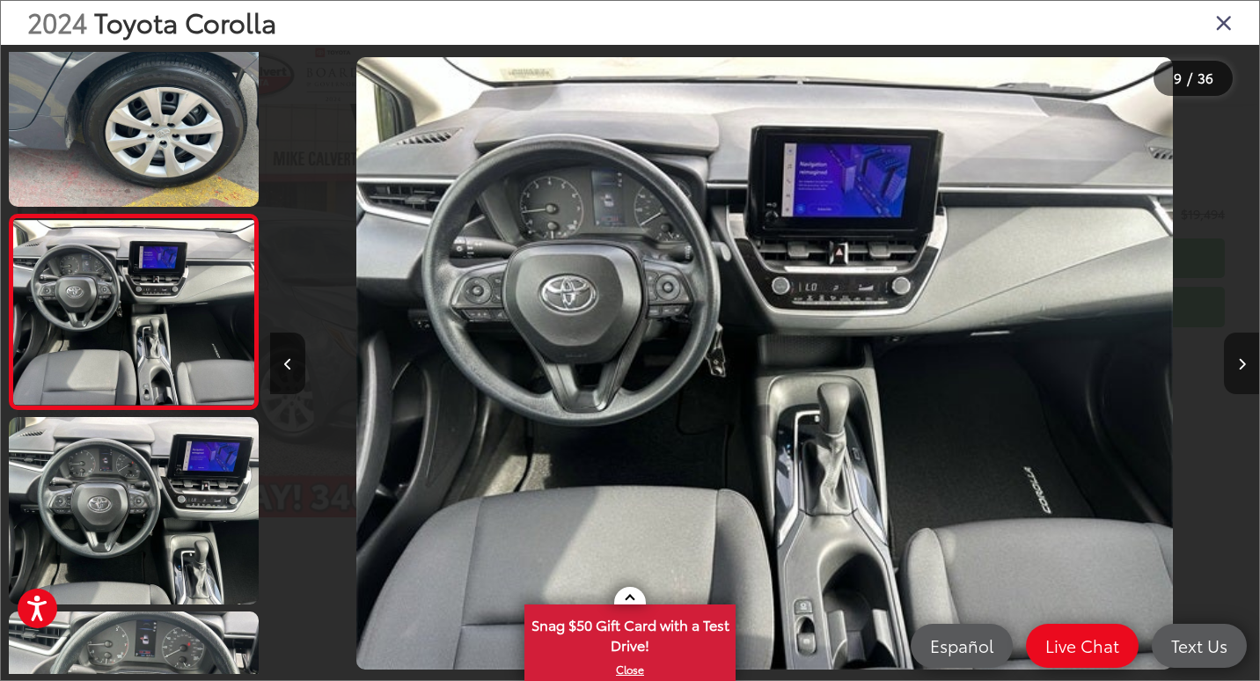
click at [1240, 371] on button "Next image" at bounding box center [1241, 364] width 35 height 62
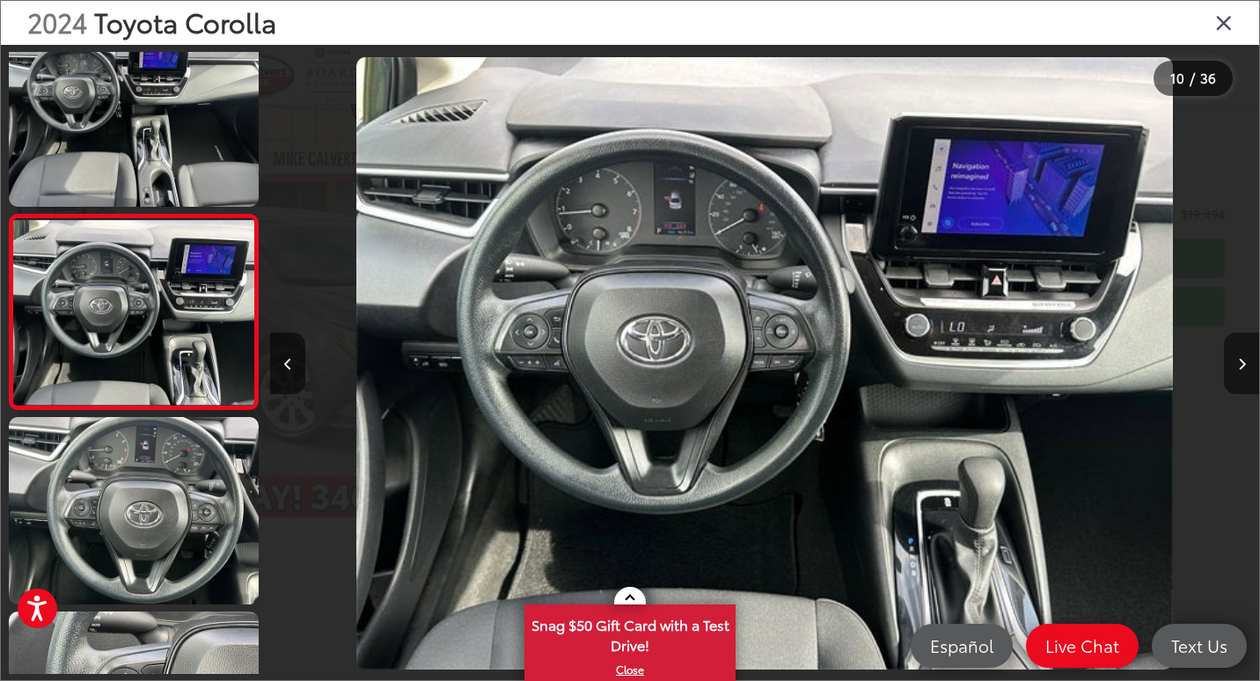
click at [1240, 371] on button "Next image" at bounding box center [1241, 364] width 35 height 62
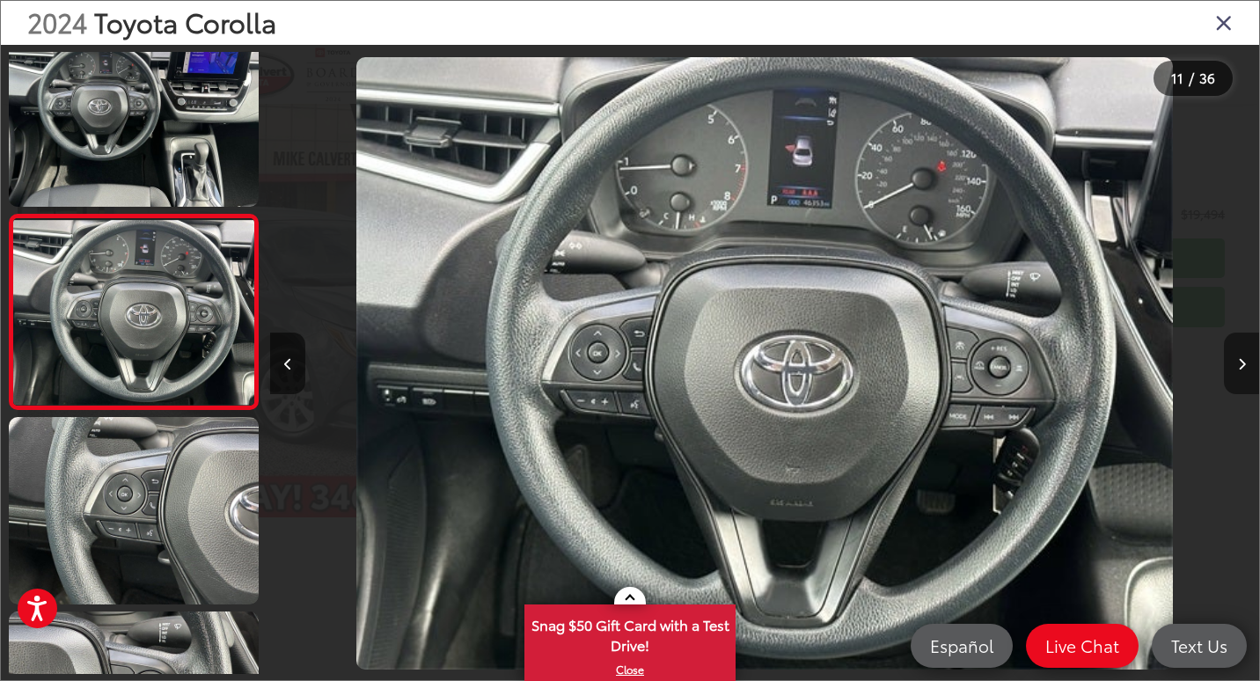
click at [1240, 371] on button "Next image" at bounding box center [1241, 364] width 35 height 62
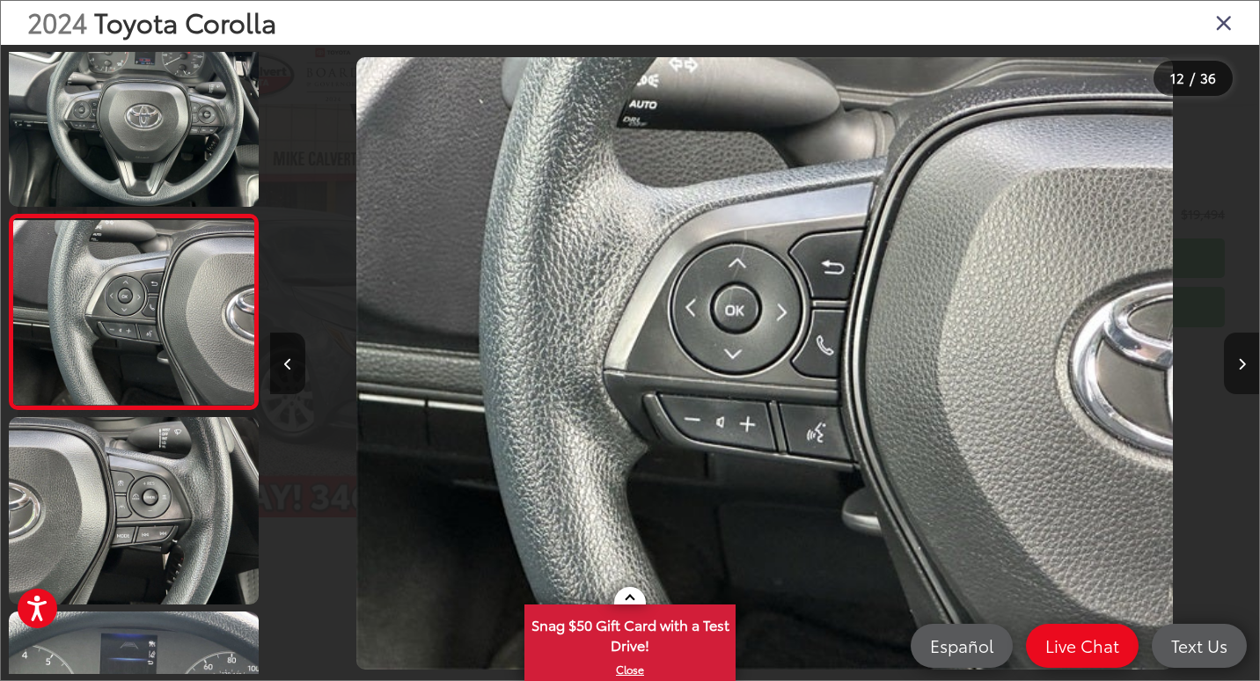
click at [1240, 371] on button "Next image" at bounding box center [1241, 364] width 35 height 62
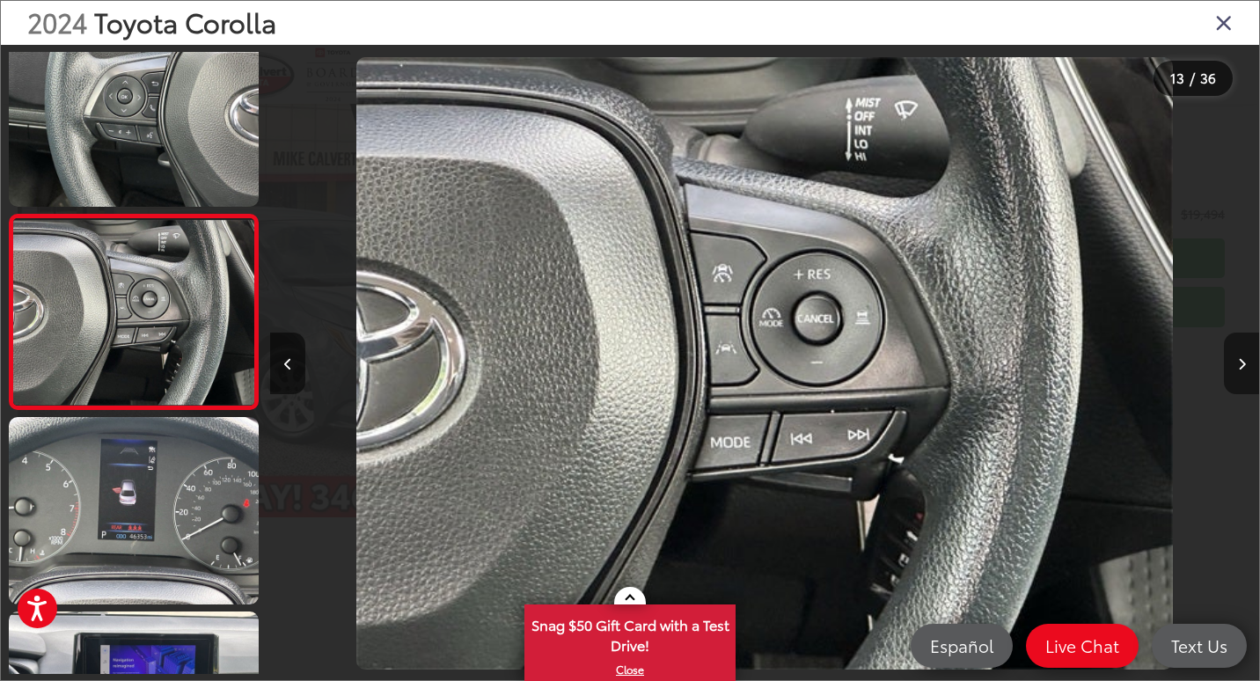
click at [1240, 371] on button "Next image" at bounding box center [1241, 364] width 35 height 62
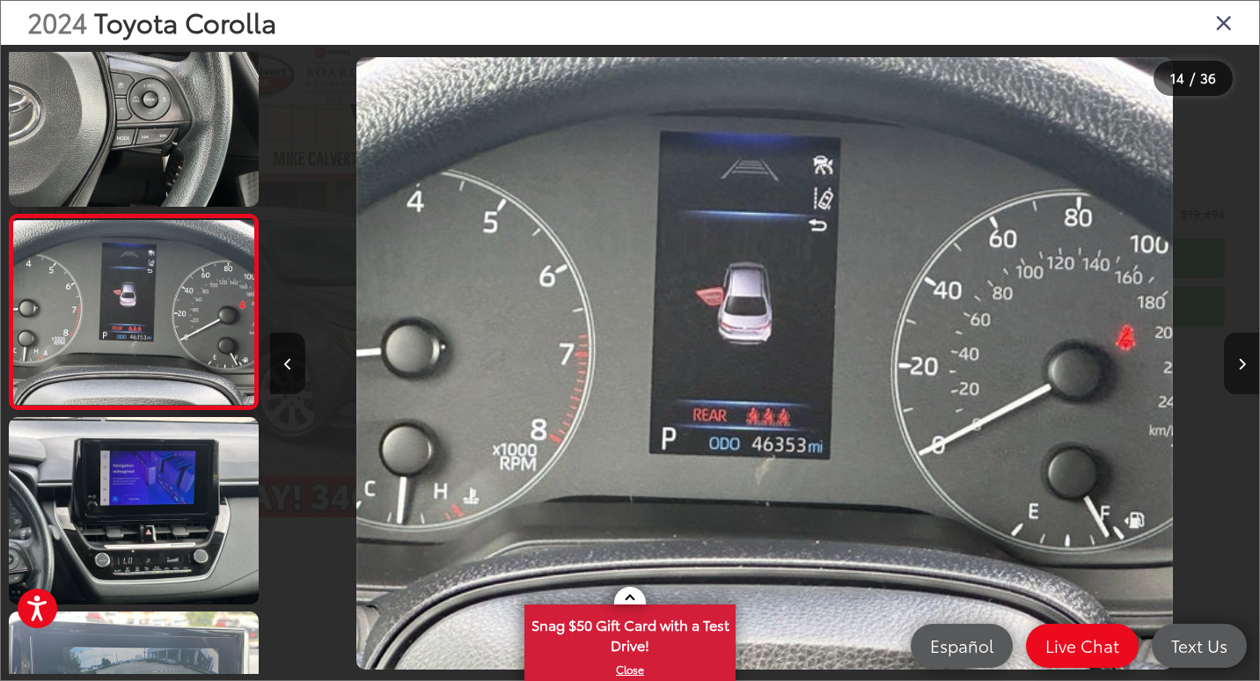
click at [1244, 360] on icon "Next image" at bounding box center [1242, 364] width 8 height 12
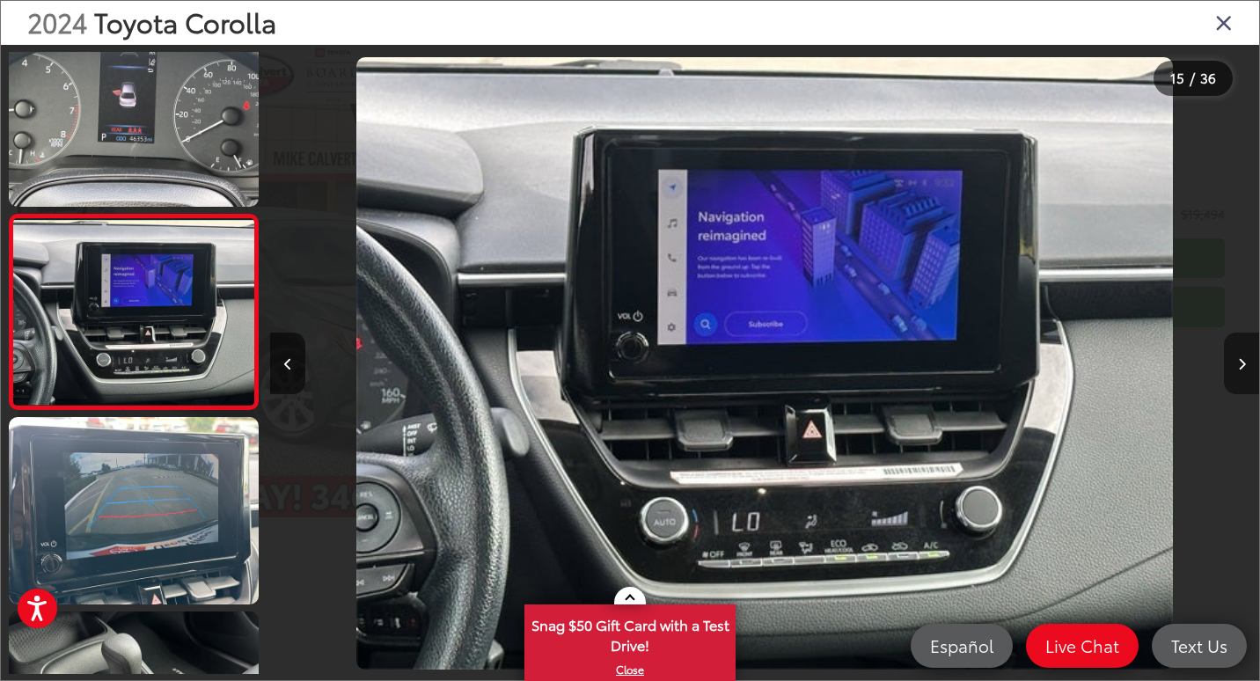
click at [1244, 360] on icon "Next image" at bounding box center [1242, 364] width 8 height 12
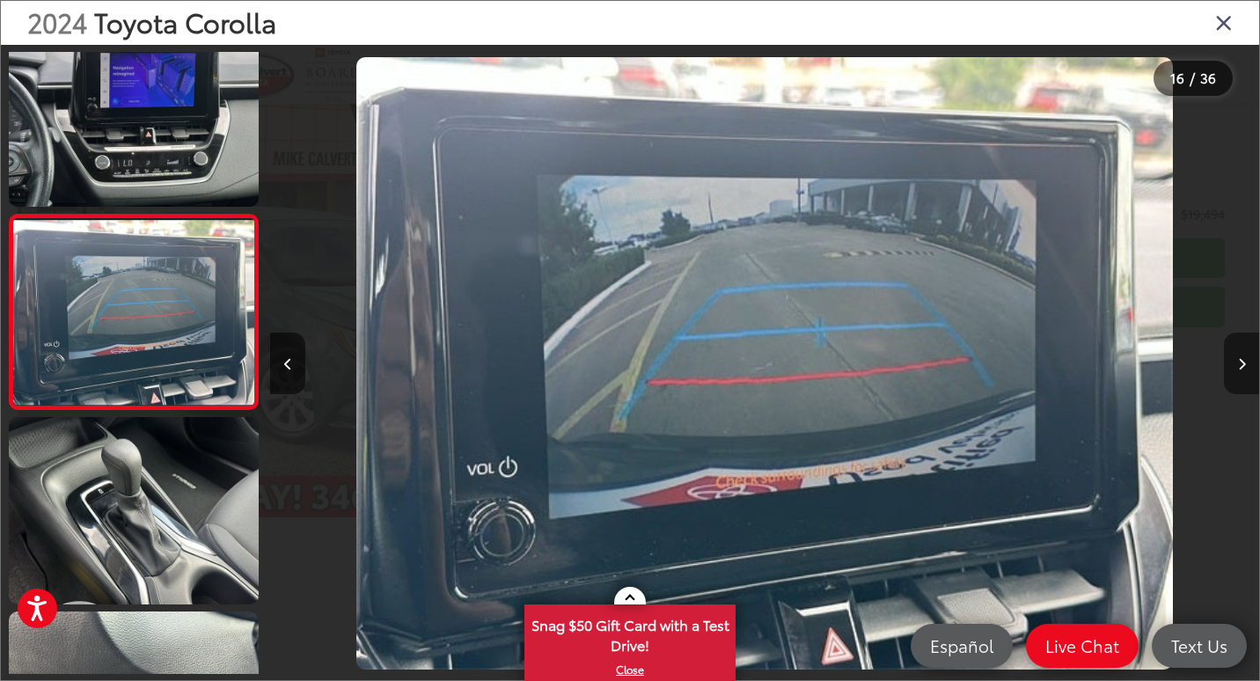
click at [1244, 360] on icon "Next image" at bounding box center [1242, 364] width 8 height 12
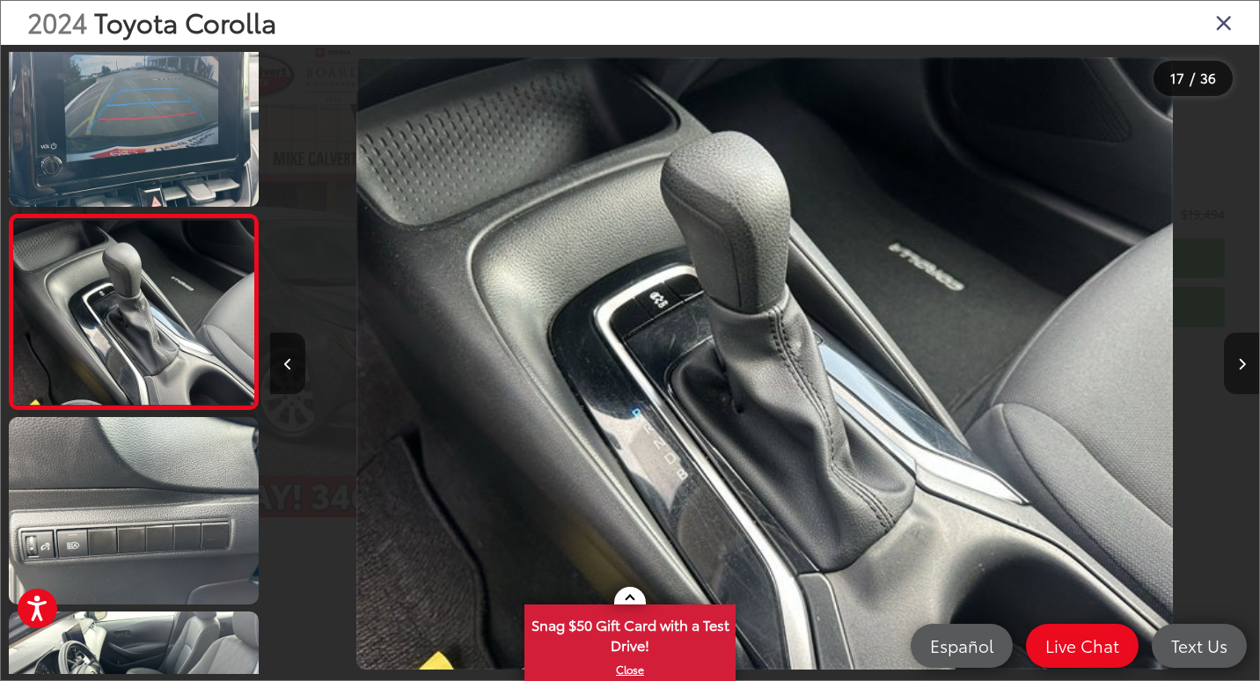
click at [1244, 360] on icon "Next image" at bounding box center [1242, 364] width 8 height 12
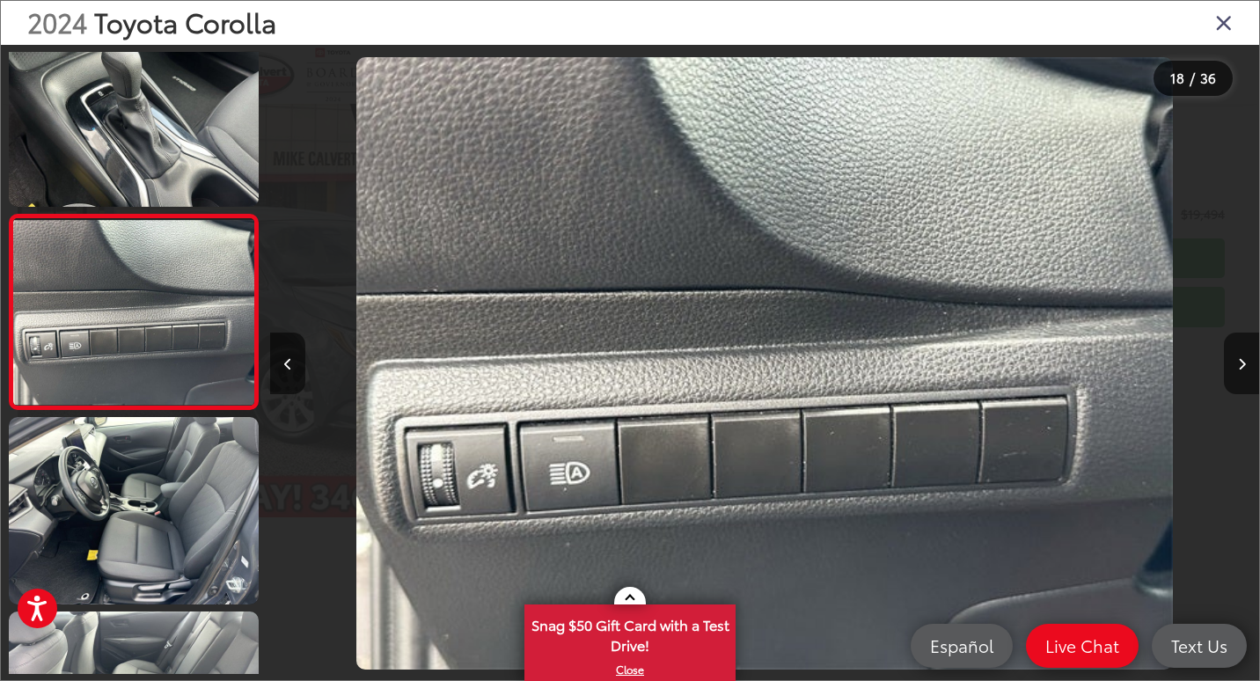
click at [1221, 23] on icon "Close gallery" at bounding box center [1225, 22] width 18 height 23
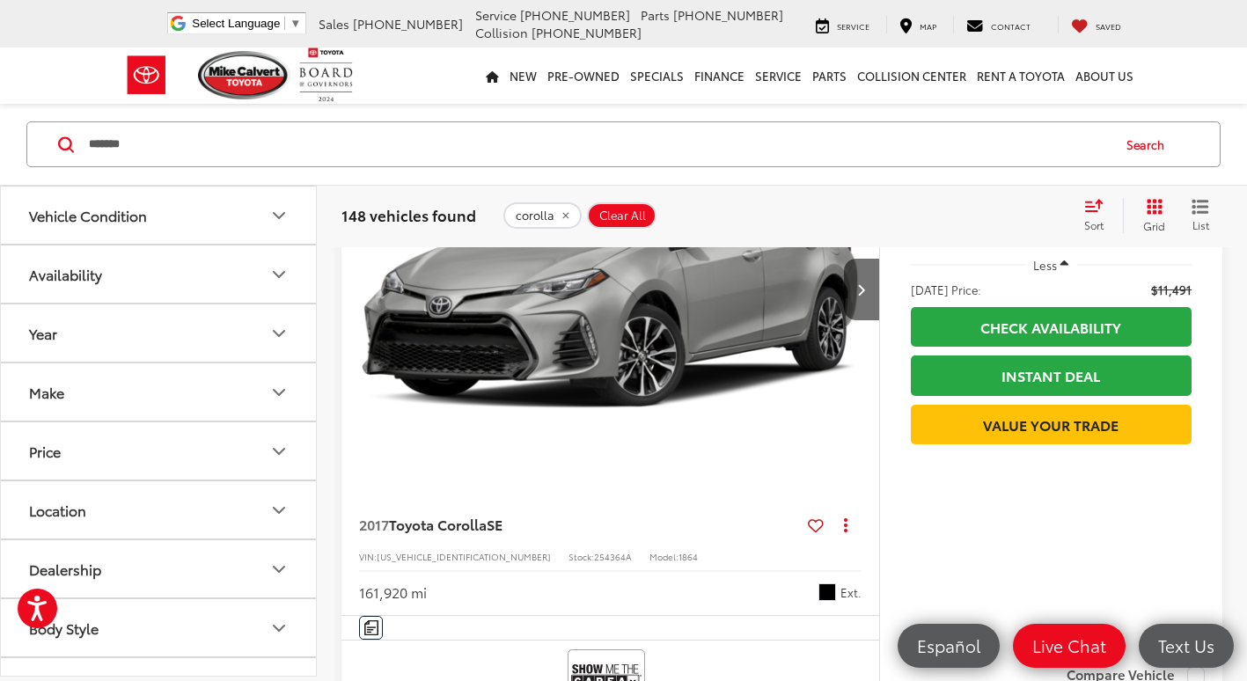
scroll to position [176, 0]
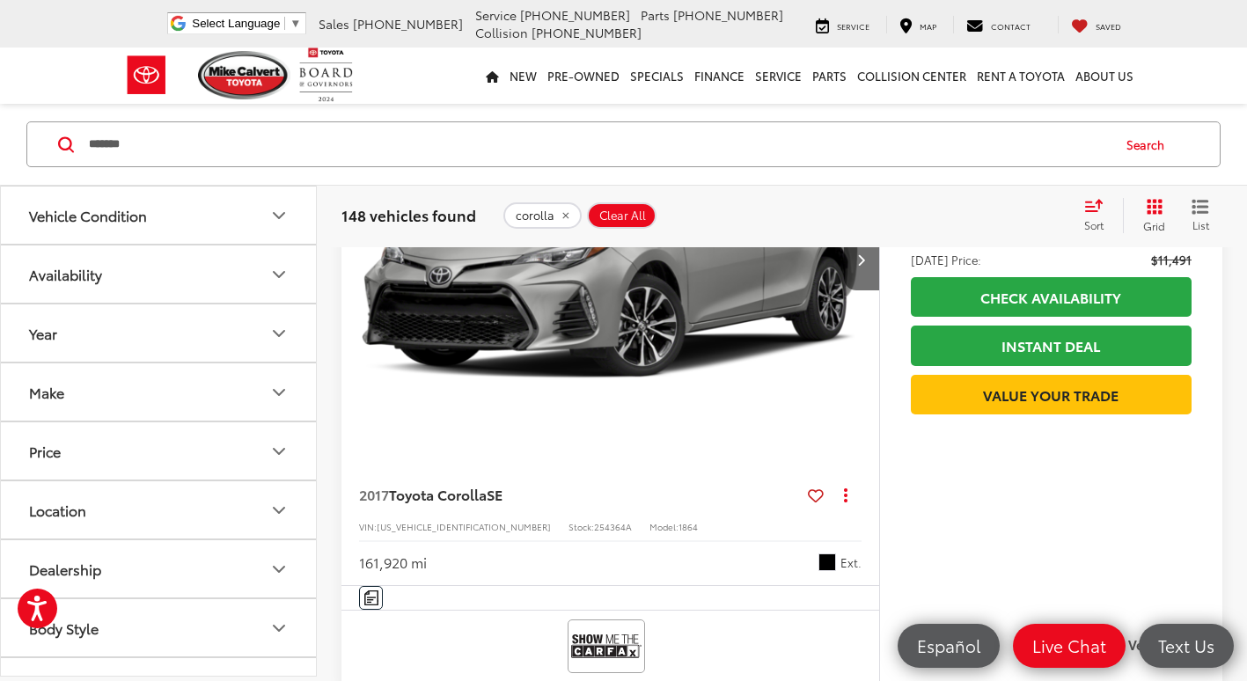
click at [1143, 203] on button "Grid" at bounding box center [1150, 215] width 55 height 35
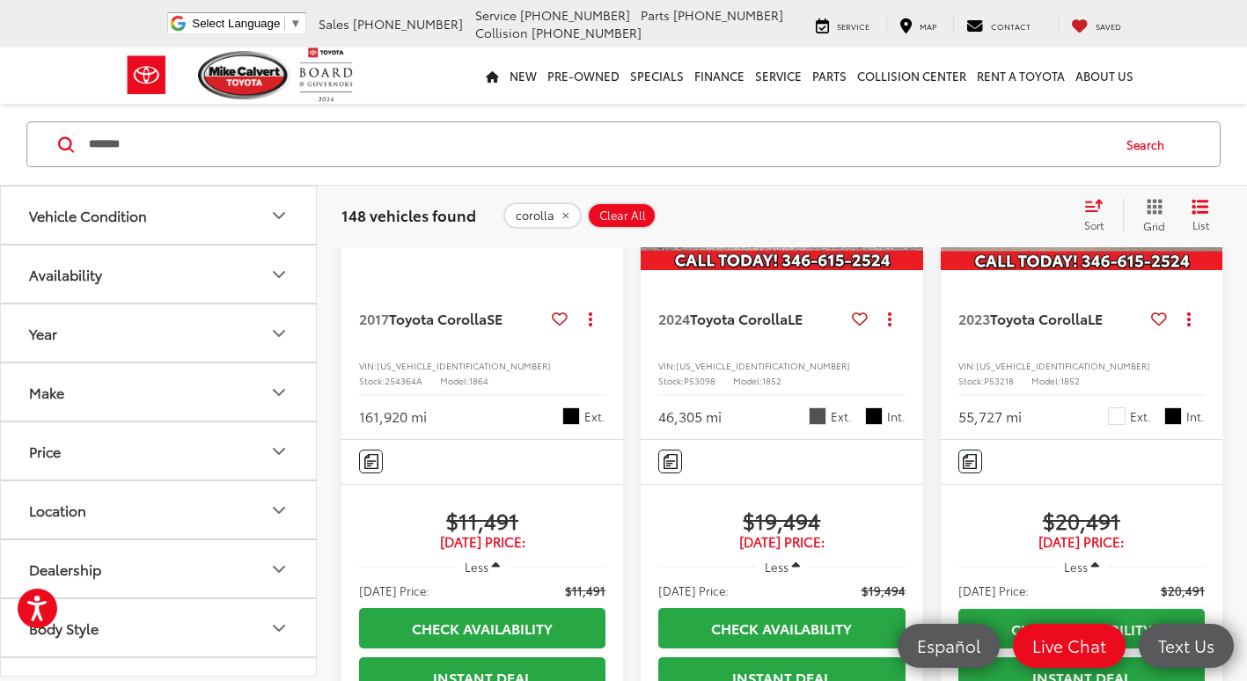
click at [1134, 211] on button "Grid" at bounding box center [1150, 215] width 55 height 35
click at [1157, 213] on icon "Grid View" at bounding box center [1155, 207] width 16 height 16
click at [1217, 215] on button "List" at bounding box center [1201, 215] width 44 height 35
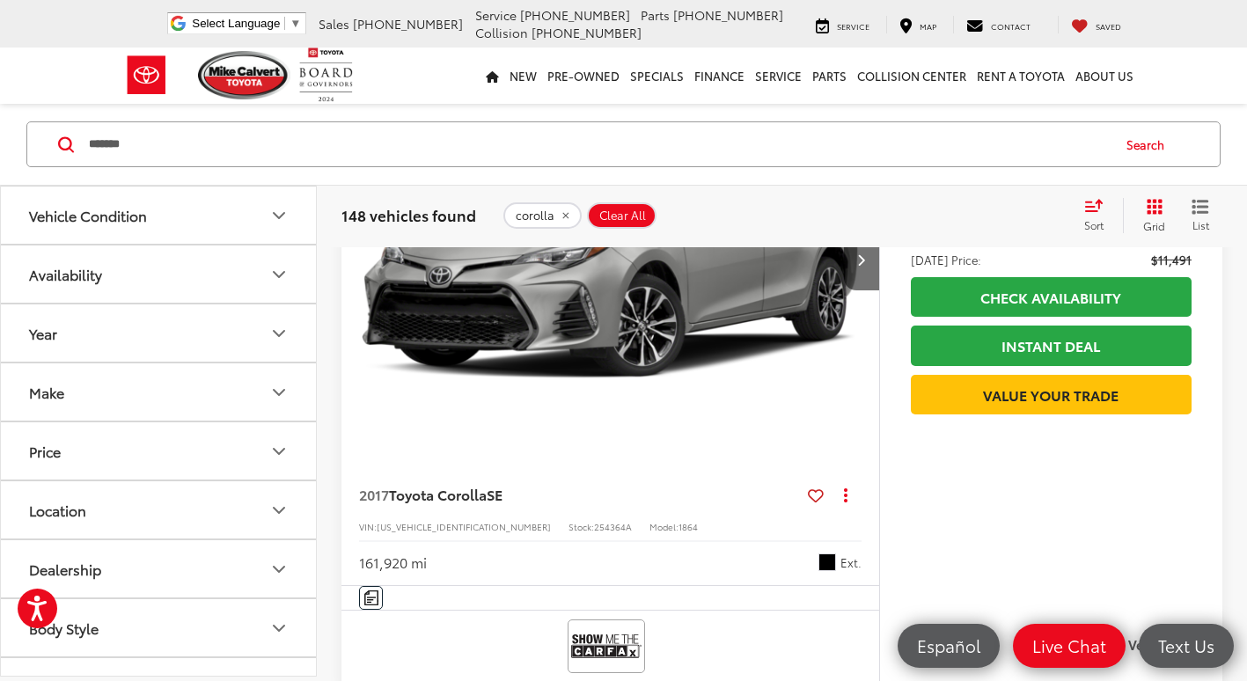
click at [1084, 220] on span "Sort" at bounding box center [1093, 224] width 19 height 15
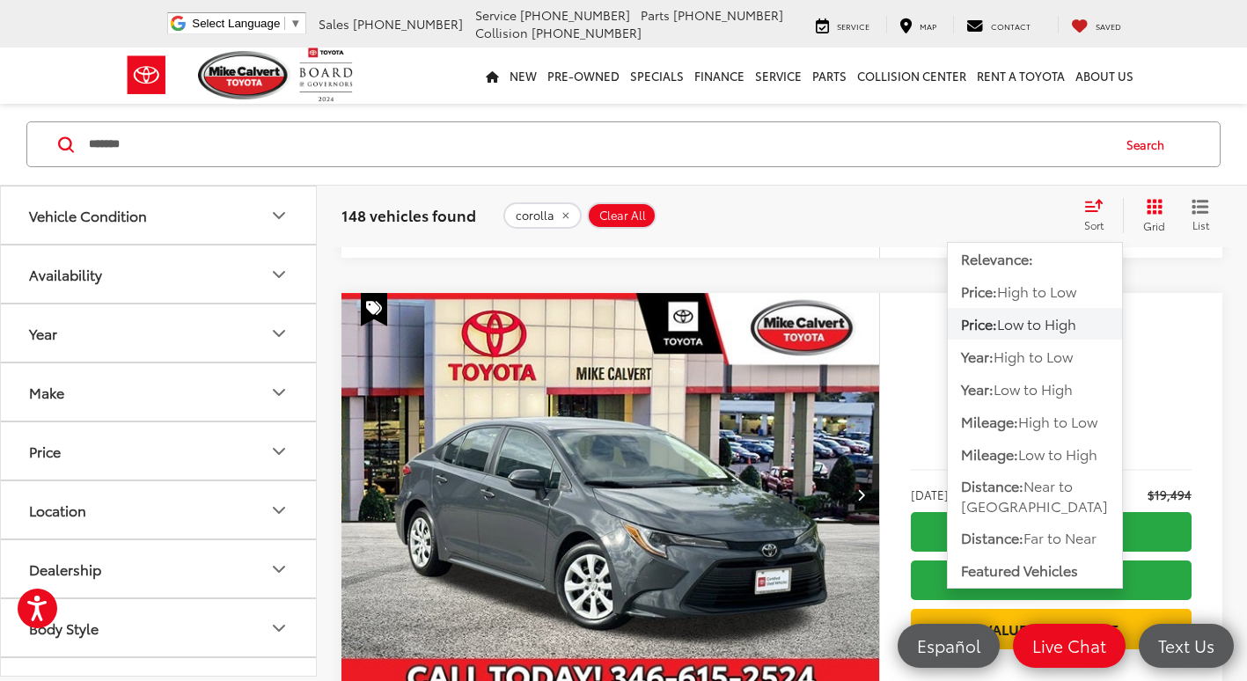
scroll to position [616, 0]
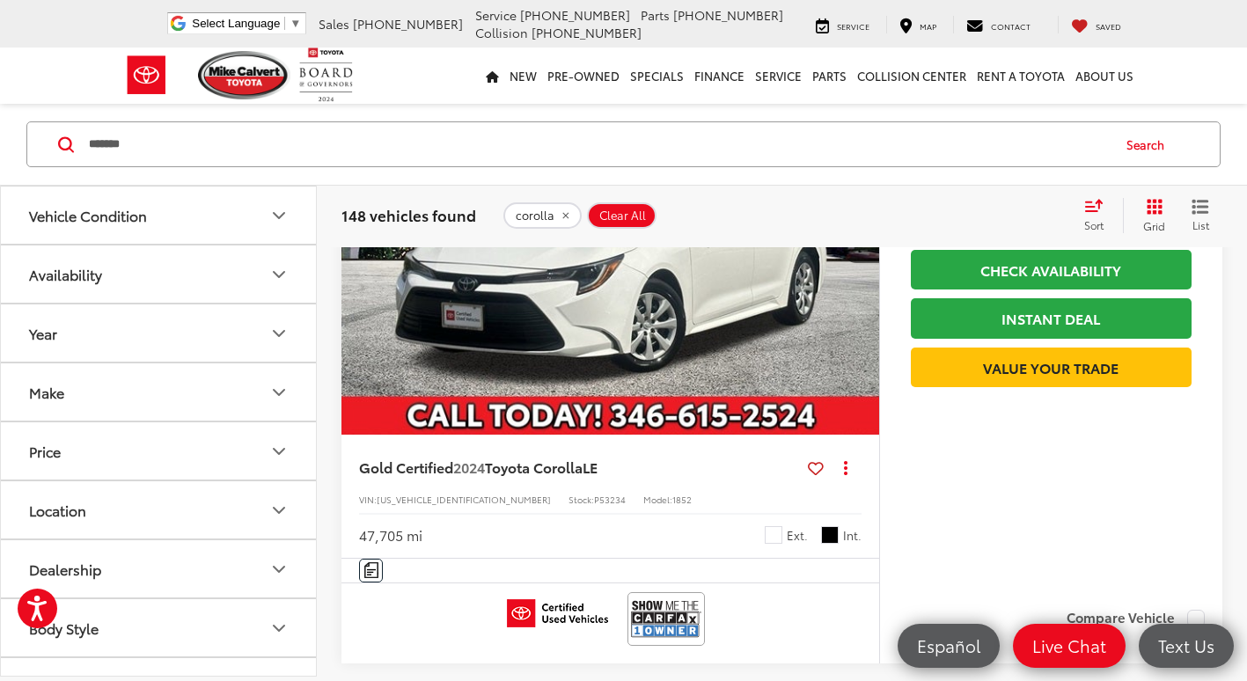
scroll to position [7874, 0]
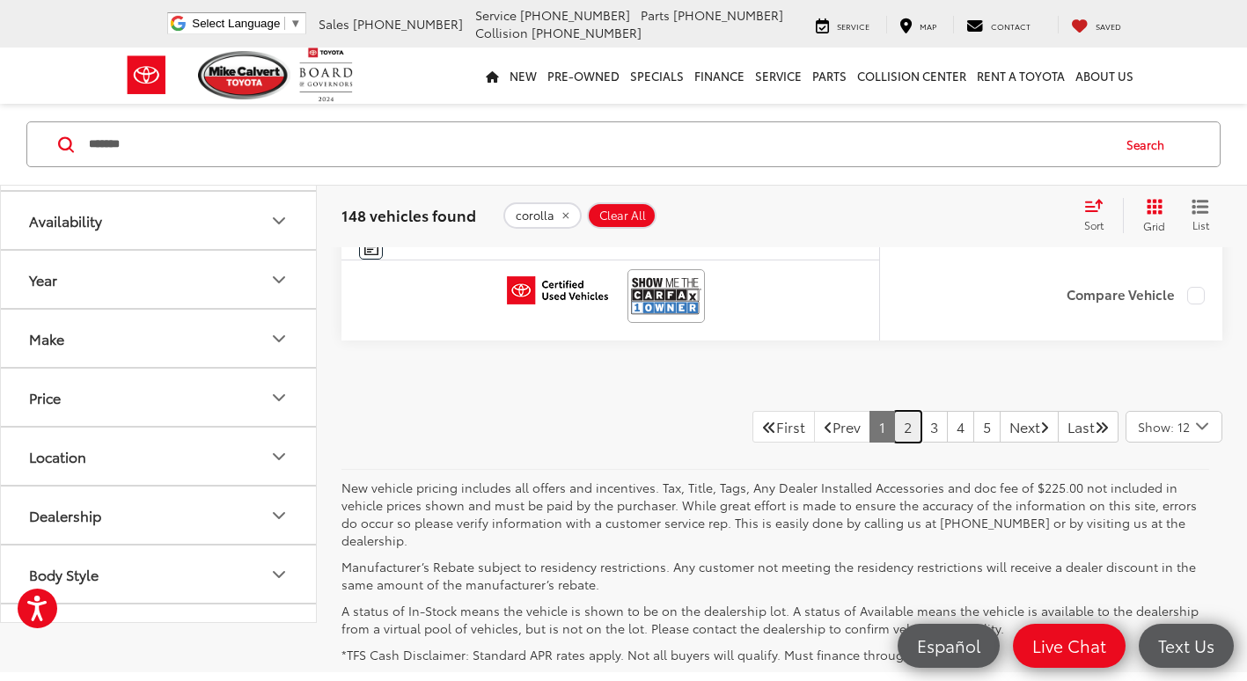
click at [894, 431] on link "2" at bounding box center [907, 427] width 27 height 32
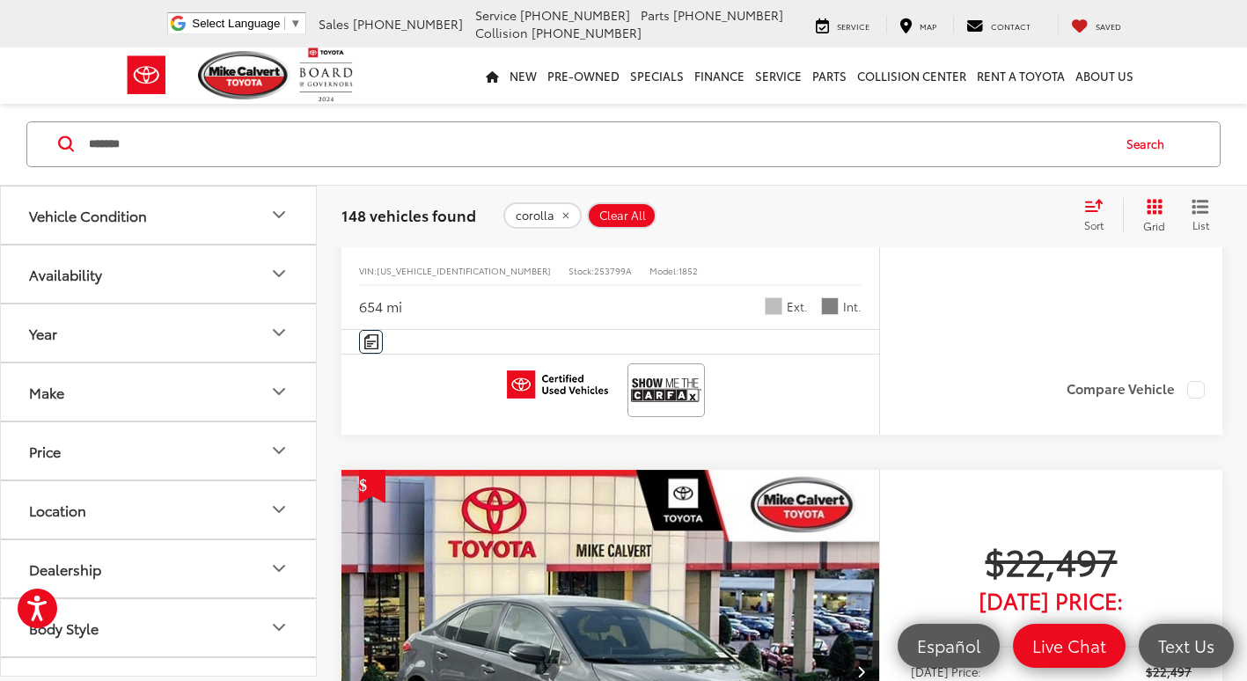
scroll to position [3961, 0]
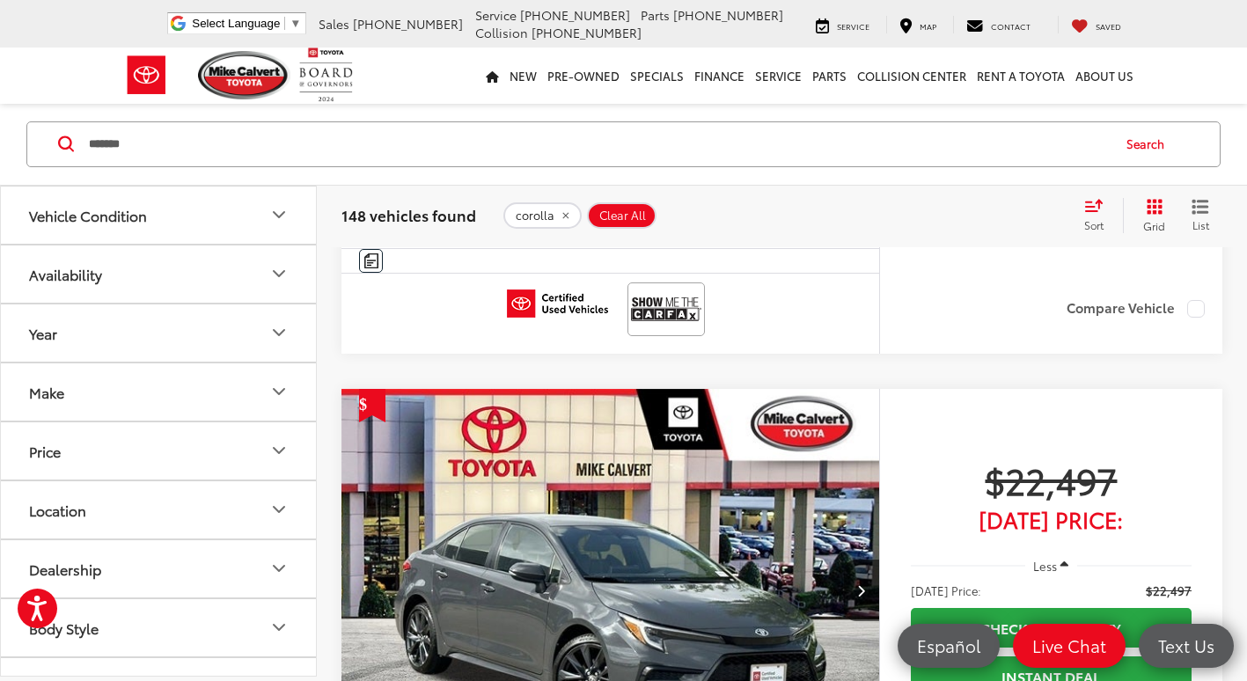
click at [496, 161] on input "*******" at bounding box center [598, 144] width 1023 height 42
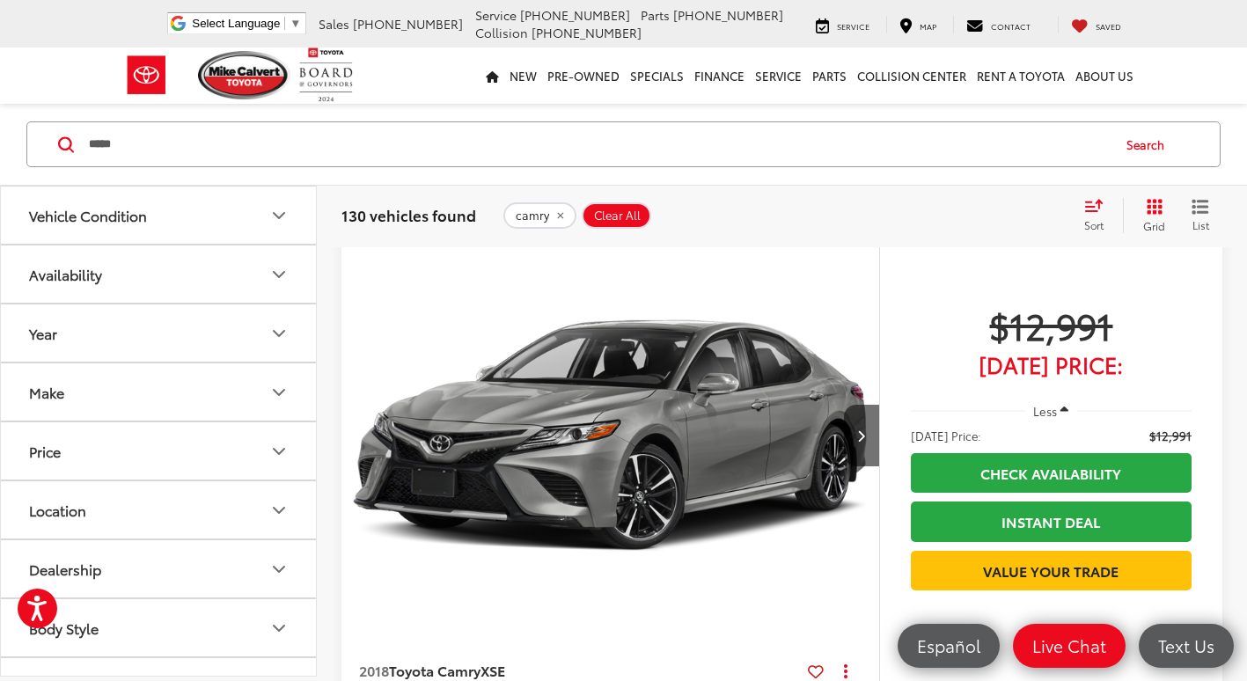
click at [1152, 217] on button "Grid" at bounding box center [1150, 215] width 55 height 35
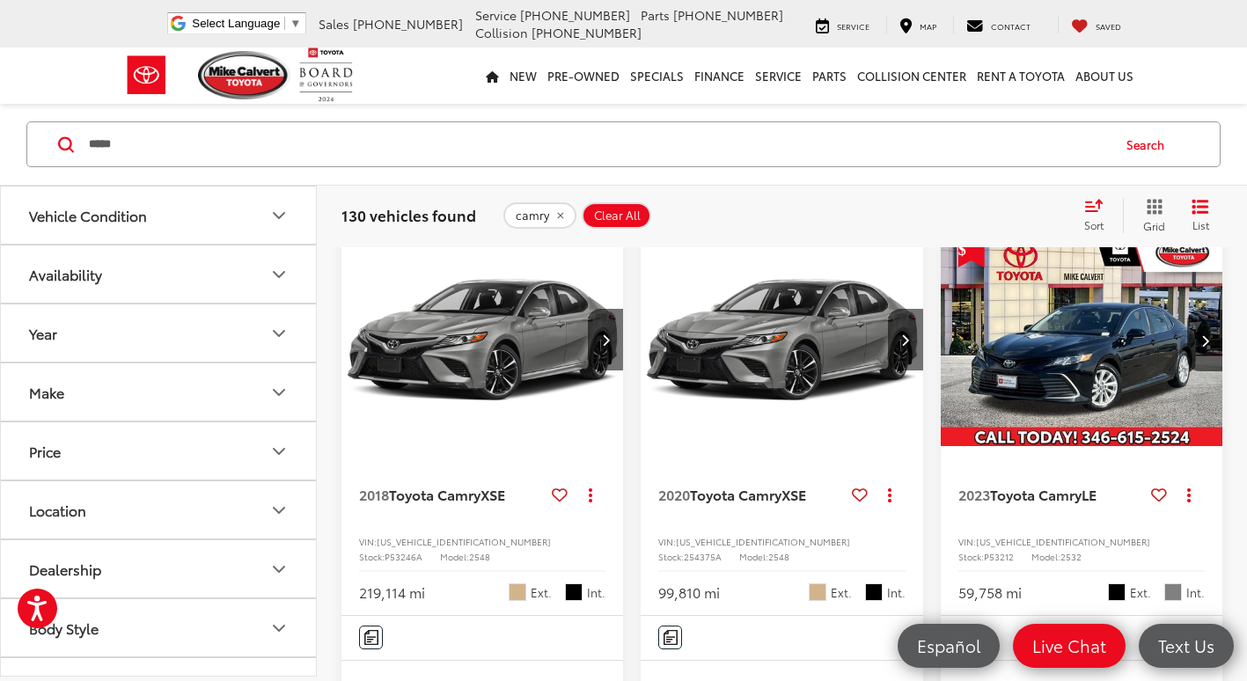
click at [1152, 217] on button "Grid" at bounding box center [1150, 215] width 55 height 35
click at [1148, 203] on icon "Grid View" at bounding box center [1155, 207] width 16 height 16
click at [1199, 206] on icon "List View" at bounding box center [1201, 207] width 14 height 12
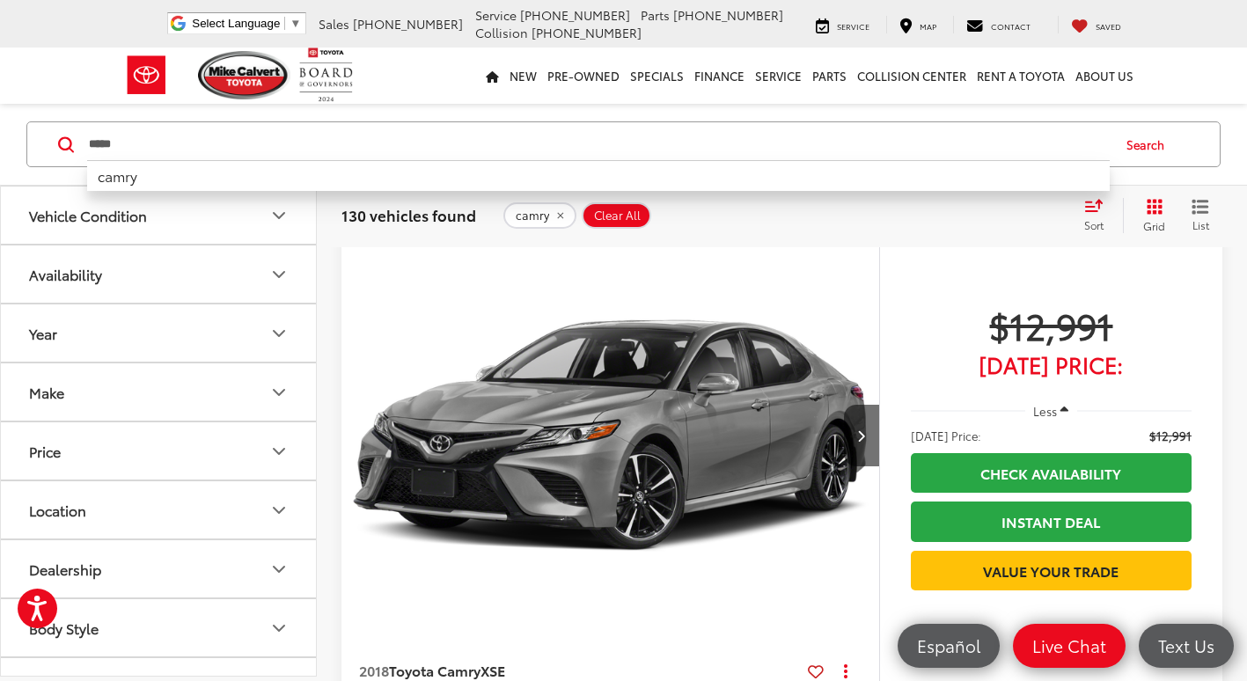
click at [509, 155] on input "*****" at bounding box center [598, 144] width 1023 height 42
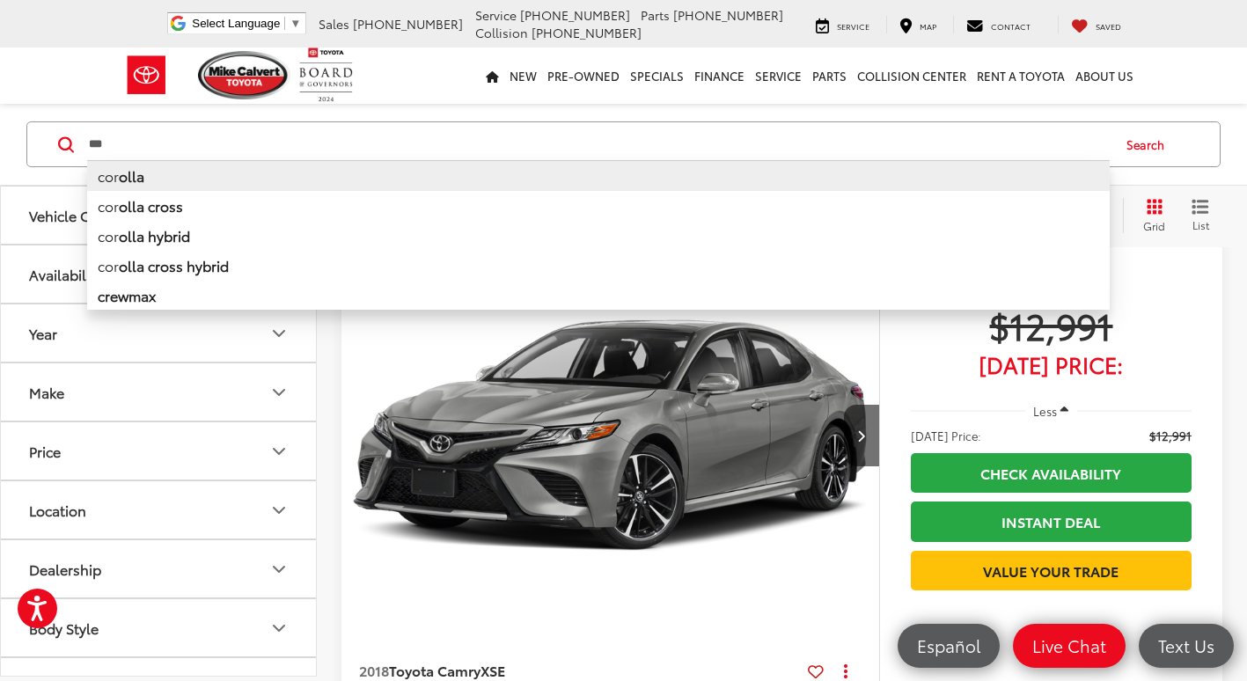
click at [444, 183] on li "cor olla" at bounding box center [598, 175] width 1023 height 31
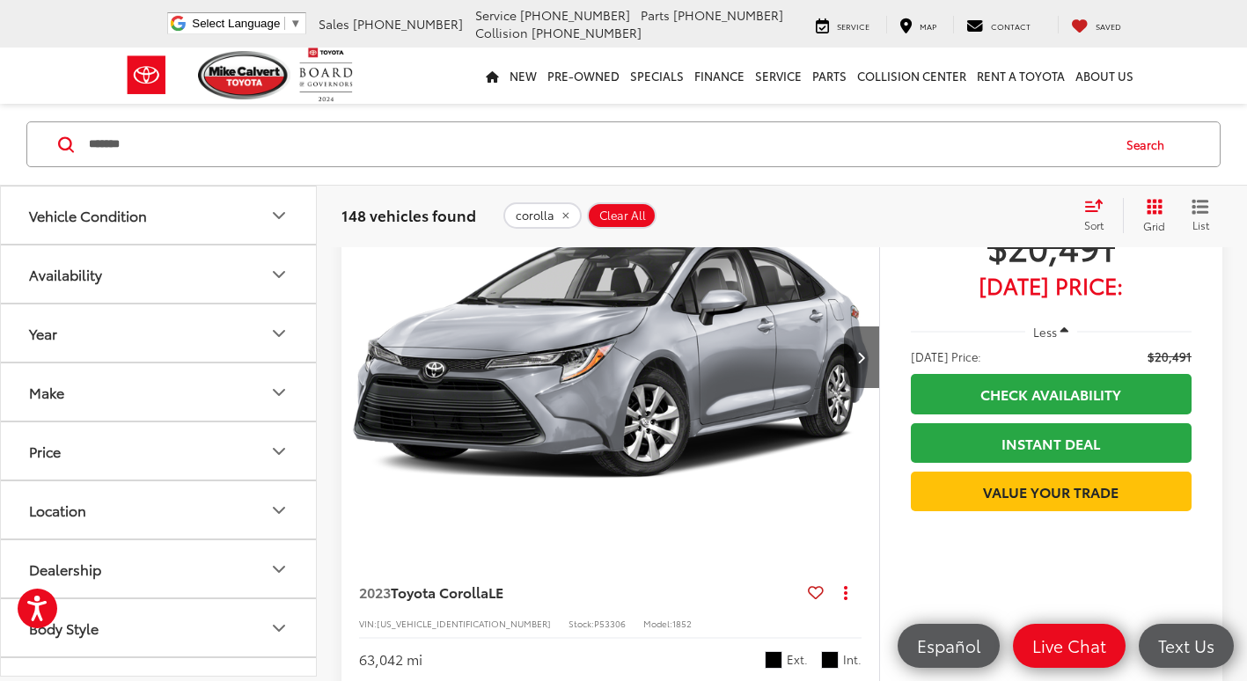
scroll to position [2113, 0]
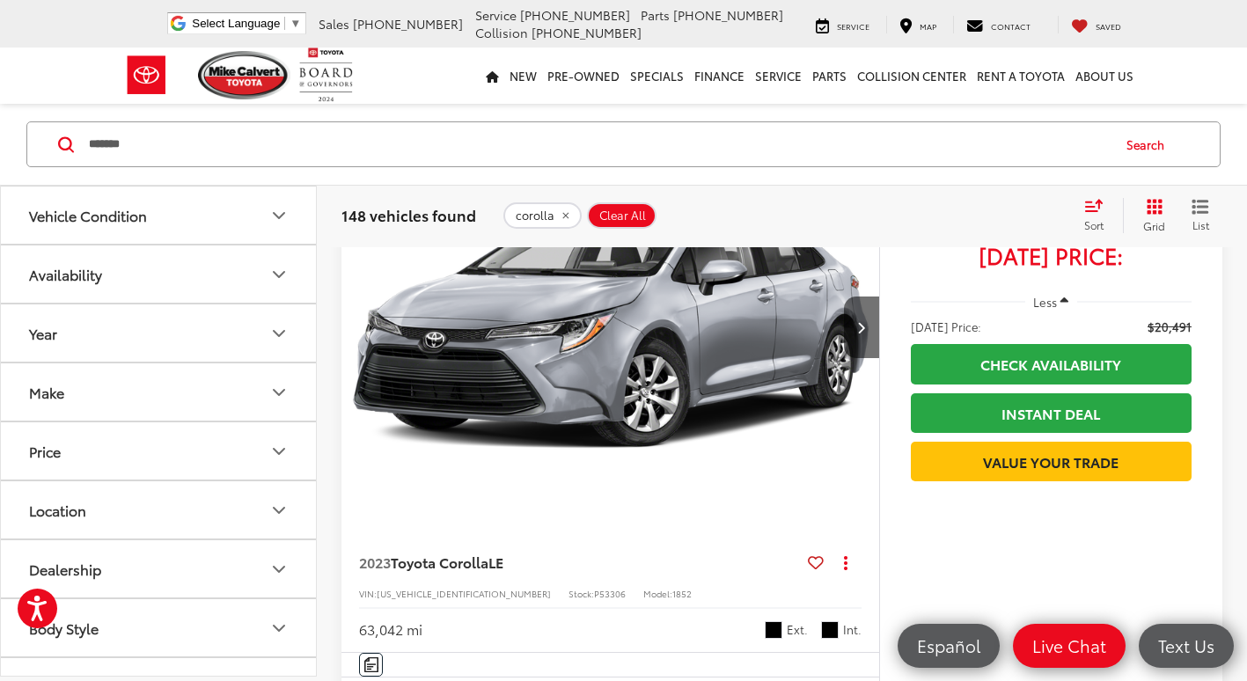
click at [487, 154] on input "*******" at bounding box center [598, 144] width 1023 height 42
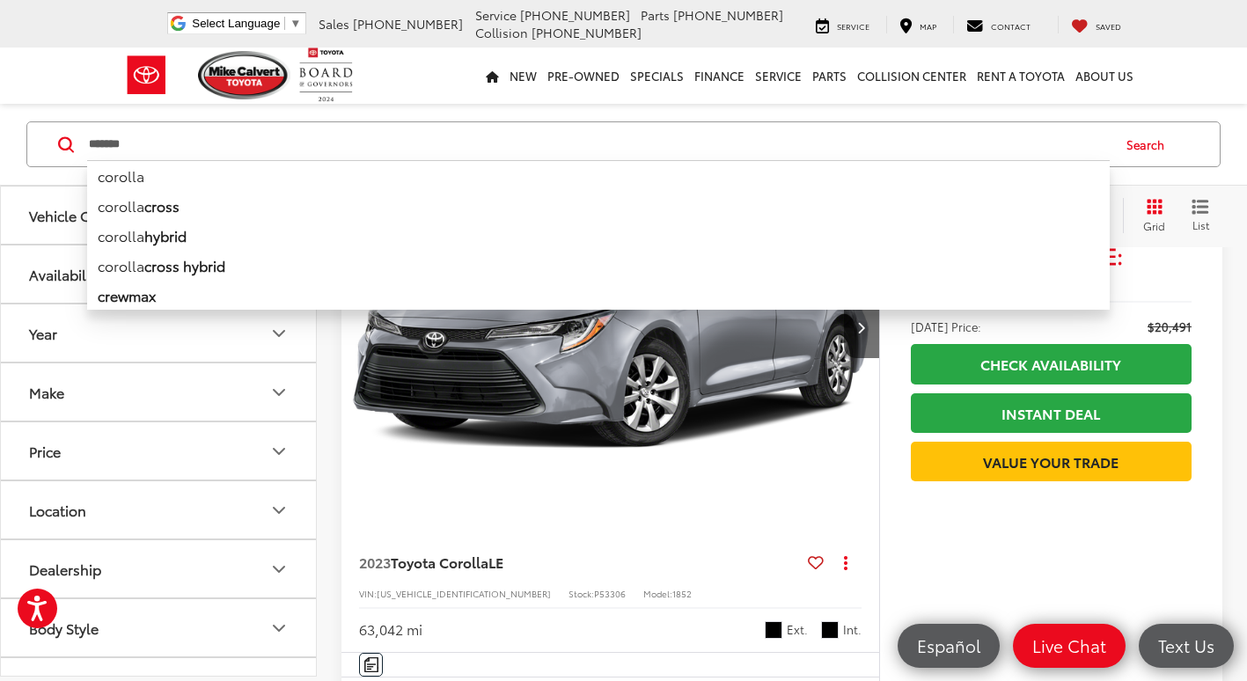
click at [487, 154] on input "*******" at bounding box center [598, 144] width 1023 height 42
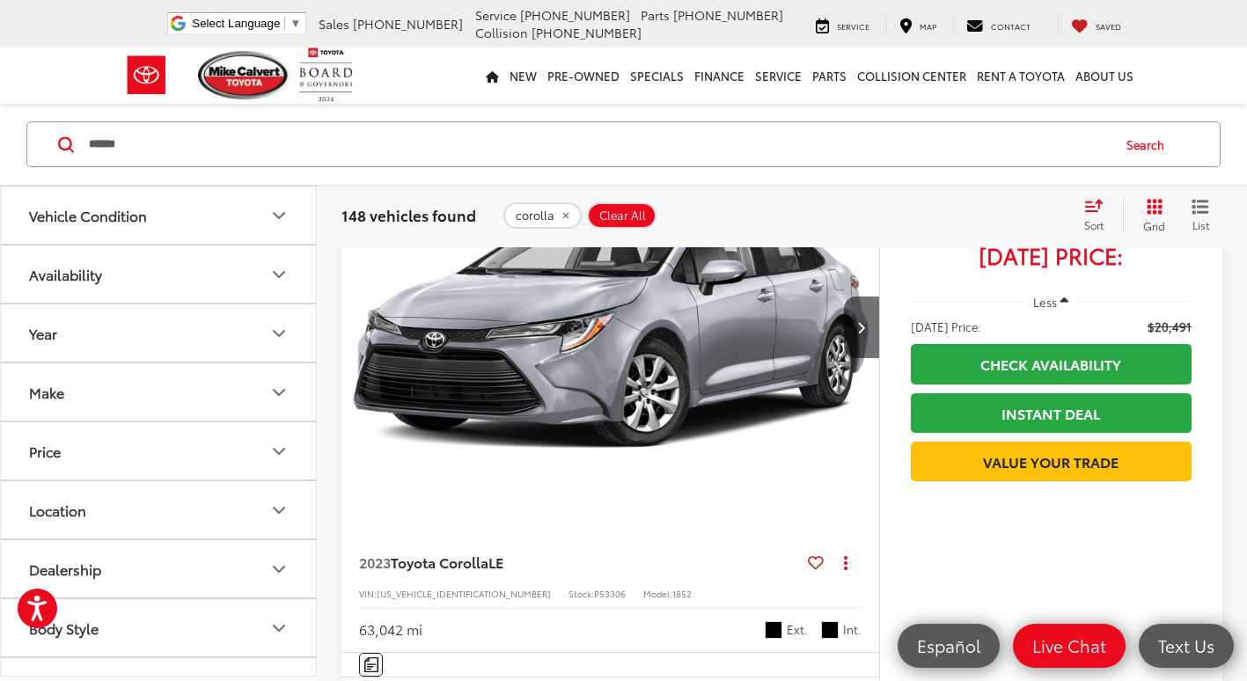
type input "******"
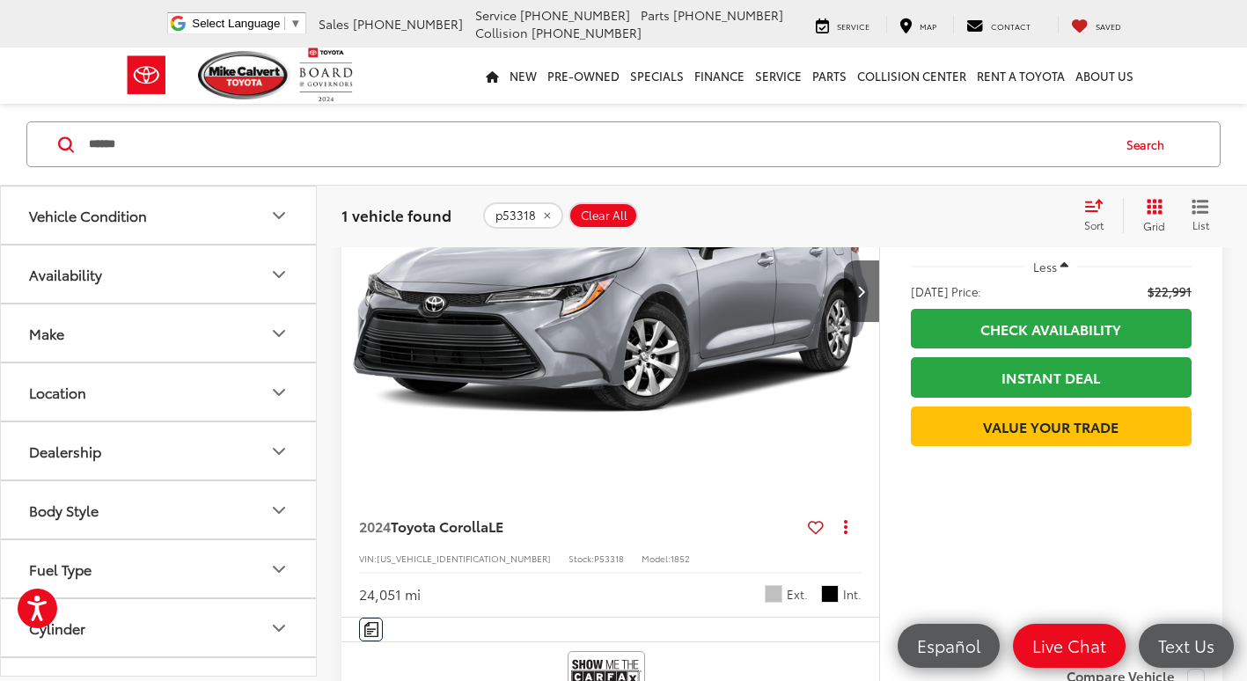
scroll to position [176, 0]
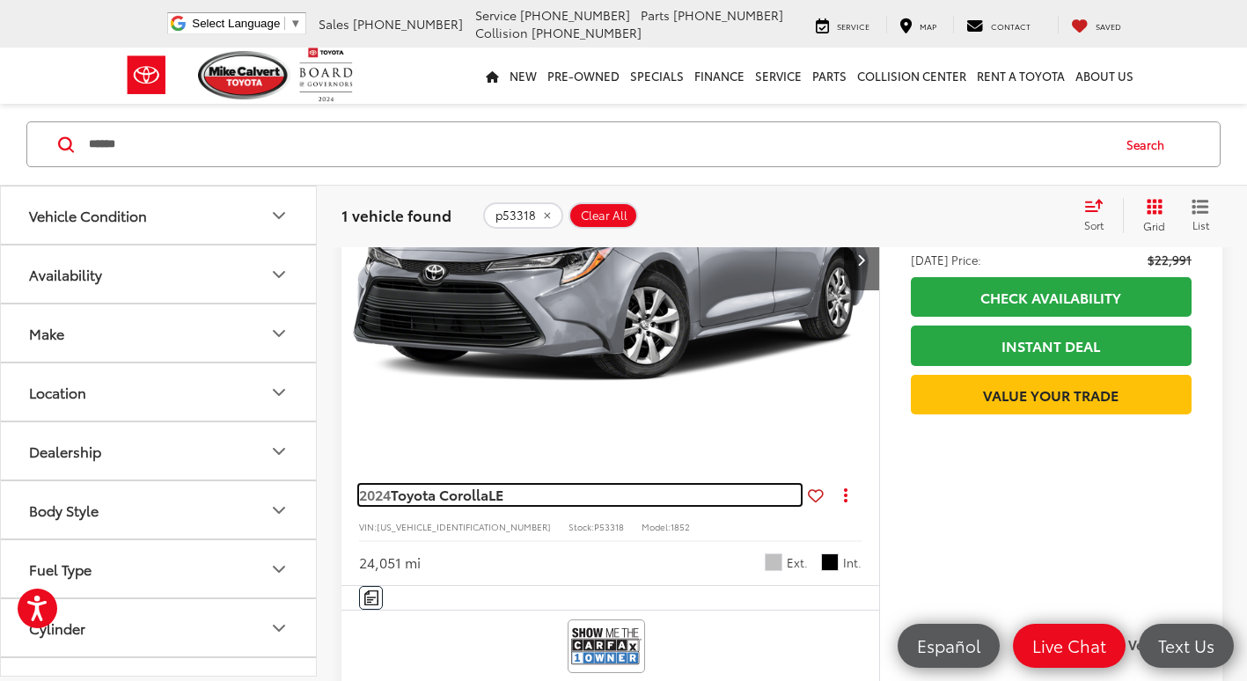
click at [429, 496] on span "Toyota Corolla" at bounding box center [440, 494] width 98 height 20
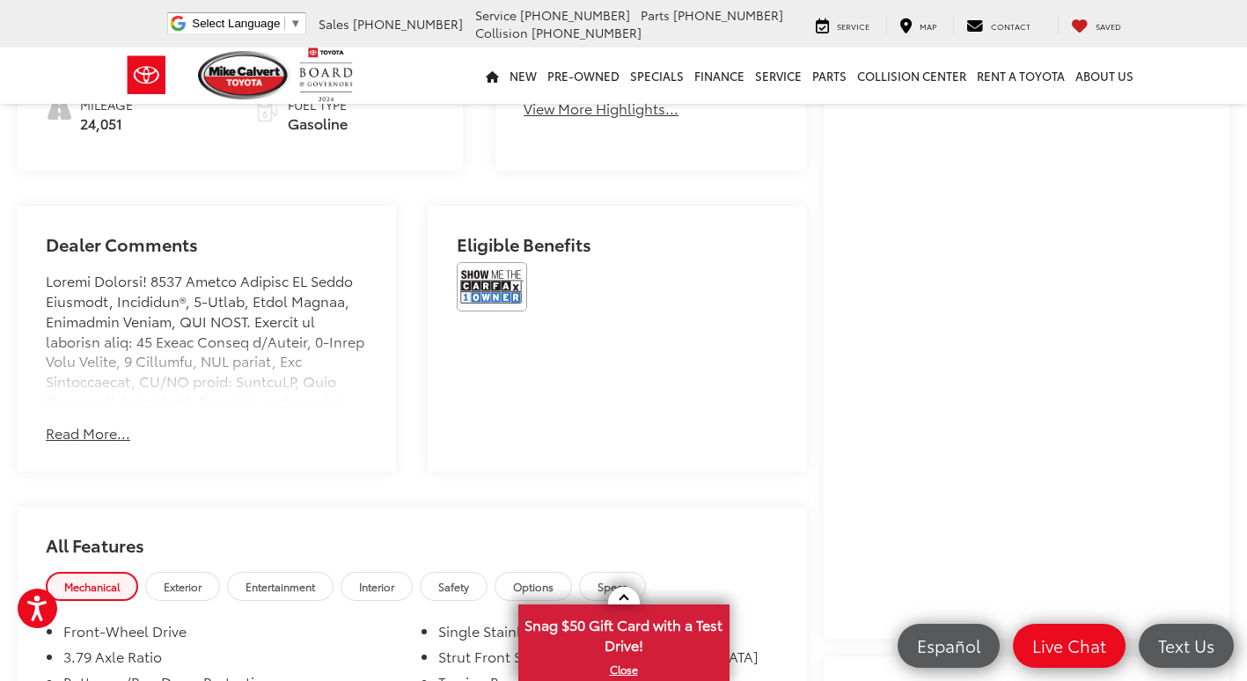
scroll to position [968, 0]
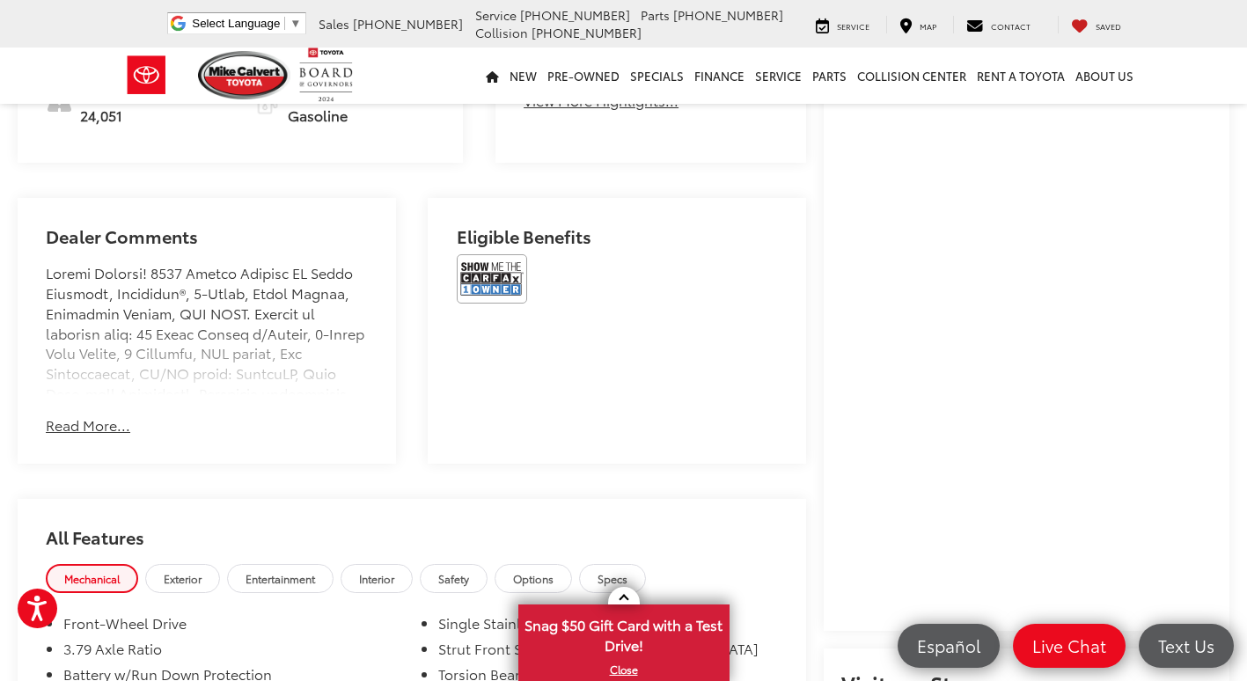
click at [116, 415] on button "Read More..." at bounding box center [88, 425] width 85 height 20
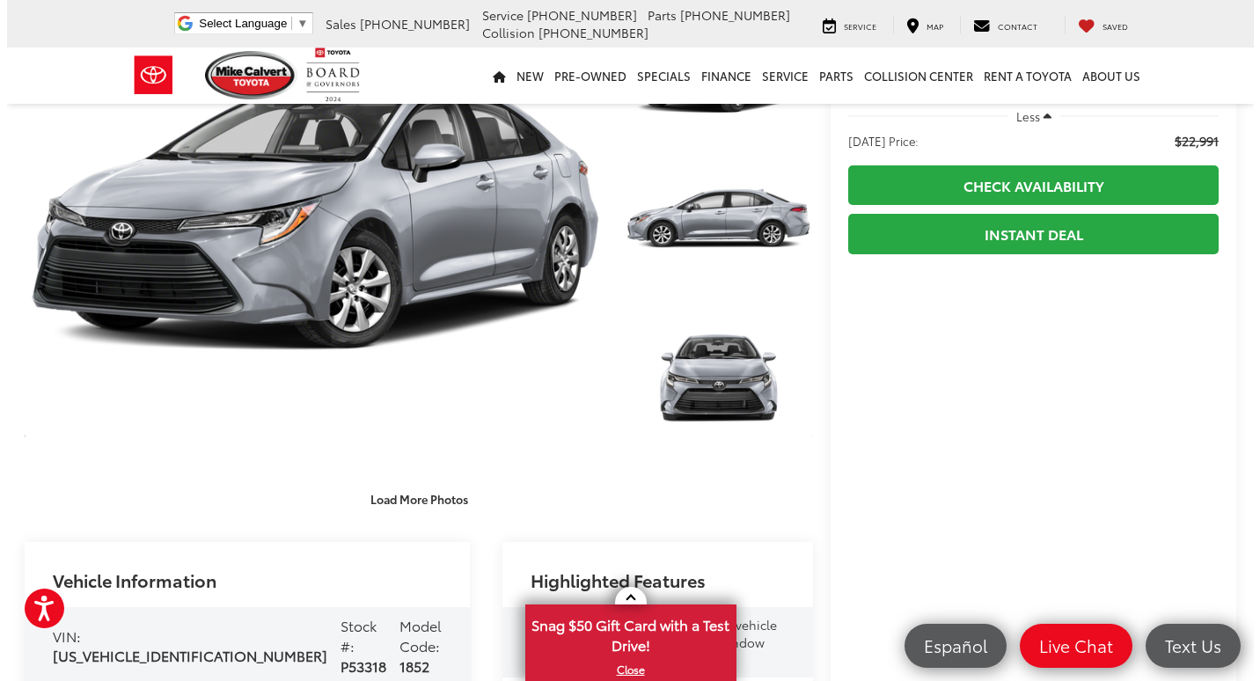
scroll to position [0, 0]
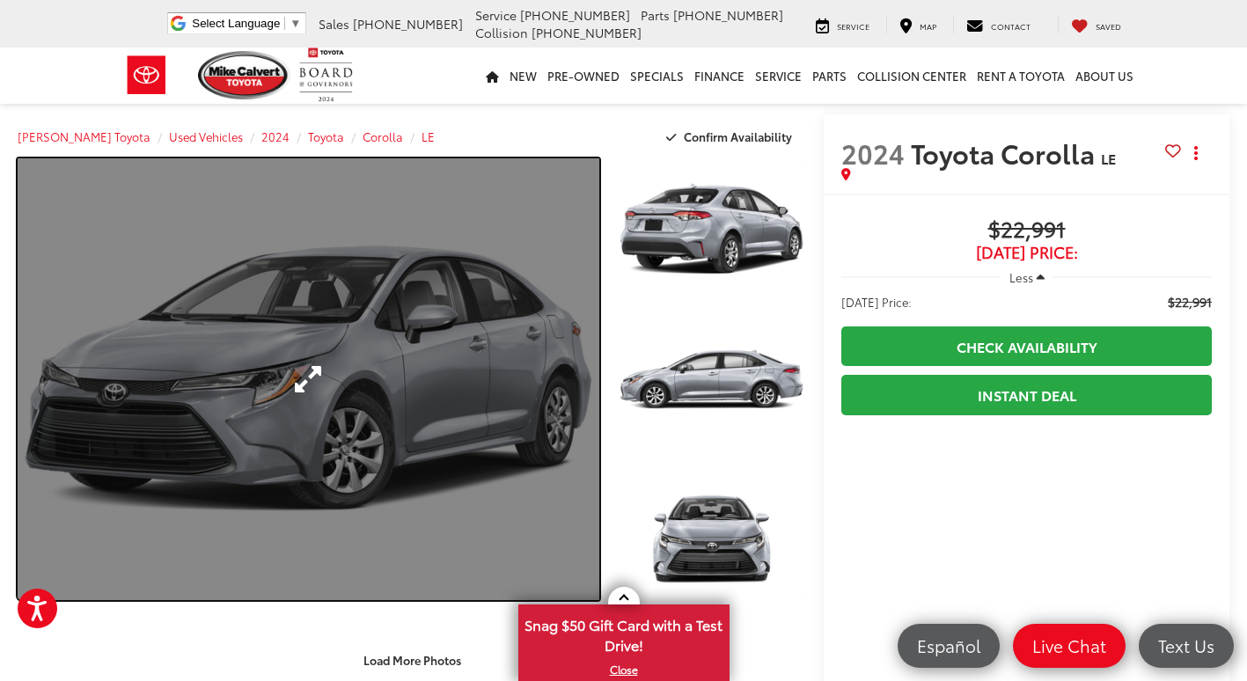
click at [323, 358] on link "Expand Photo 0" at bounding box center [309, 379] width 582 height 442
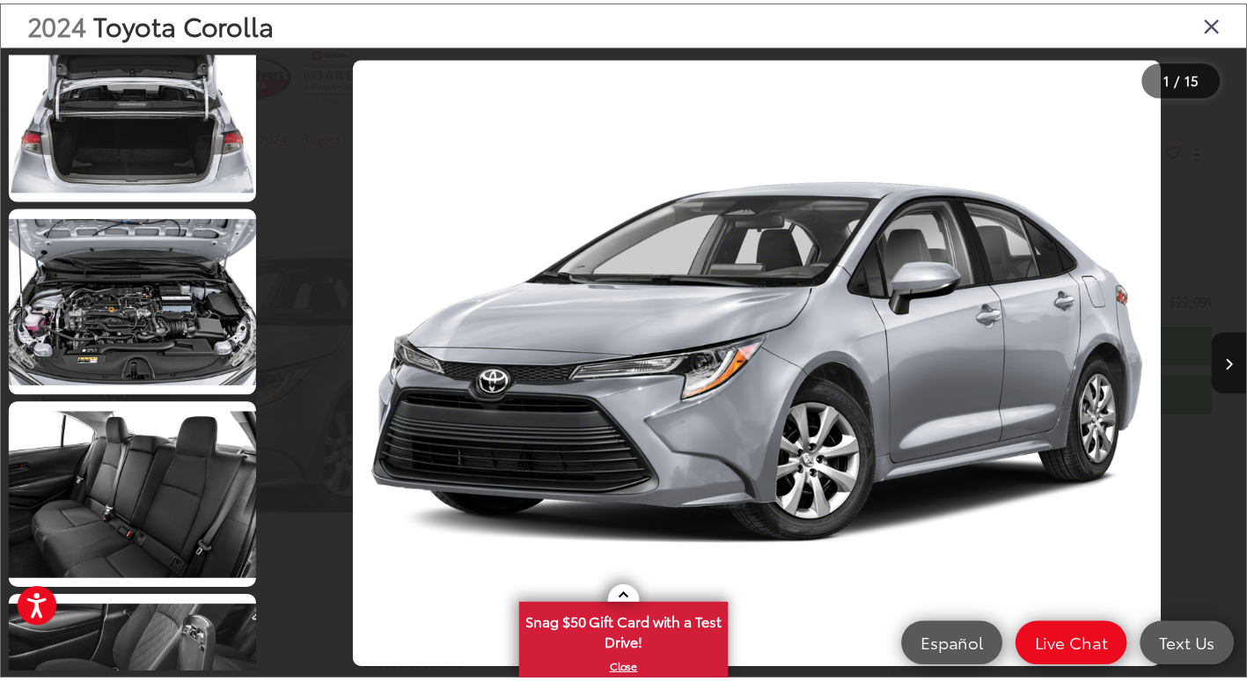
scroll to position [2024, 0]
